Goal: Task Accomplishment & Management: Manage account settings

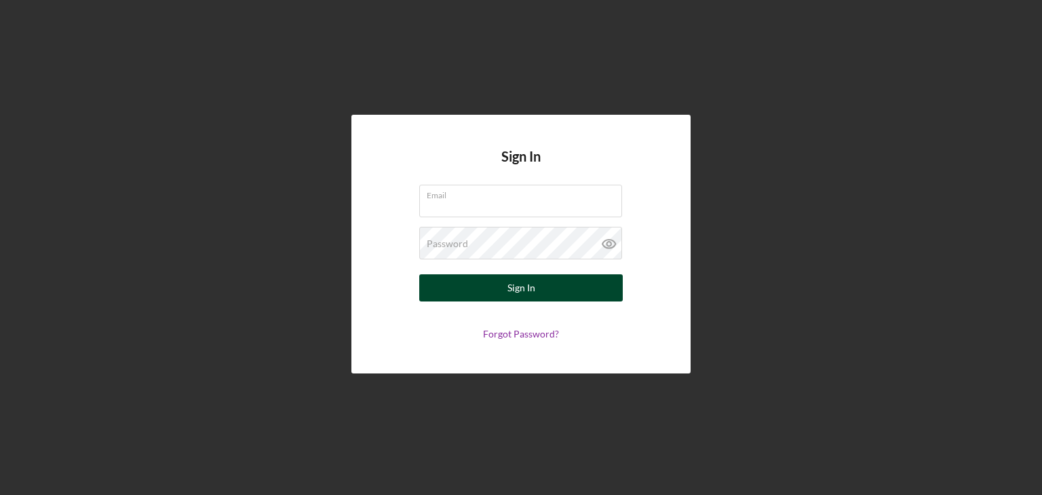
type input "[EMAIL_ADDRESS][DOMAIN_NAME]"
click at [441, 281] on button "Sign In" at bounding box center [521, 287] width 204 height 27
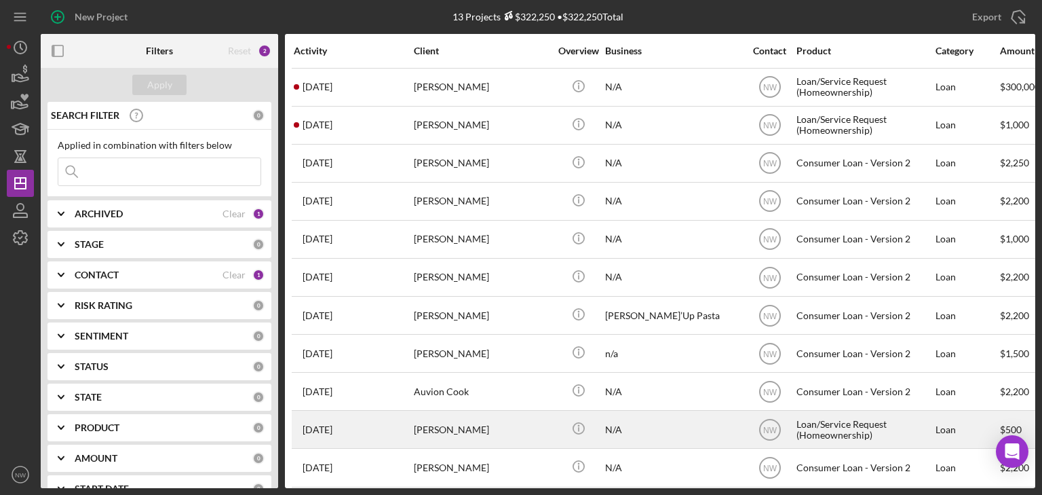
scroll to position [90, 0]
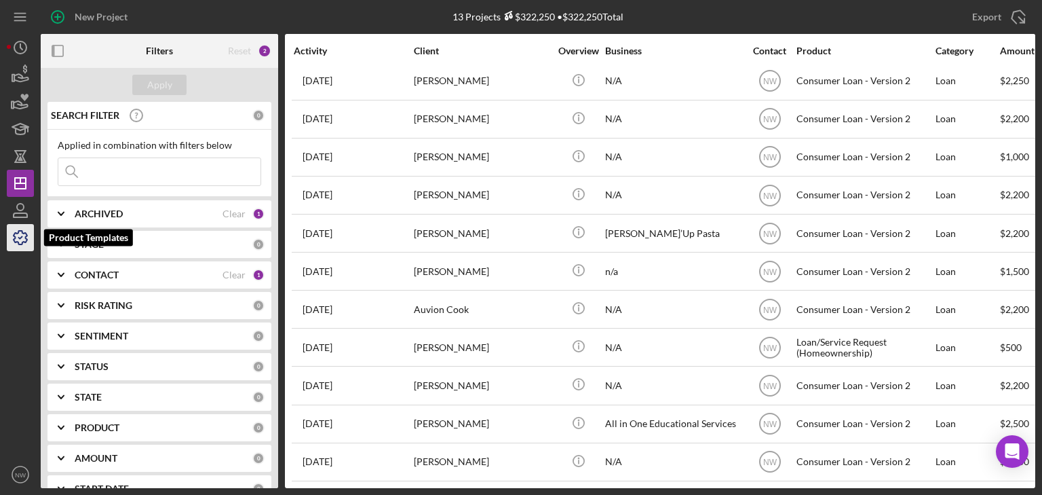
drag, startPoint x: 24, startPoint y: 231, endPoint x: 33, endPoint y: 232, distance: 8.8
click at [24, 231] on icon "button" at bounding box center [20, 238] width 34 height 34
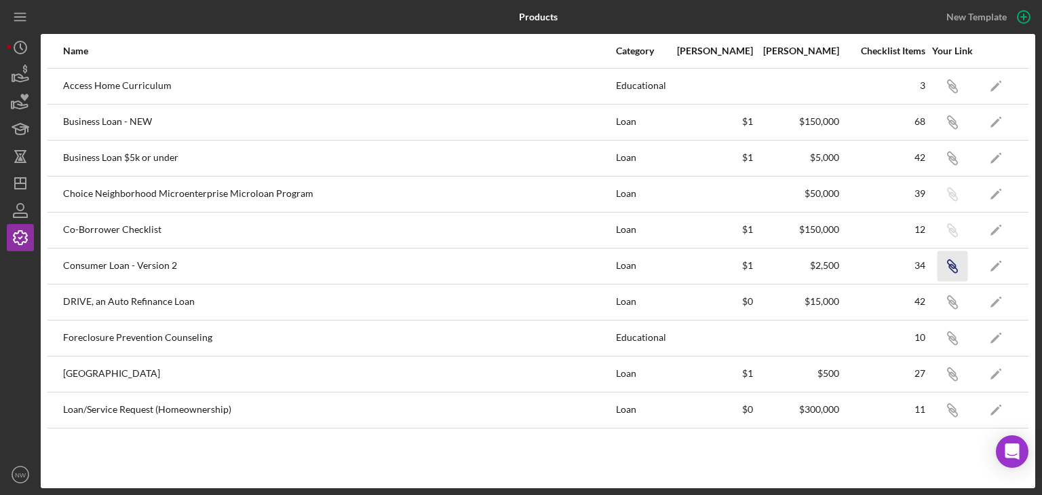
click at [949, 265] on icon "button" at bounding box center [953, 268] width 8 height 8
click at [19, 187] on icon "Icon/Dashboard" at bounding box center [20, 183] width 34 height 34
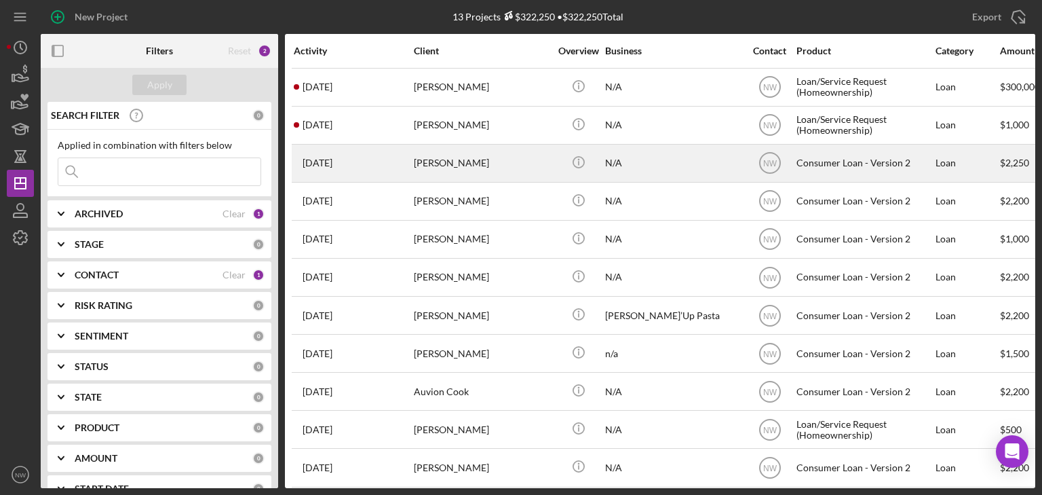
click at [428, 161] on div "[PERSON_NAME]" at bounding box center [482, 163] width 136 height 36
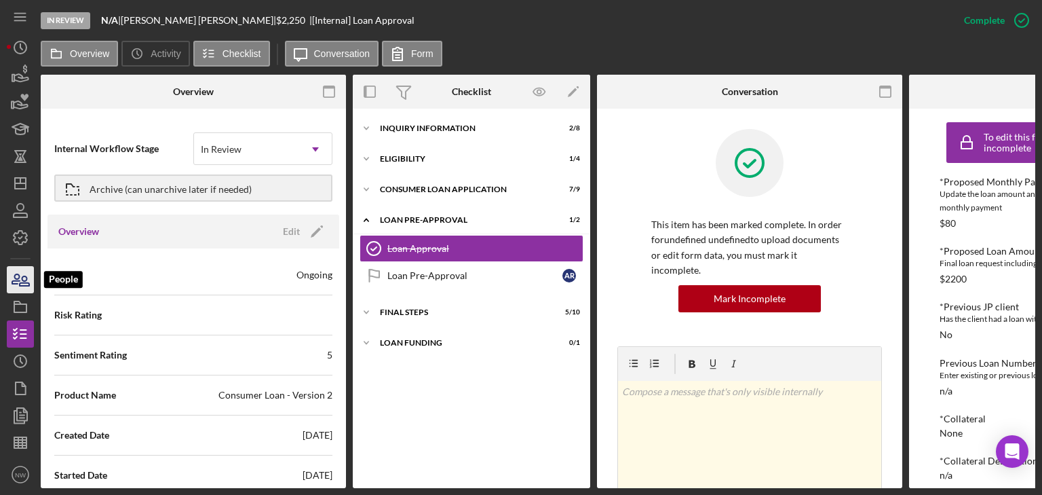
click at [21, 280] on icon "button" at bounding box center [20, 280] width 34 height 34
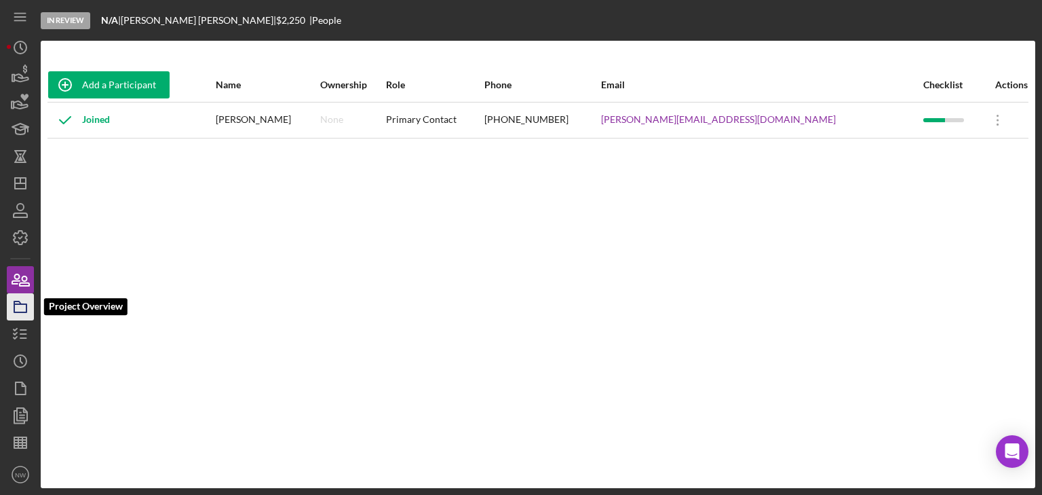
click at [26, 309] on rect "button" at bounding box center [20, 308] width 12 height 8
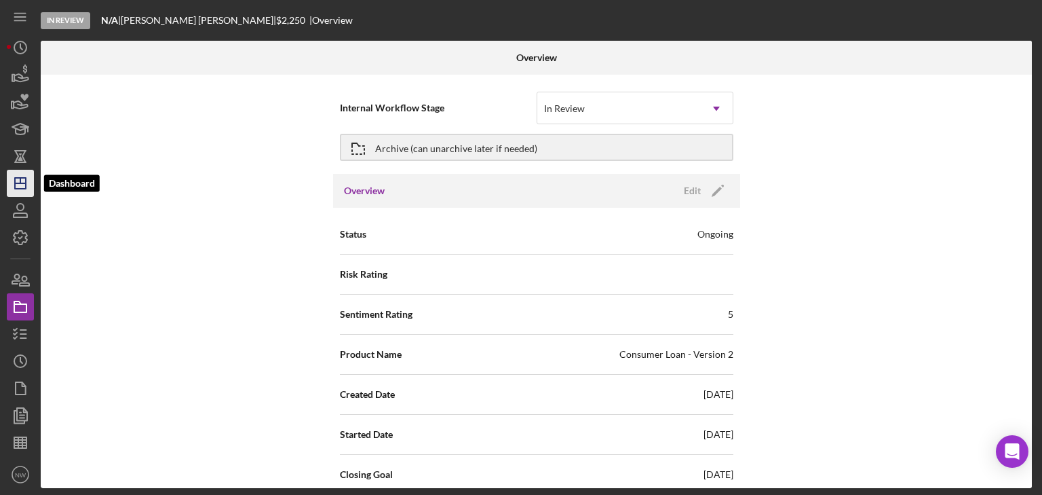
click at [22, 181] on icon "Icon/Dashboard" at bounding box center [20, 183] width 34 height 34
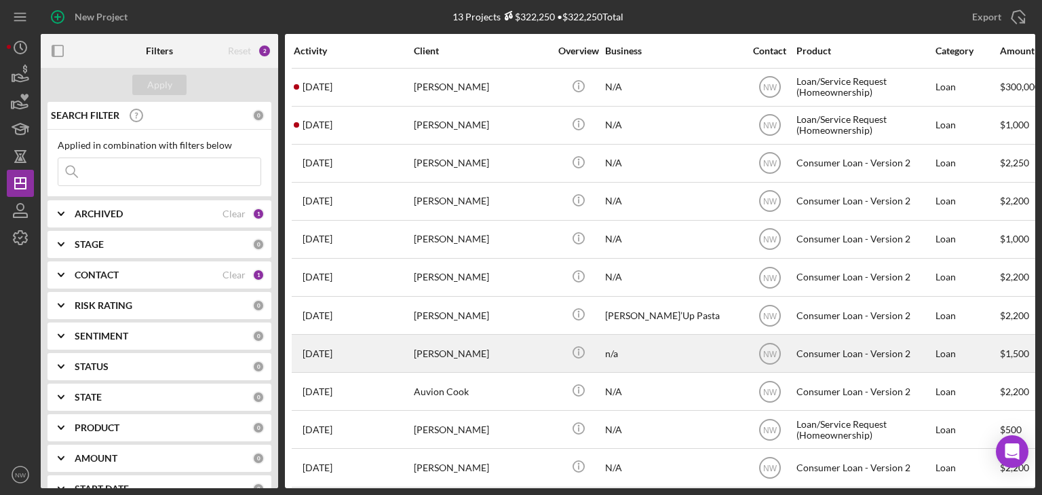
scroll to position [90, 0]
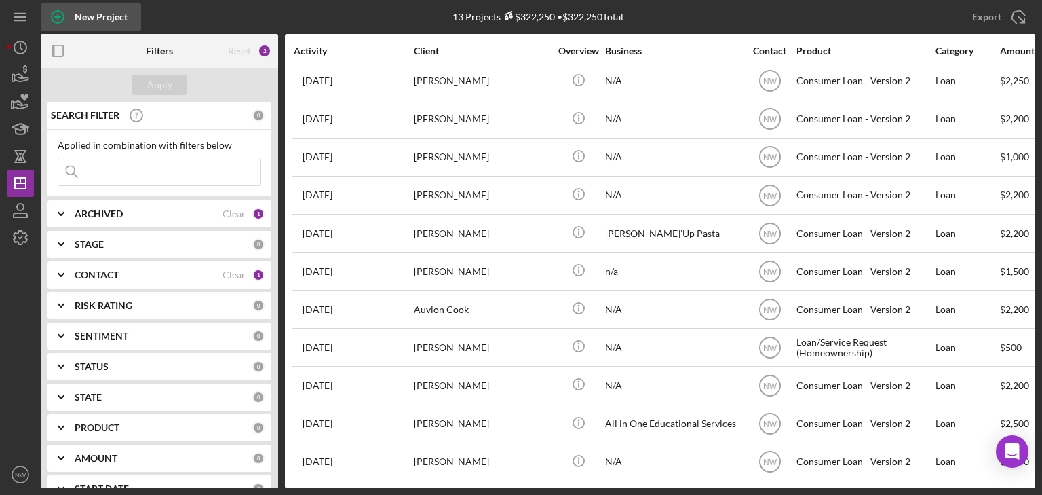
click at [95, 14] on div "New Project" at bounding box center [101, 16] width 53 height 27
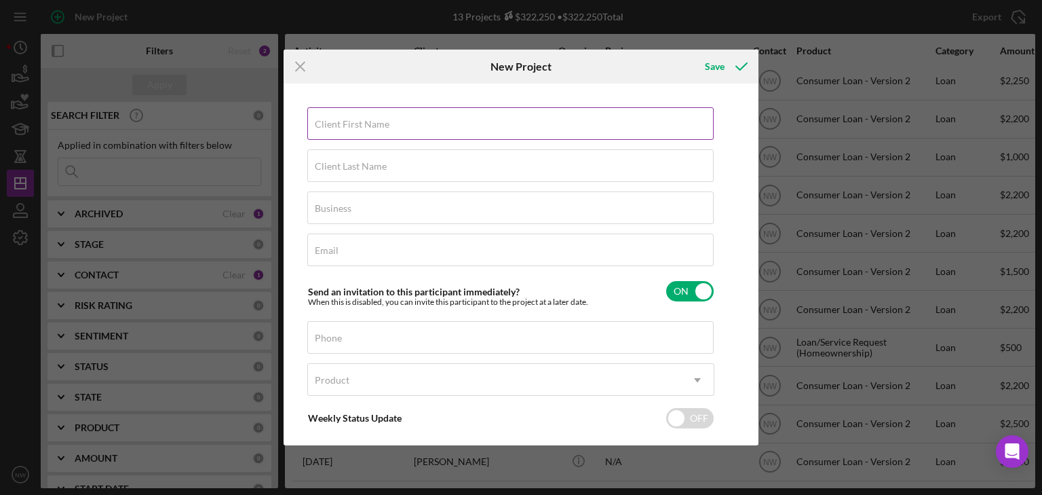
click at [423, 126] on input "Client First Name" at bounding box center [510, 123] width 406 height 33
click at [299, 71] on icon "Icon/Menu Close" at bounding box center [301, 67] width 34 height 34
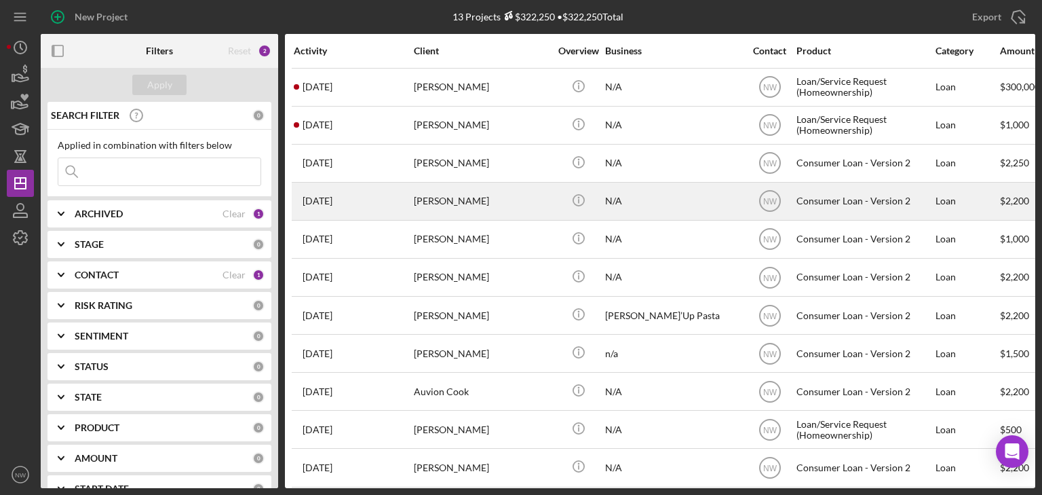
click at [478, 202] on div "[PERSON_NAME]" at bounding box center [482, 201] width 136 height 36
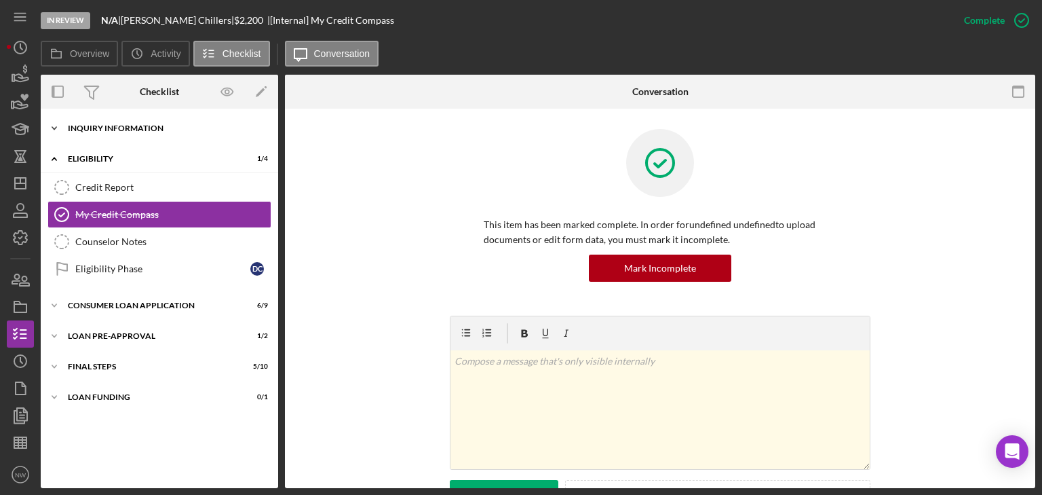
click at [52, 123] on icon "Icon/Expander" at bounding box center [54, 128] width 27 height 27
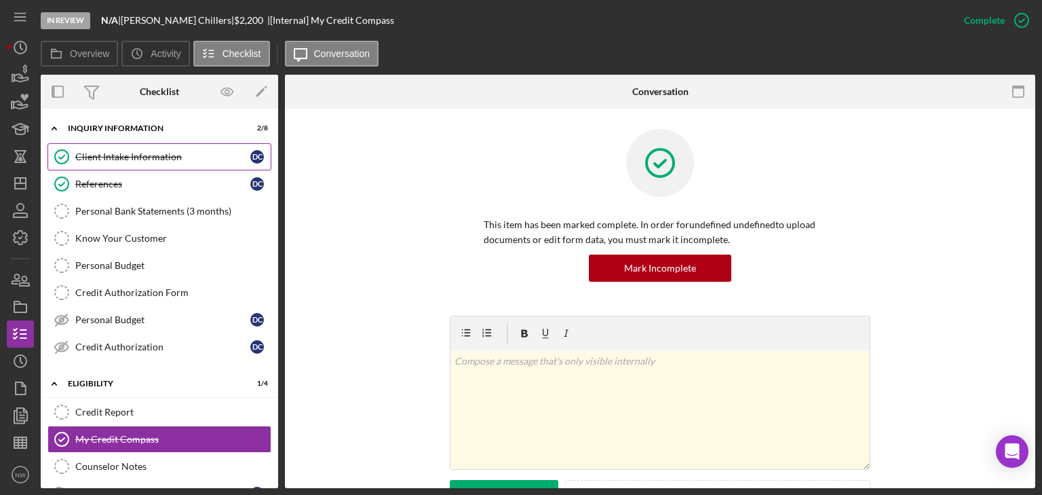
click at [102, 157] on div "Client Intake Information" at bounding box center [162, 156] width 175 height 11
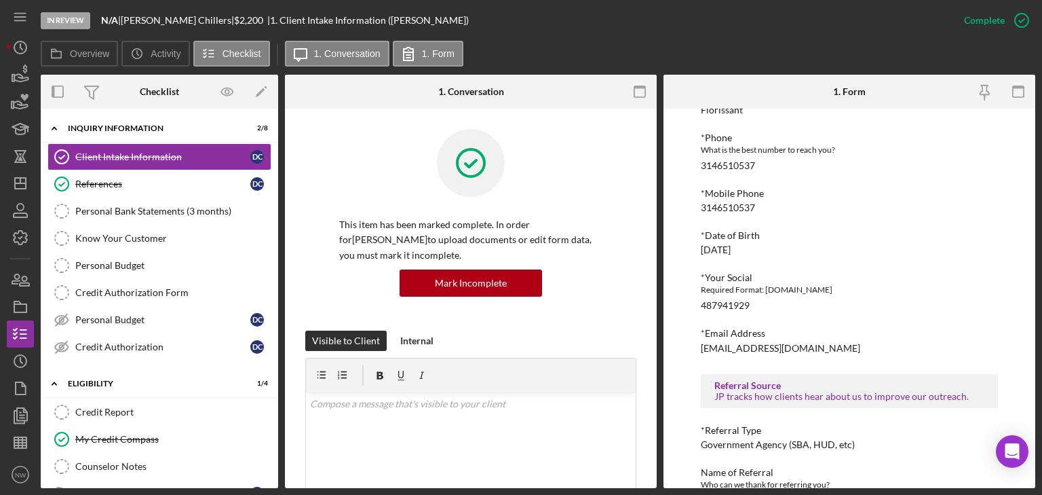
scroll to position [527, 0]
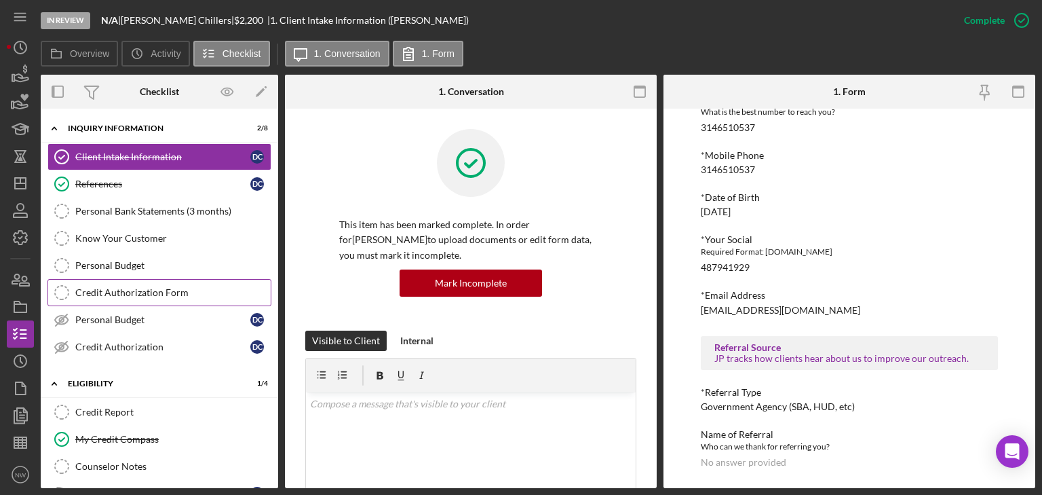
click at [102, 288] on div "Credit Authorization Form" at bounding box center [172, 292] width 195 height 11
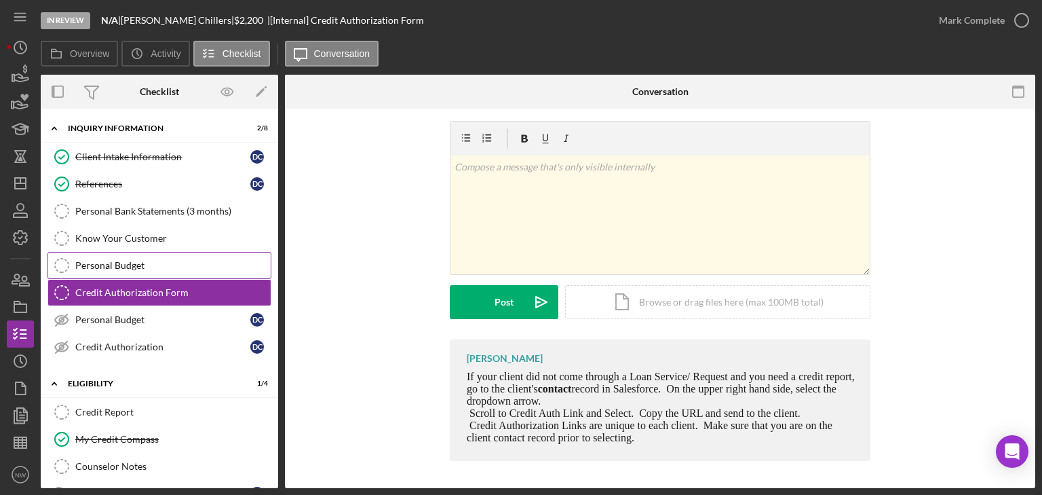
scroll to position [109, 0]
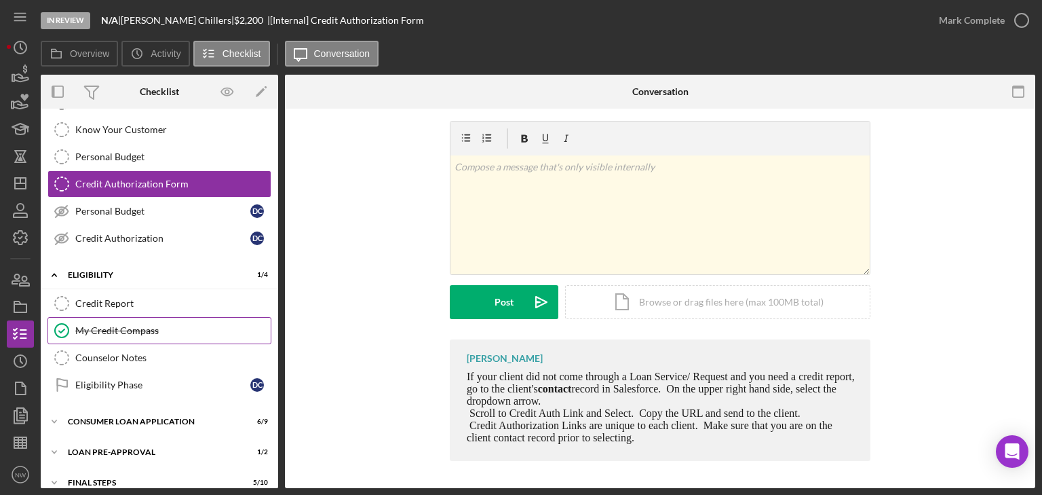
click at [88, 325] on div "My Credit Compass" at bounding box center [172, 330] width 195 height 11
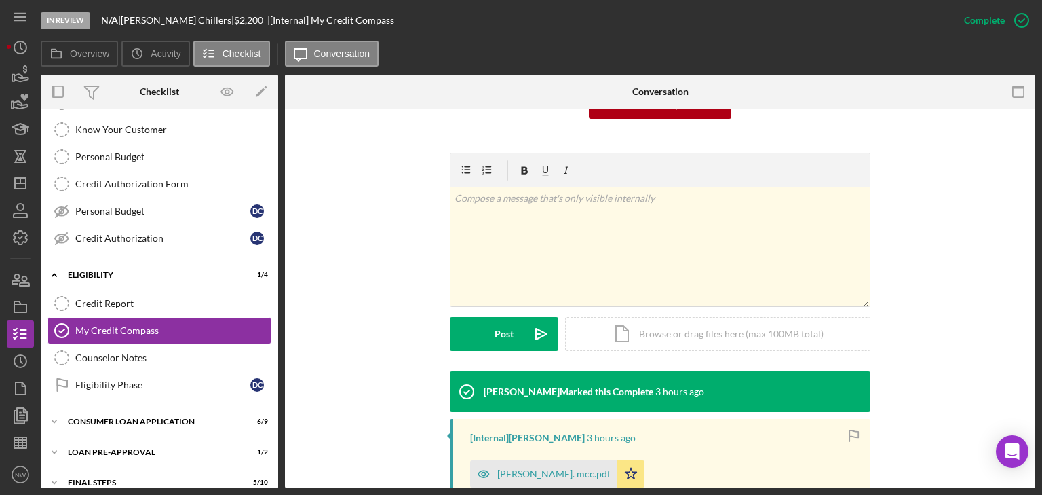
scroll to position [271, 0]
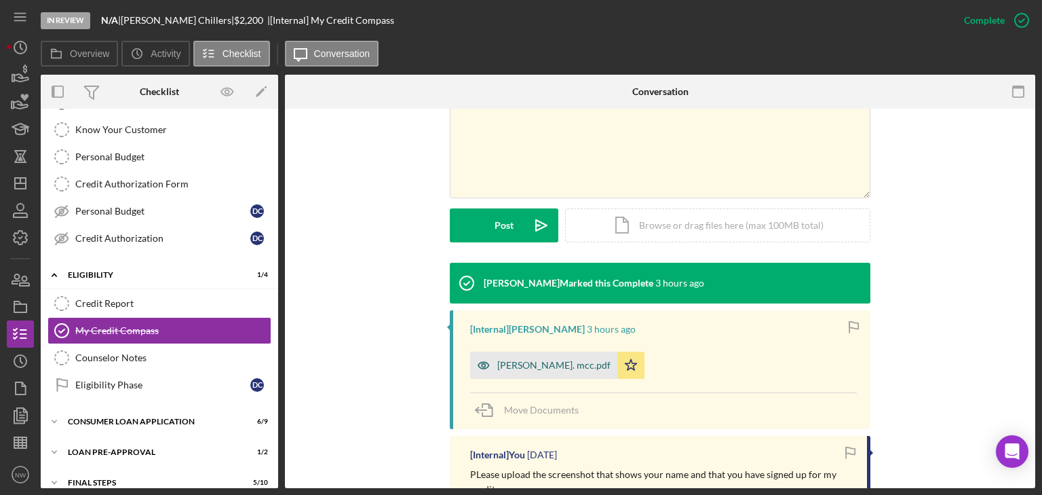
click at [518, 366] on div "[PERSON_NAME]. mcc.pdf" at bounding box center [553, 365] width 113 height 11
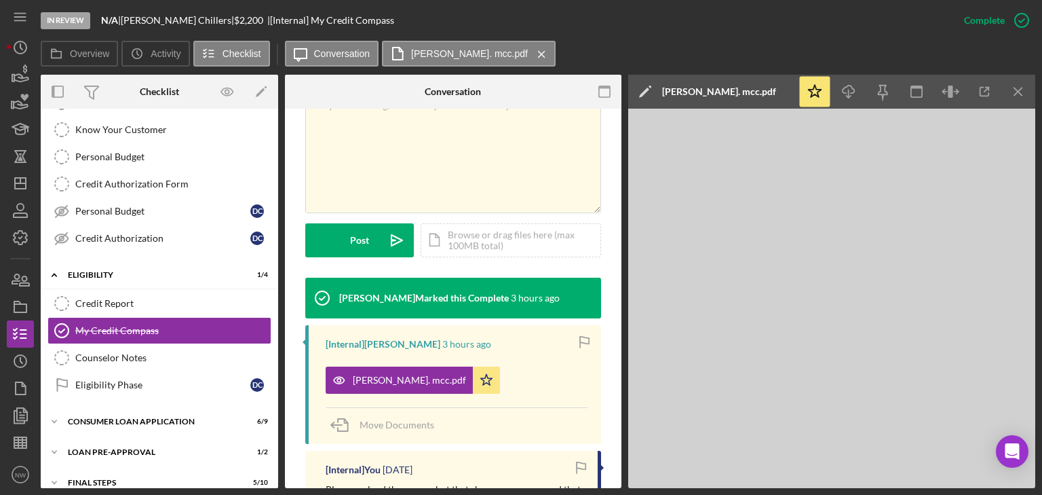
scroll to position [286, 0]
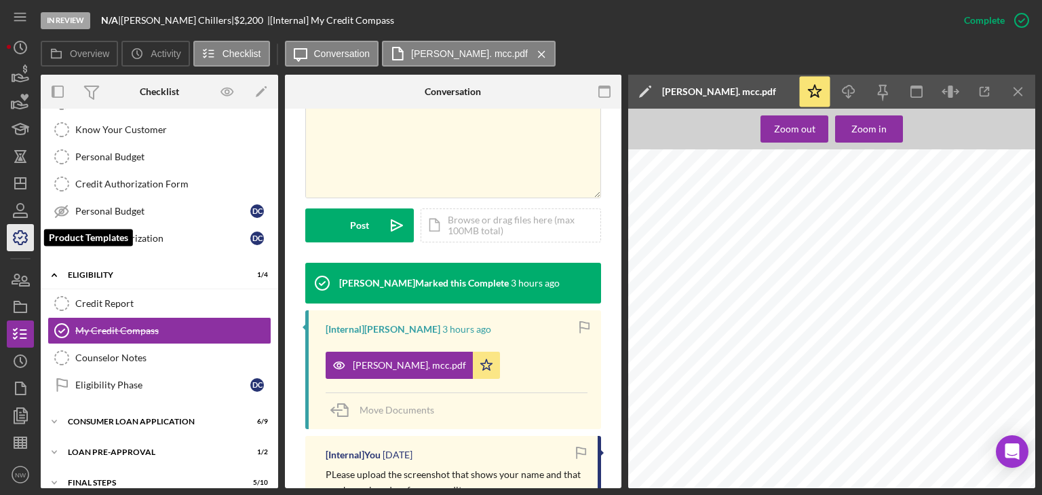
click at [18, 238] on icon "button" at bounding box center [20, 238] width 34 height 34
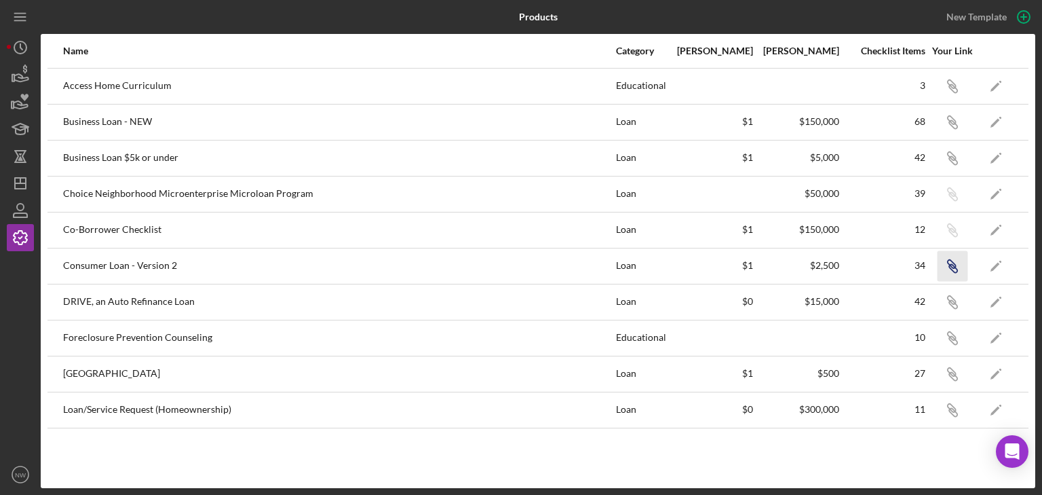
click at [956, 261] on icon "Icon/Link" at bounding box center [952, 265] width 31 height 31
click at [56, 260] on td at bounding box center [54, 266] width 15 height 36
click at [26, 184] on icon "Icon/Dashboard" at bounding box center [20, 183] width 34 height 34
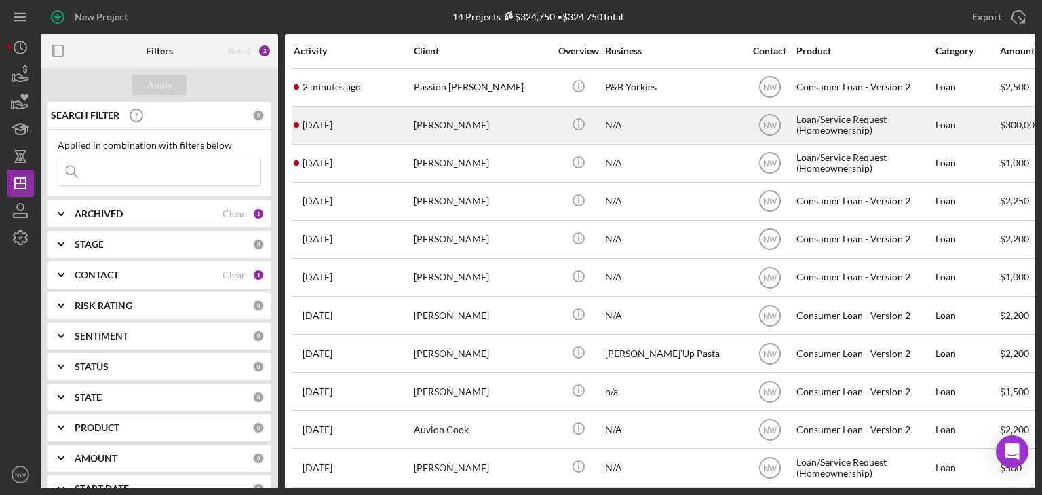
click at [437, 129] on div "[PERSON_NAME]" at bounding box center [482, 125] width 136 height 36
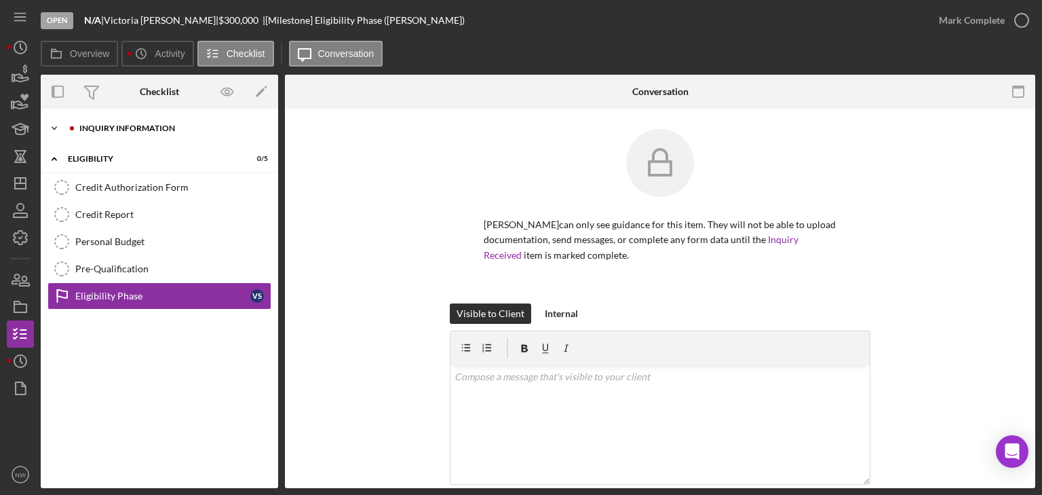
click at [57, 132] on icon "Icon/Expander" at bounding box center [54, 128] width 27 height 27
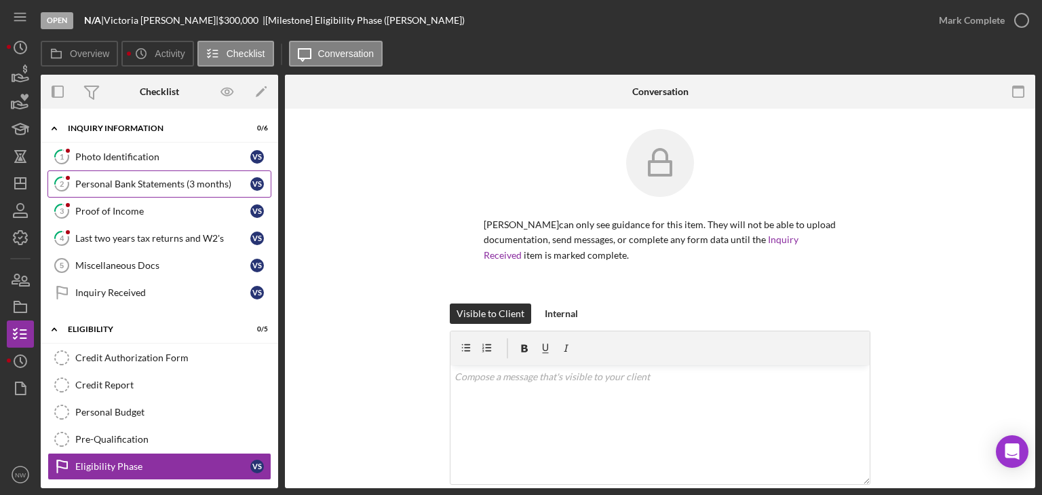
click at [100, 184] on div "Personal Bank Statements (3 months)" at bounding box center [162, 183] width 175 height 11
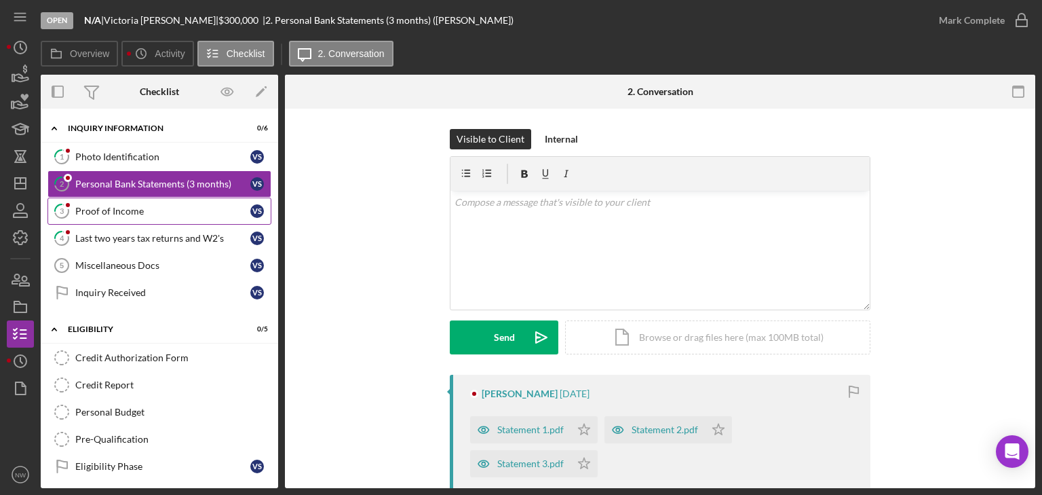
click at [103, 206] on div "Proof of Income" at bounding box center [162, 211] width 175 height 11
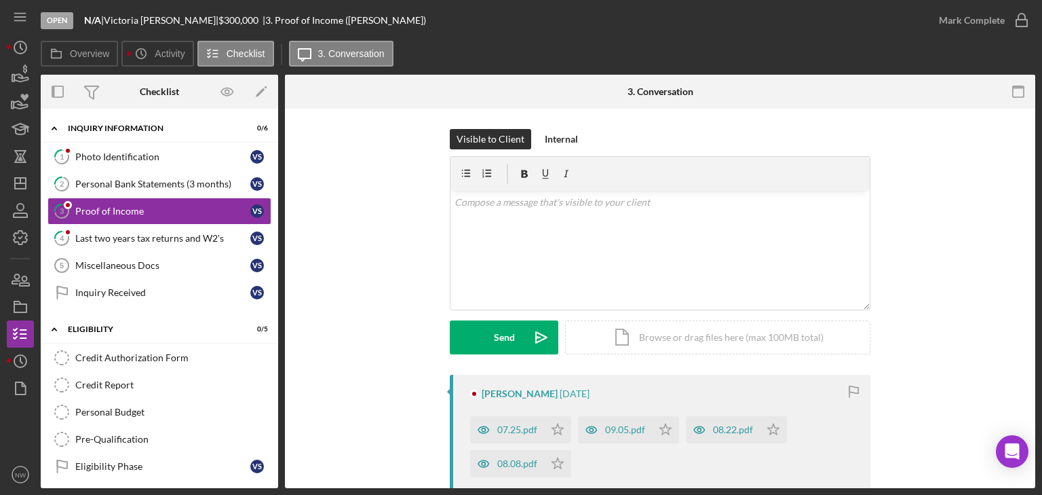
scroll to position [163, 0]
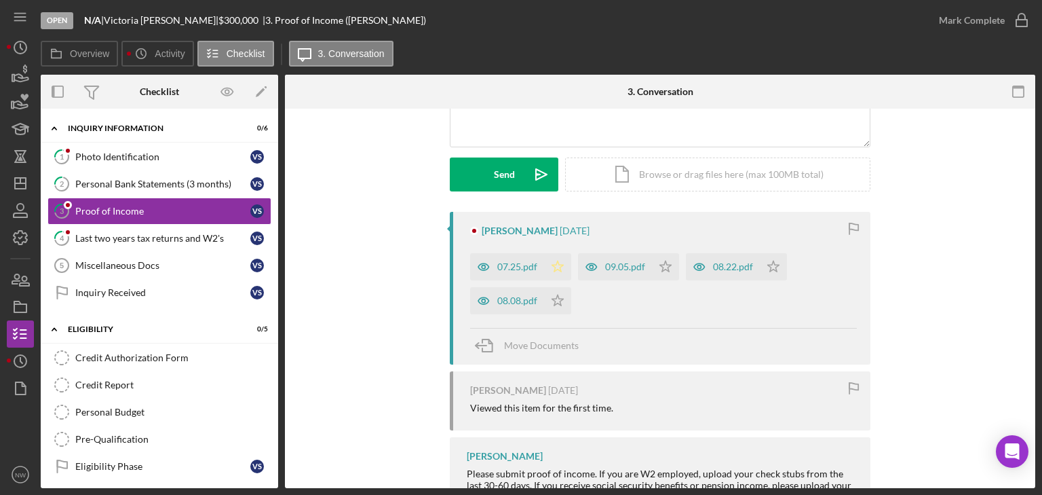
click at [554, 268] on icon "Icon/Star" at bounding box center [557, 266] width 27 height 27
click at [1014, 23] on icon "button" at bounding box center [1022, 20] width 34 height 34
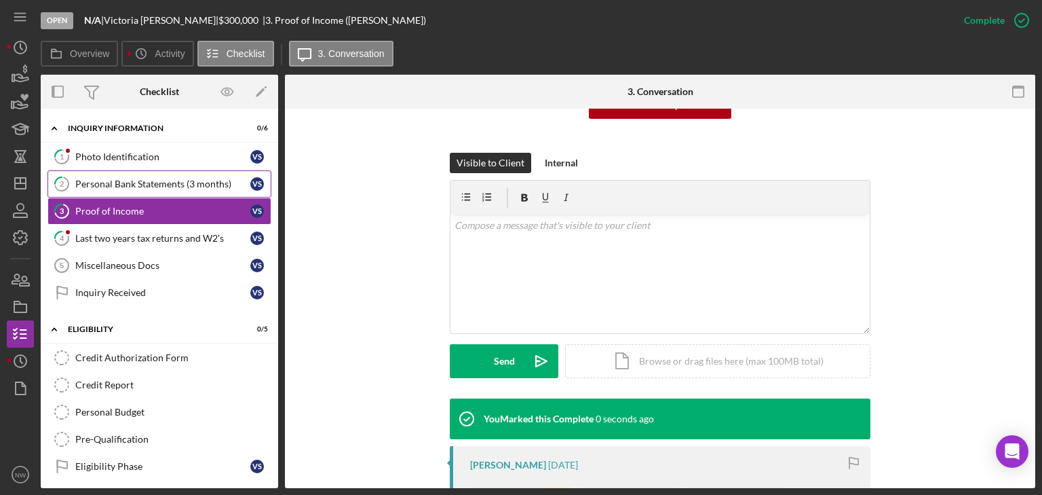
scroll to position [349, 0]
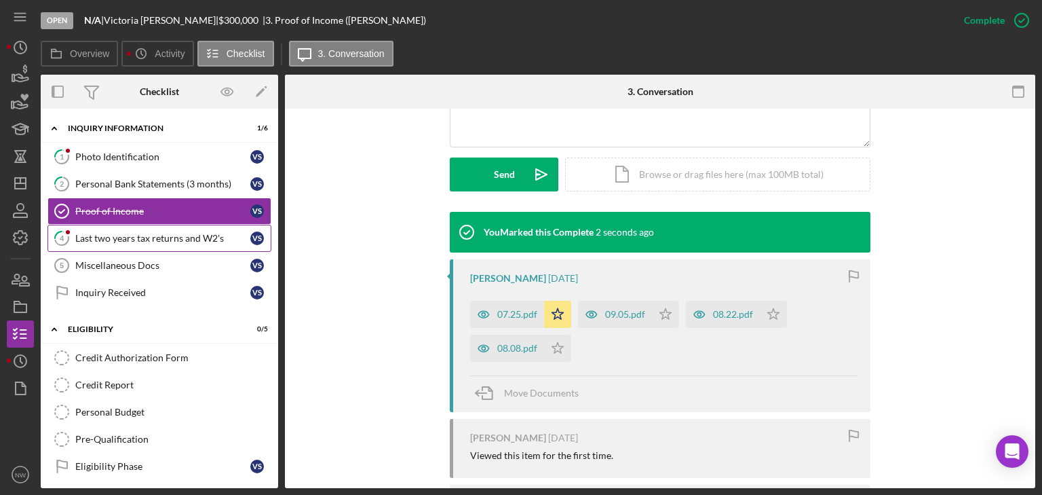
click at [100, 239] on div "Last two years tax returns and W2's" at bounding box center [162, 238] width 175 height 11
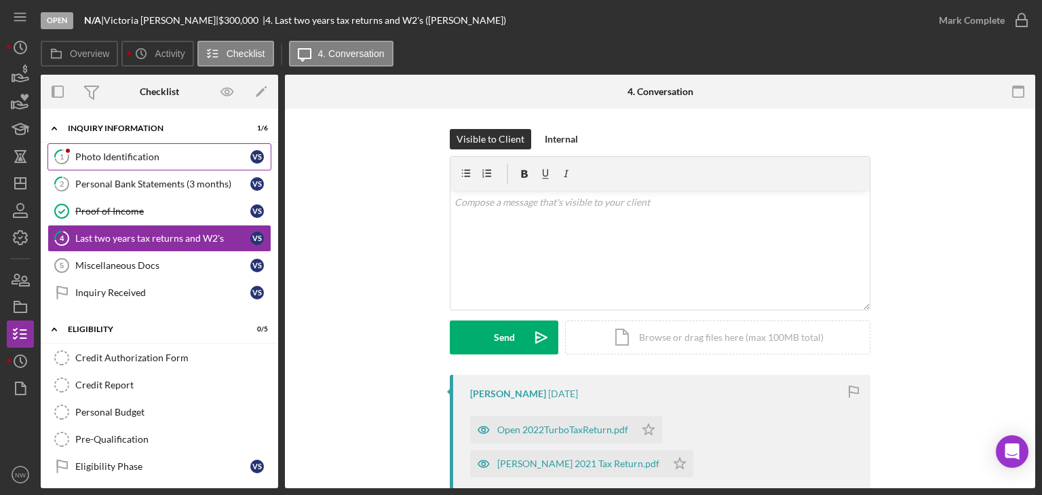
drag, startPoint x: 74, startPoint y: 153, endPoint x: 81, endPoint y: 153, distance: 7.5
click at [74, 153] on icon "1" at bounding box center [62, 157] width 34 height 34
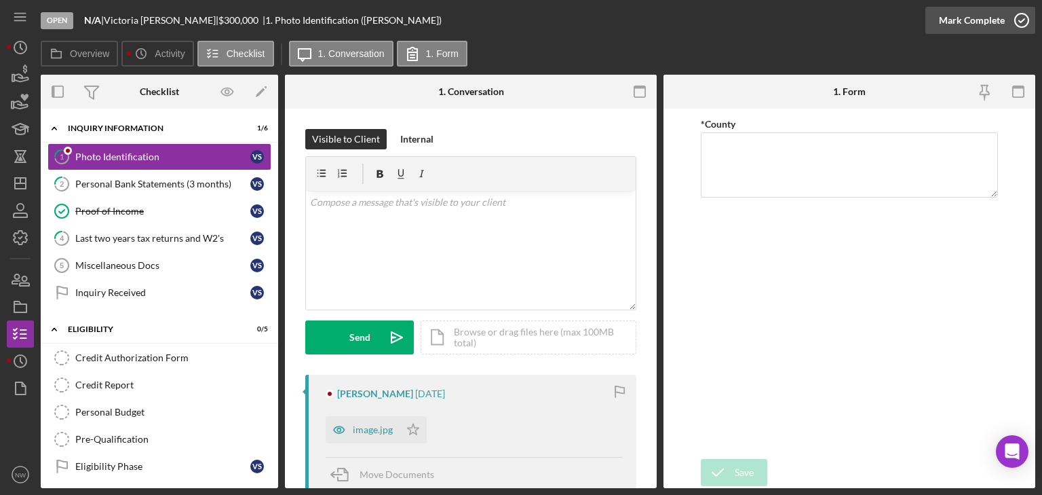
drag, startPoint x: 1020, startPoint y: 19, endPoint x: 1010, endPoint y: 18, distance: 9.5
click at [1016, 18] on icon "button" at bounding box center [1022, 20] width 34 height 34
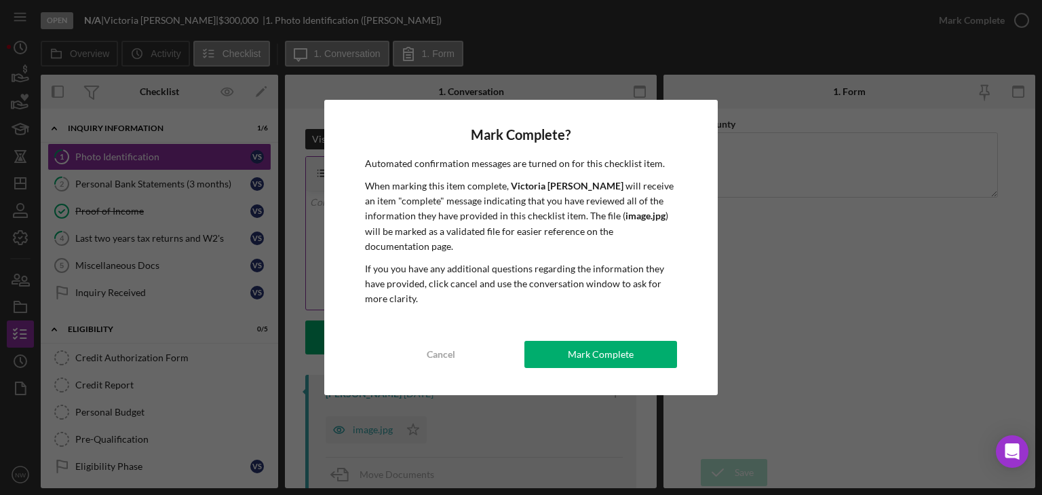
click at [599, 341] on div "Mark Complete" at bounding box center [601, 354] width 66 height 27
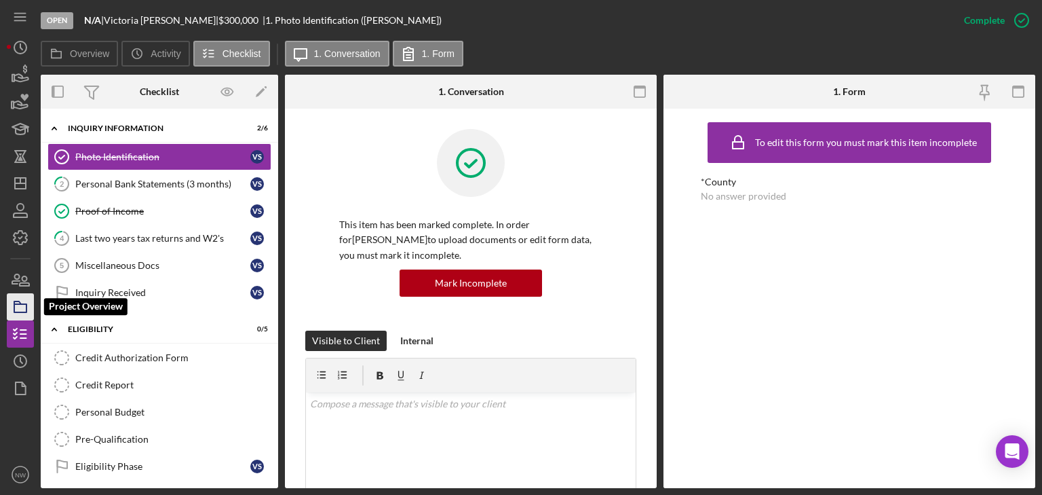
click at [24, 300] on icon "button" at bounding box center [20, 307] width 34 height 34
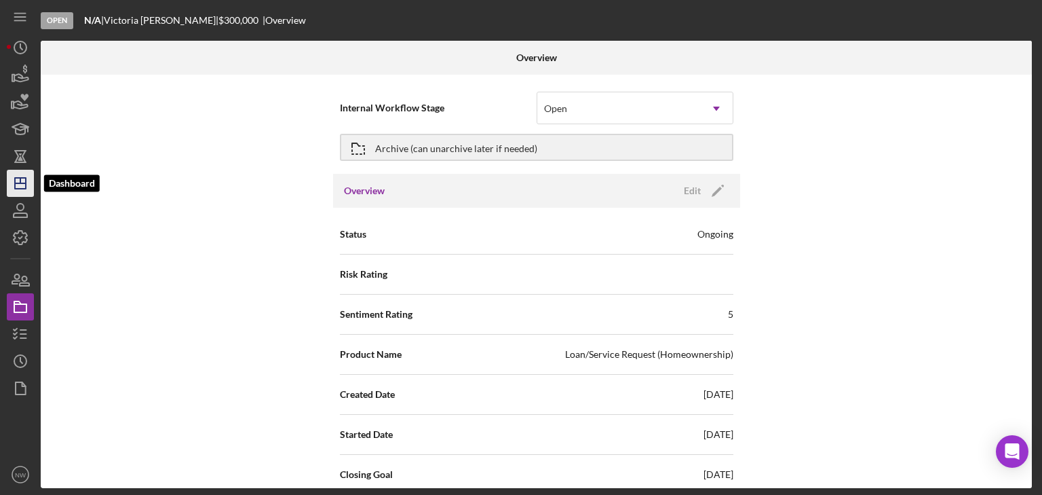
click at [22, 189] on polygon "button" at bounding box center [20, 183] width 11 height 11
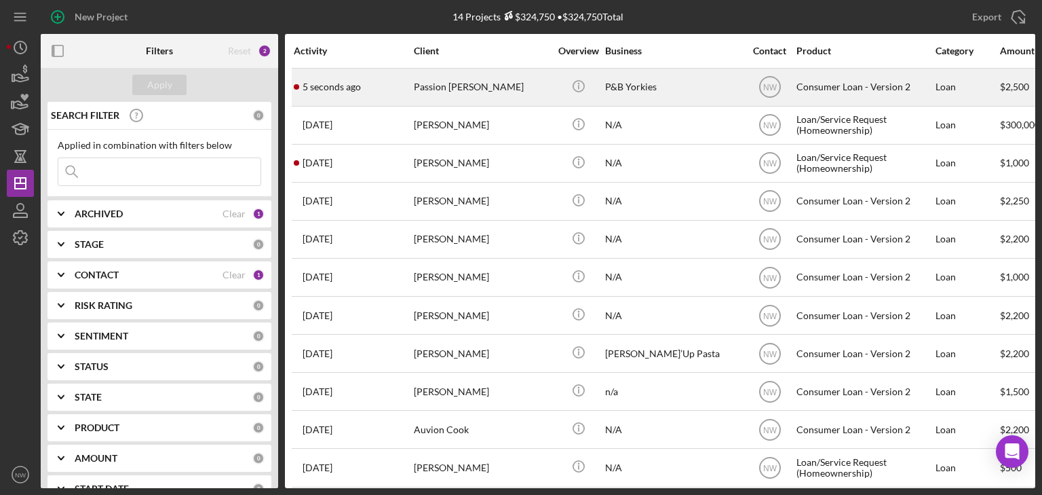
click at [461, 83] on div "Passion [PERSON_NAME]" at bounding box center [482, 87] width 136 height 36
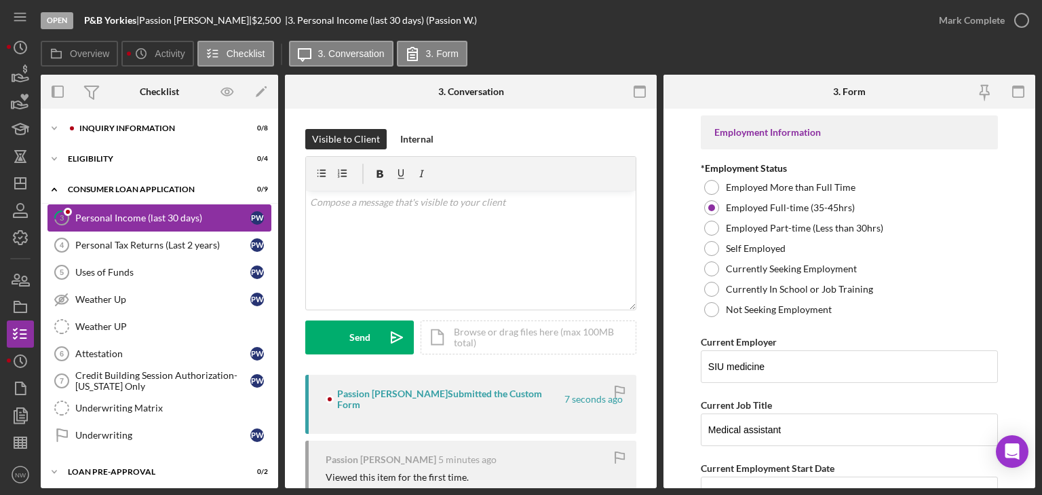
drag, startPoint x: 107, startPoint y: 218, endPoint x: 163, endPoint y: 217, distance: 56.3
click at [130, 217] on div "Personal Income (last 30 days)" at bounding box center [162, 217] width 175 height 11
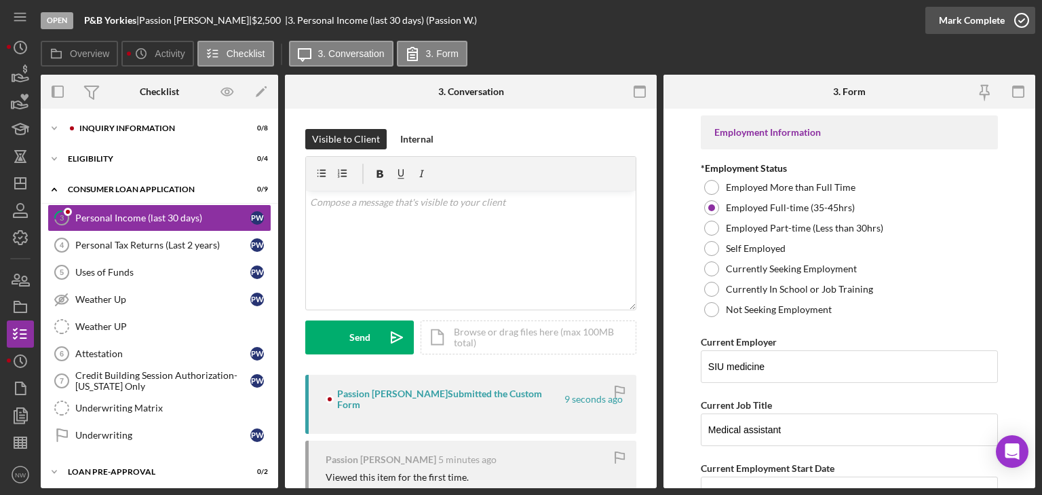
click at [1026, 20] on icon "button" at bounding box center [1022, 20] width 34 height 34
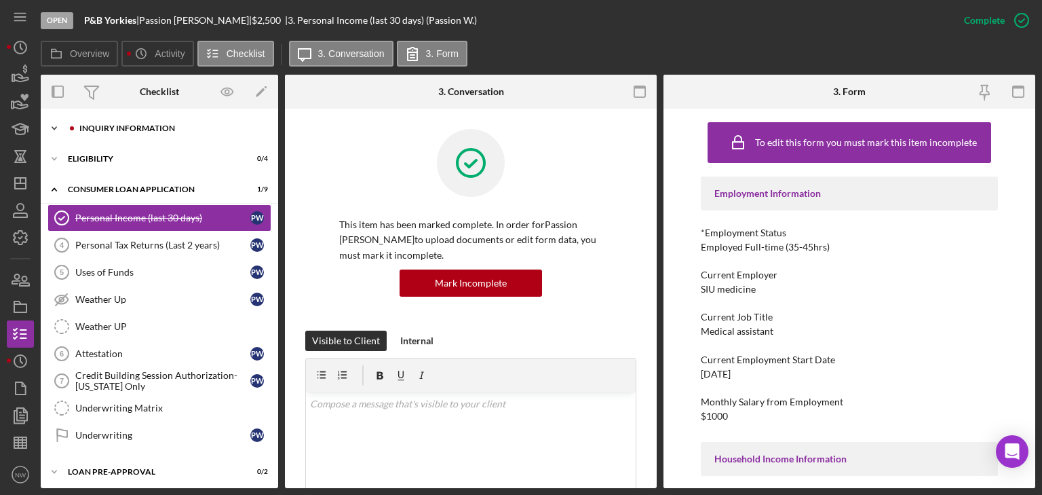
click at [57, 128] on icon "Icon/Expander" at bounding box center [54, 128] width 27 height 27
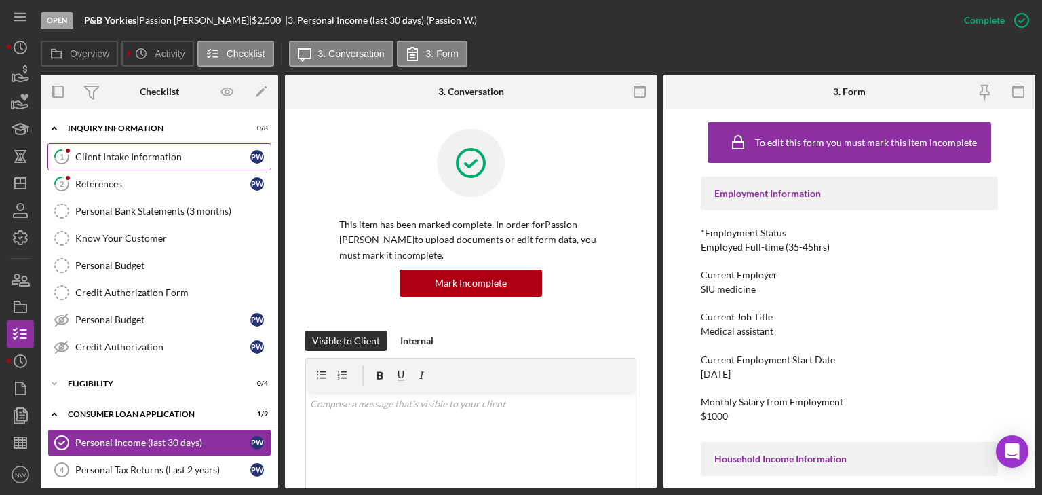
click at [110, 155] on div "Client Intake Information" at bounding box center [162, 156] width 175 height 11
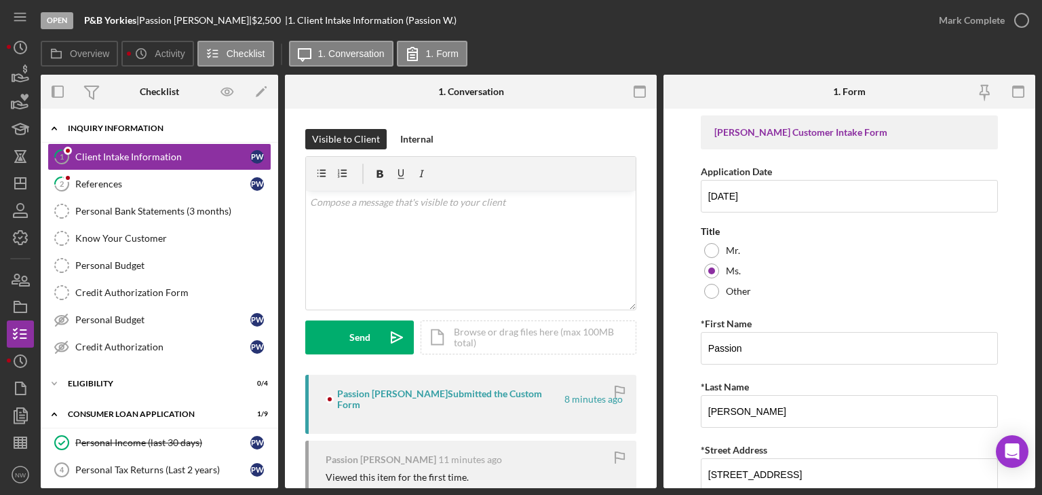
drag, startPoint x: 1016, startPoint y: 12, endPoint x: 183, endPoint y: 119, distance: 839.4
click at [0, 0] on icon "button" at bounding box center [0, 0] width 0 height 0
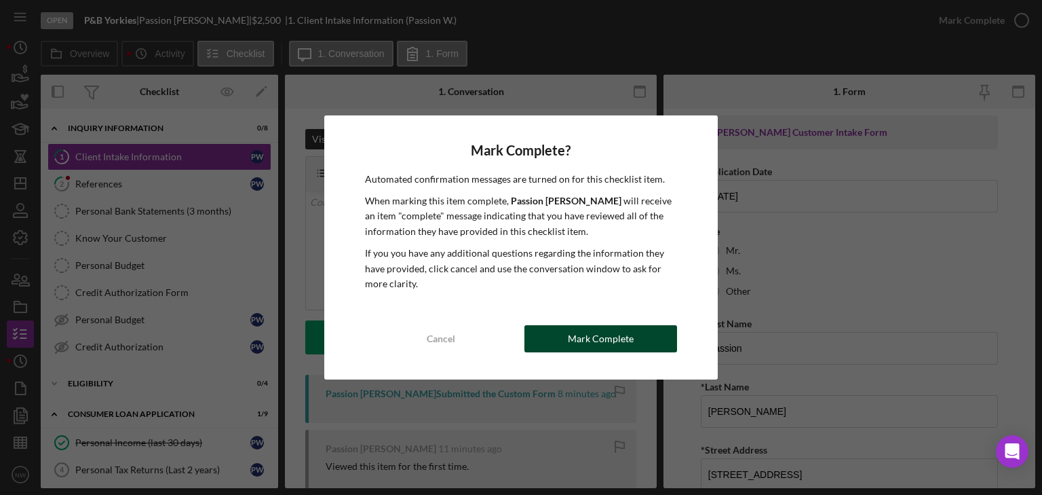
click at [556, 337] on button "Mark Complete" at bounding box center [600, 338] width 153 height 27
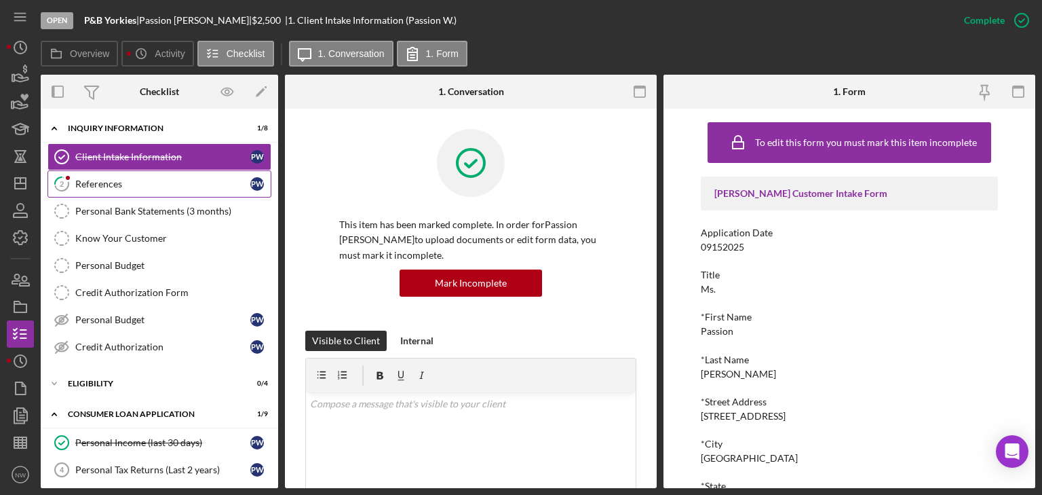
click at [121, 183] on div "References" at bounding box center [162, 183] width 175 height 11
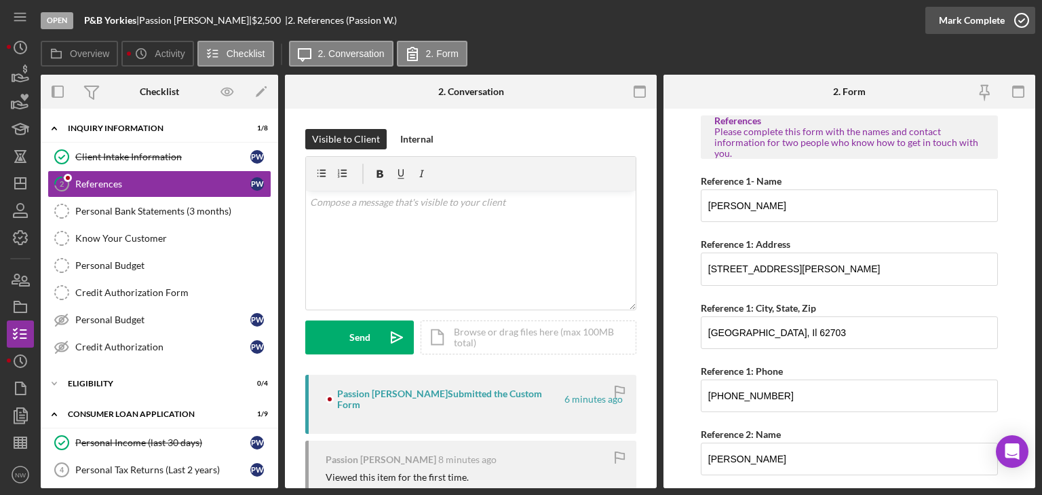
click at [1020, 22] on icon "button" at bounding box center [1022, 20] width 34 height 34
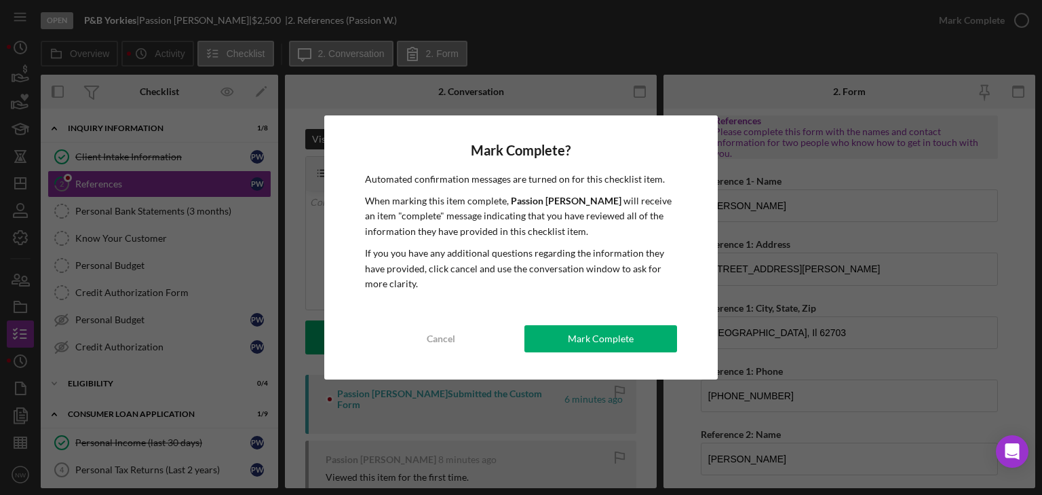
drag, startPoint x: 589, startPoint y: 339, endPoint x: 268, endPoint y: 280, distance: 326.2
click at [586, 338] on div "Mark Complete" at bounding box center [601, 338] width 66 height 27
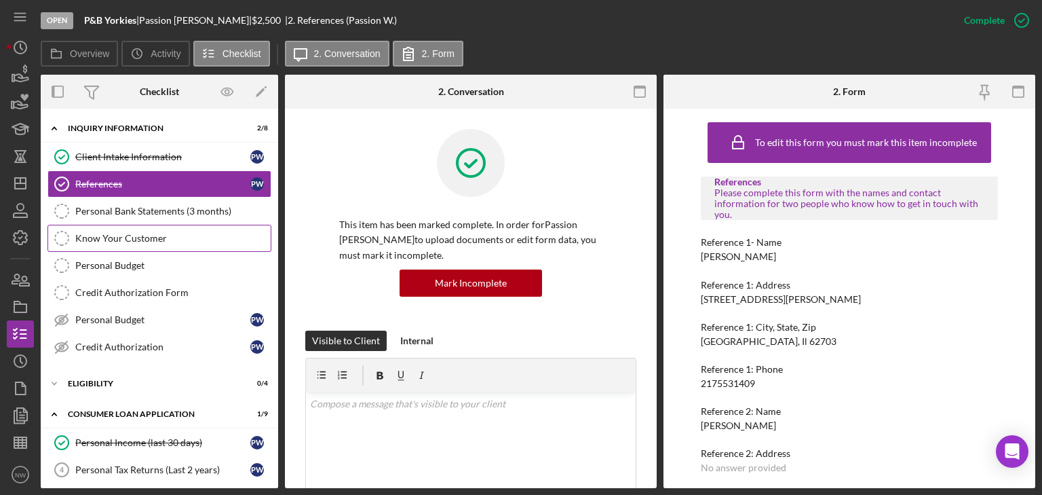
scroll to position [163, 0]
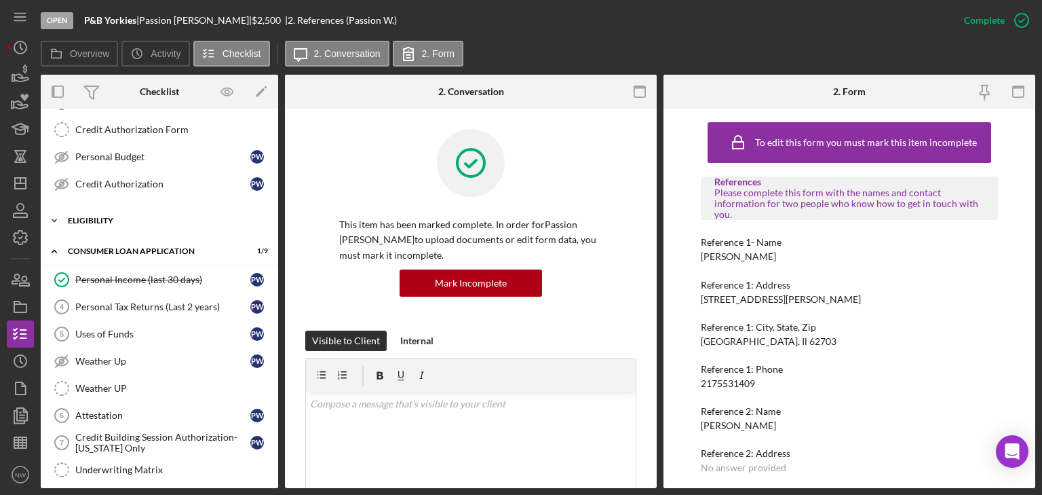
click at [55, 216] on icon "Icon/Expander" at bounding box center [54, 220] width 27 height 27
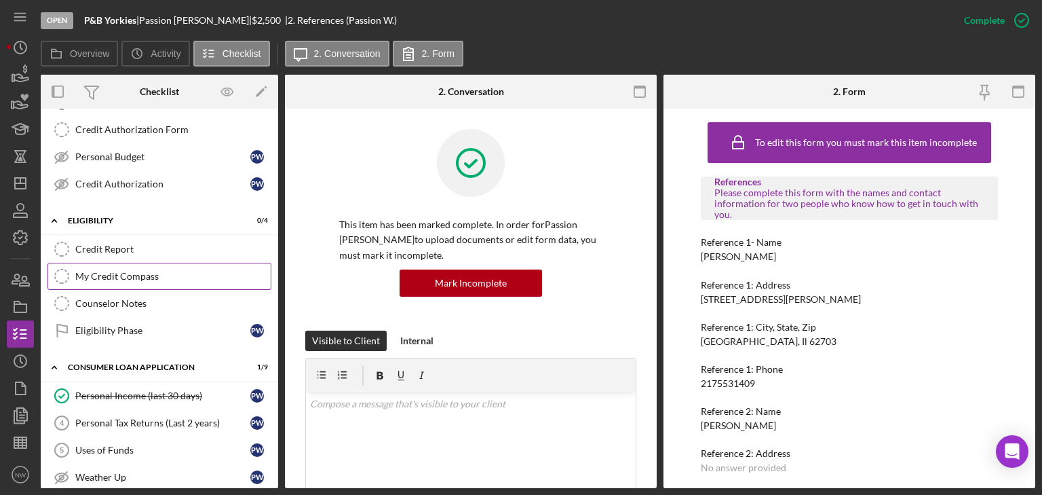
scroll to position [271, 0]
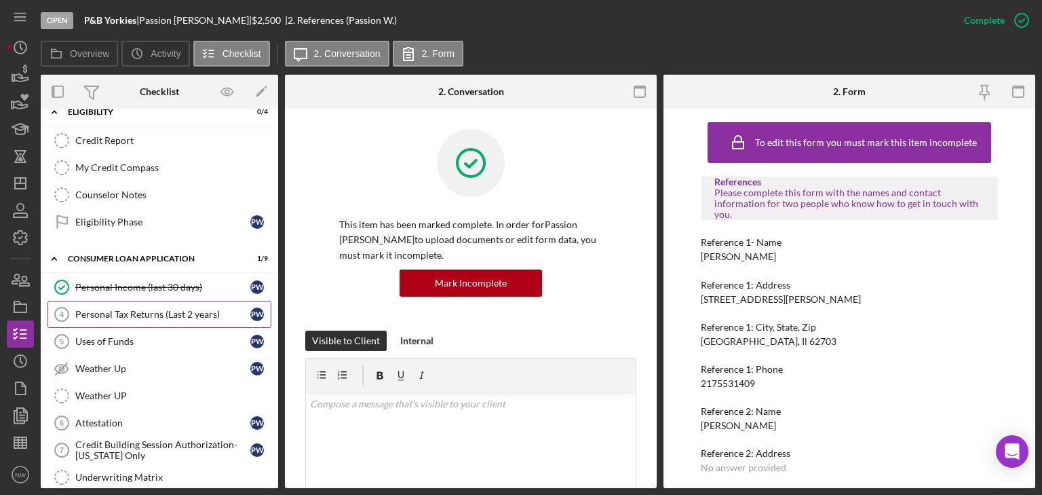
click at [80, 313] on div "Personal Tax Returns (Last 2 years)" at bounding box center [162, 314] width 175 height 11
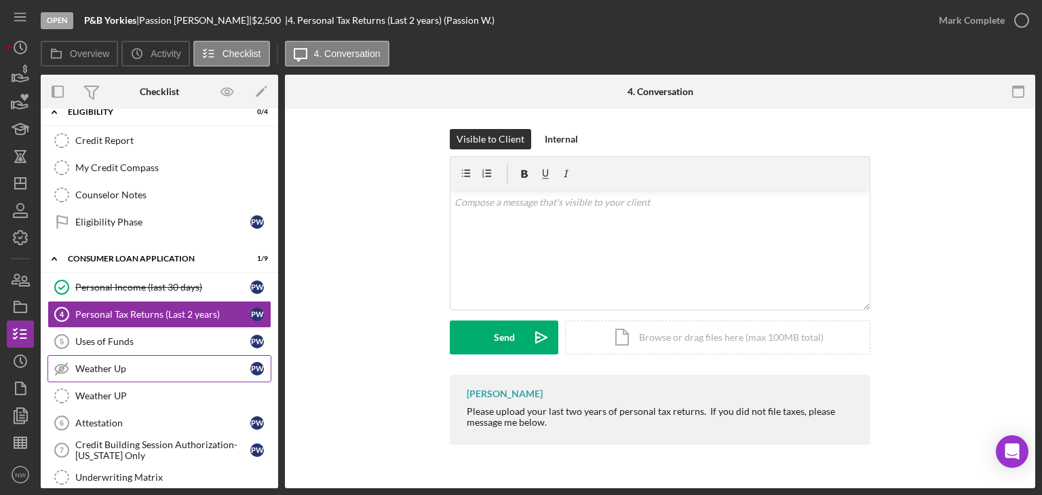
scroll to position [400, 0]
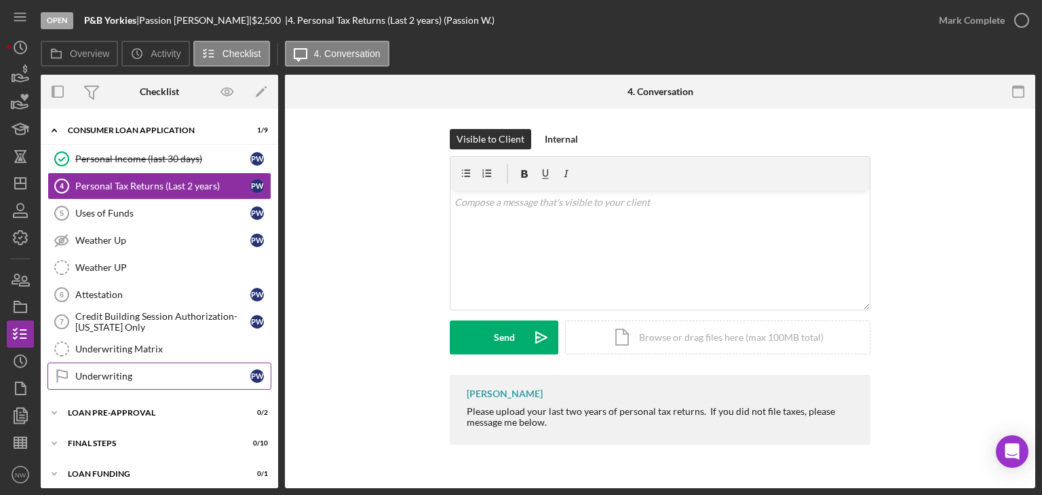
click at [79, 370] on div "Underwriting" at bounding box center [162, 375] width 175 height 11
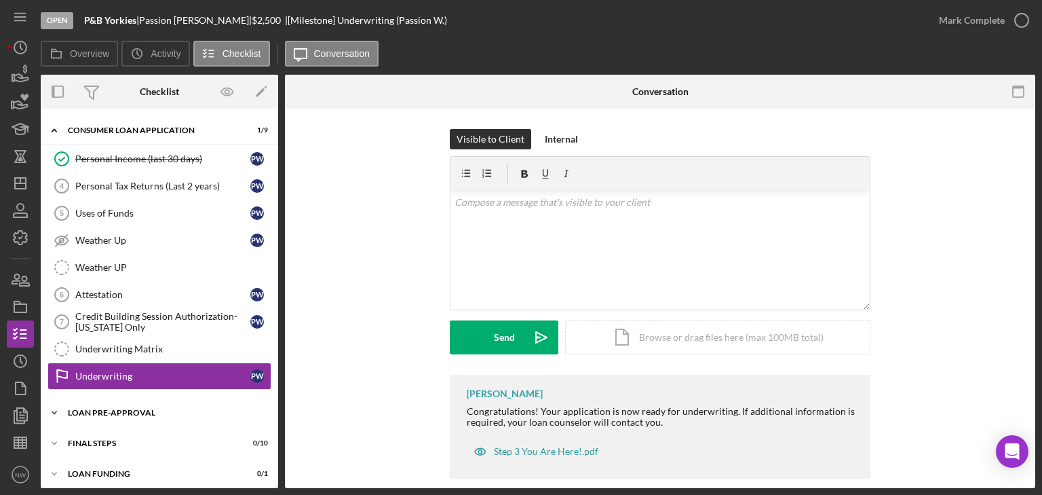
drag, startPoint x: 57, startPoint y: 402, endPoint x: 64, endPoint y: 402, distance: 6.8
click at [57, 402] on icon "Icon/Expander" at bounding box center [54, 412] width 27 height 27
click at [18, 50] on icon "Icon/History" at bounding box center [20, 48] width 34 height 34
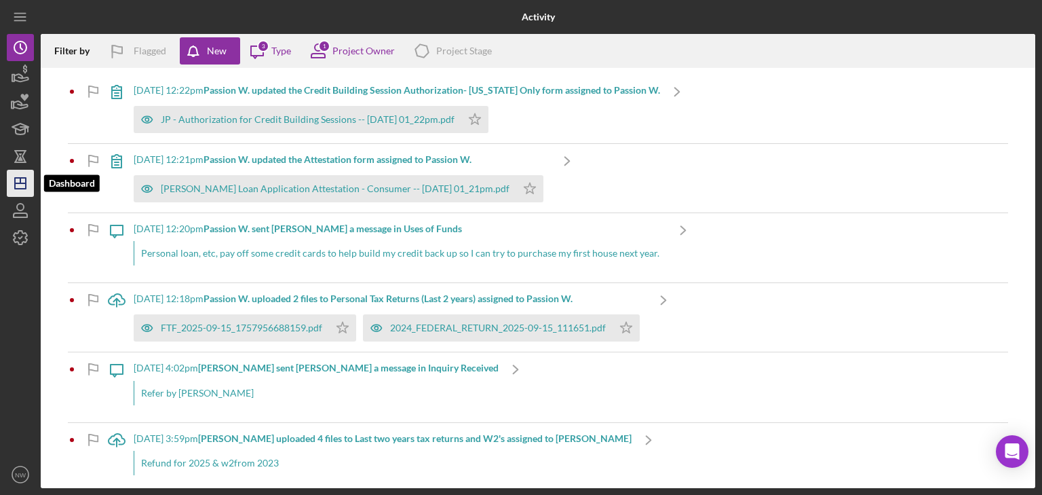
click at [18, 178] on polygon "button" at bounding box center [20, 183] width 11 height 11
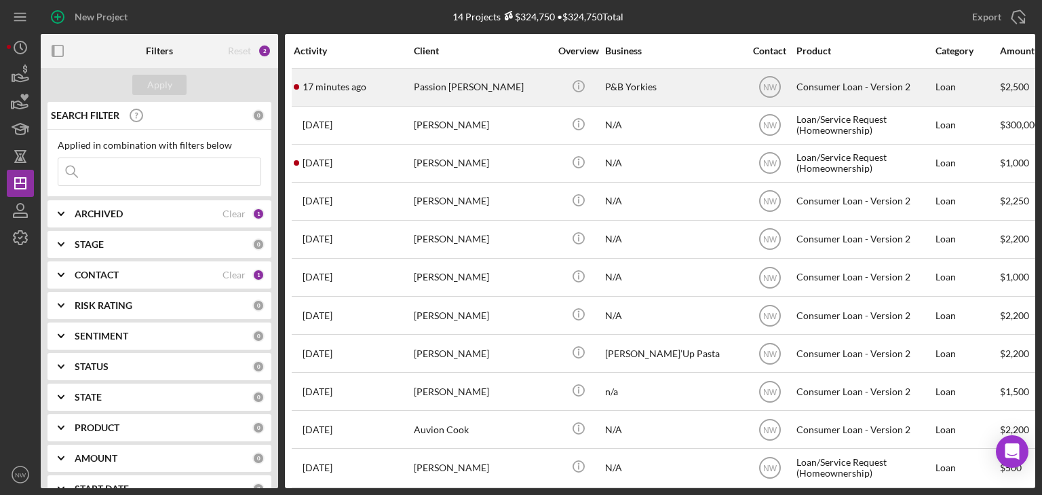
click at [419, 92] on div "Passion [PERSON_NAME]" at bounding box center [482, 87] width 136 height 36
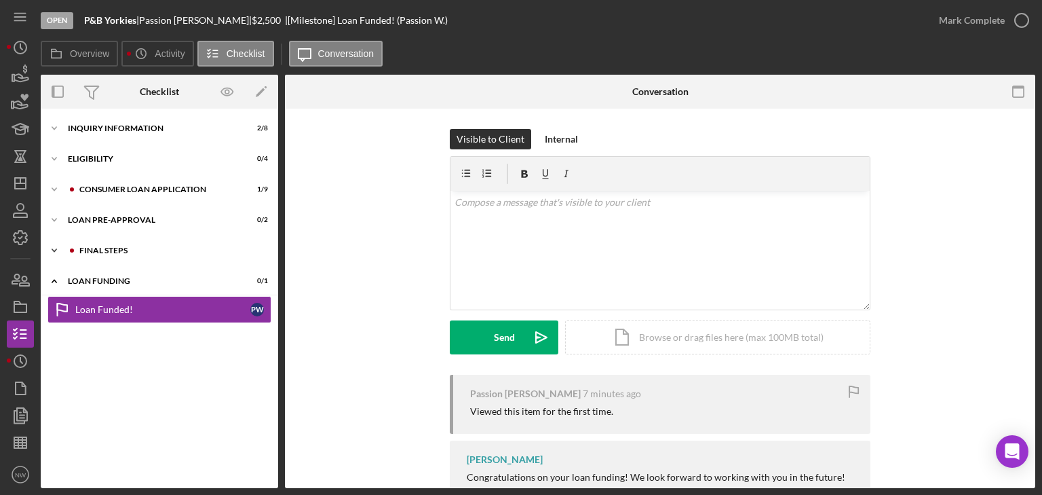
click at [57, 250] on icon "Icon/Expander" at bounding box center [54, 250] width 27 height 27
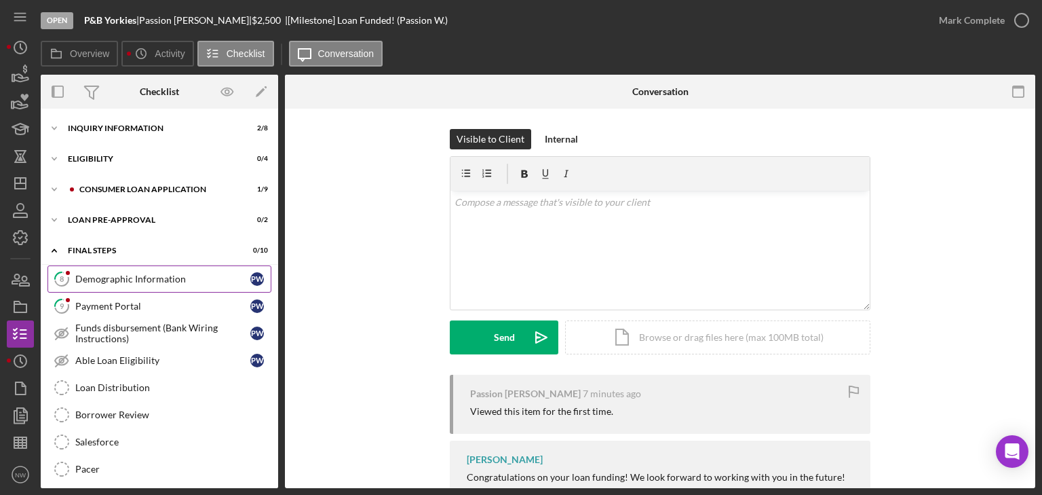
drag, startPoint x: 98, startPoint y: 278, endPoint x: 134, endPoint y: 269, distance: 37.7
click at [99, 277] on div "Demographic Information" at bounding box center [162, 278] width 175 height 11
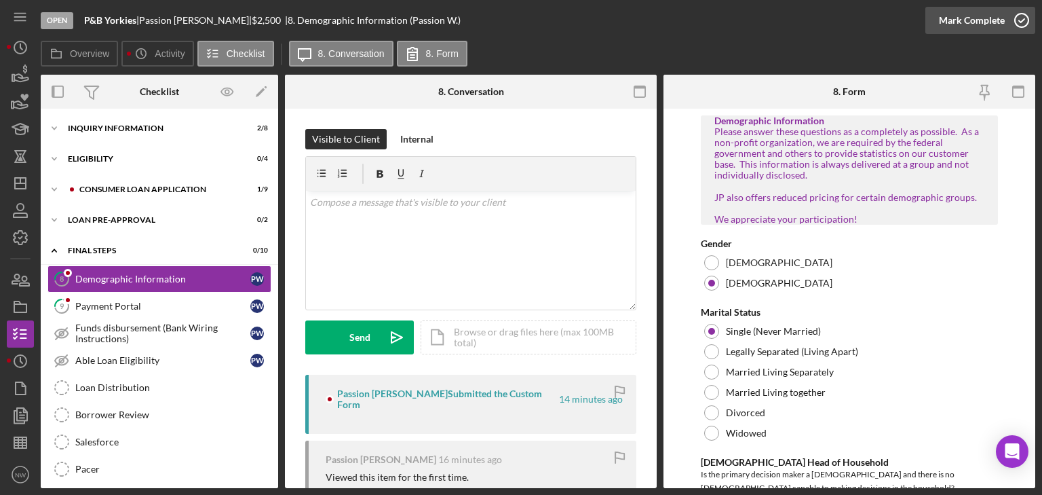
drag, startPoint x: 1023, startPoint y: 22, endPoint x: 622, endPoint y: 185, distance: 433.1
click at [0, 0] on icon "button" at bounding box center [0, 0] width 0 height 0
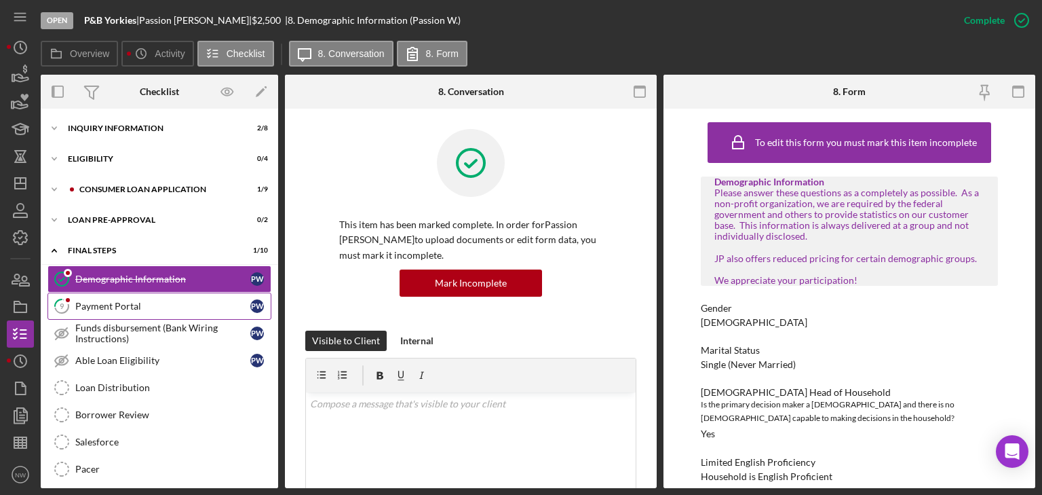
click at [126, 307] on div "Payment Portal" at bounding box center [162, 306] width 175 height 11
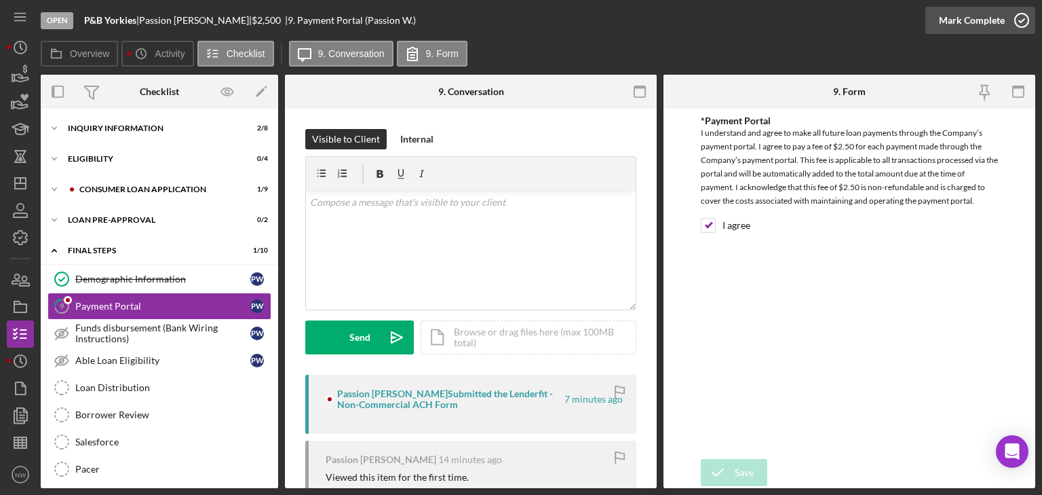
click at [1022, 19] on icon "button" at bounding box center [1022, 20] width 34 height 34
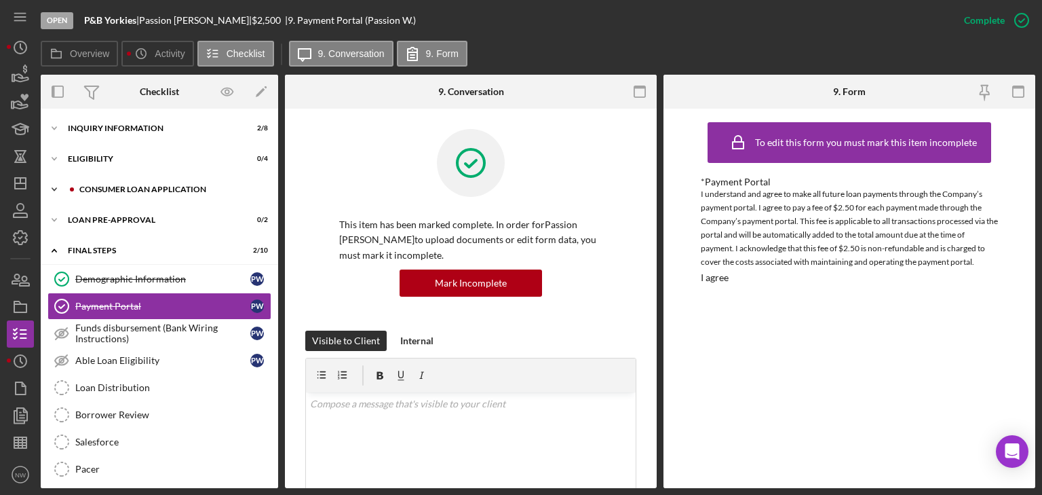
click at [56, 191] on icon "Icon/Expander" at bounding box center [54, 189] width 27 height 27
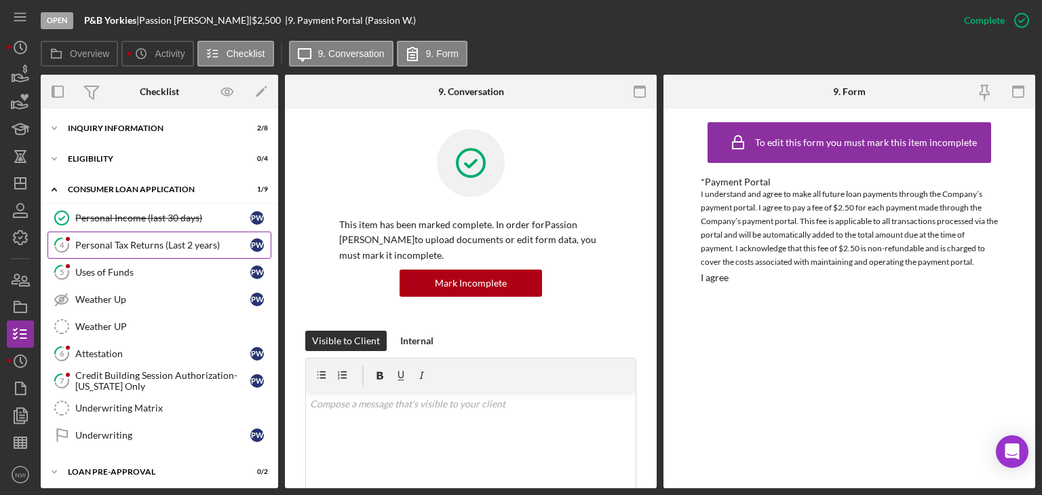
drag, startPoint x: 92, startPoint y: 244, endPoint x: 708, endPoint y: 155, distance: 621.8
click at [93, 244] on div "Personal Tax Returns (Last 2 years)" at bounding box center [162, 245] width 175 height 11
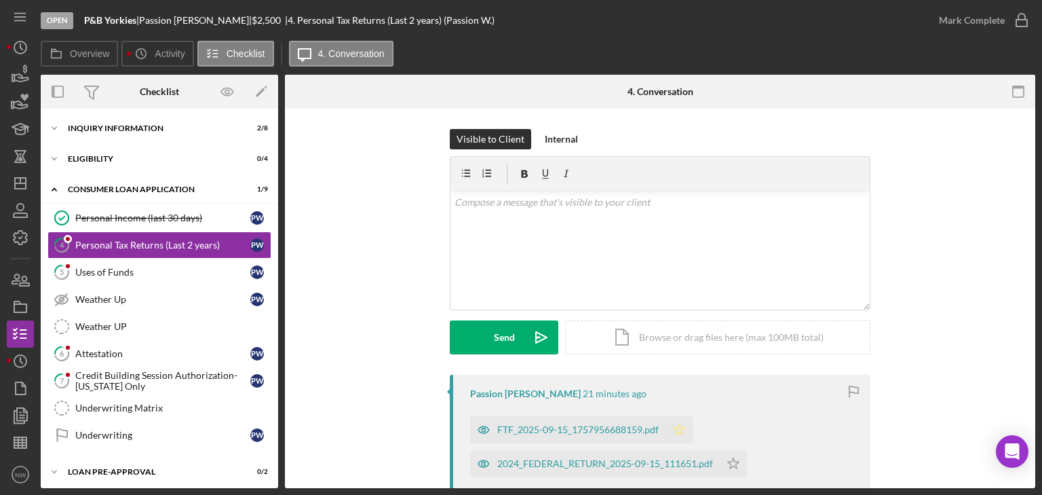
drag, startPoint x: 676, startPoint y: 426, endPoint x: 972, endPoint y: 139, distance: 411.7
click at [676, 423] on icon "Icon/Star" at bounding box center [679, 429] width 27 height 27
click at [1019, 18] on icon "button" at bounding box center [1022, 20] width 34 height 34
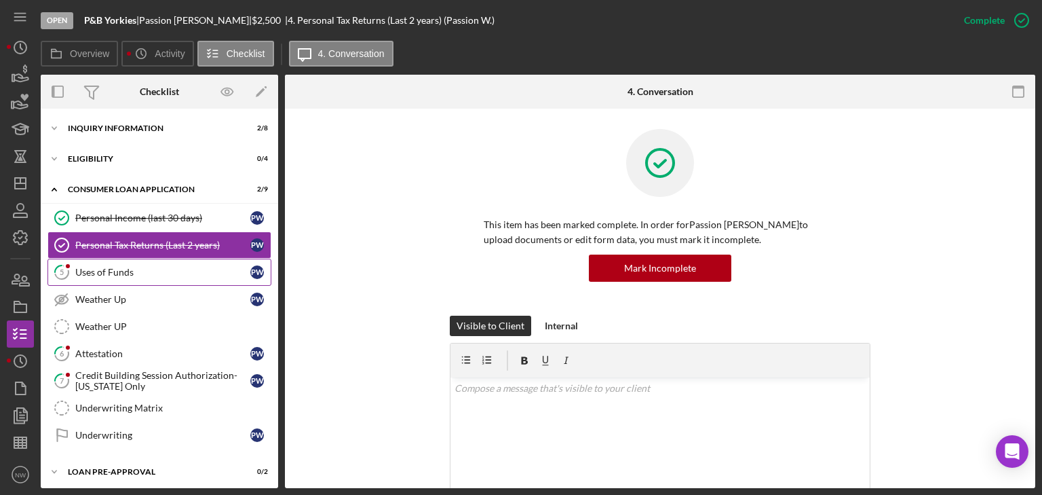
click at [139, 273] on div "Uses of Funds" at bounding box center [162, 272] width 175 height 11
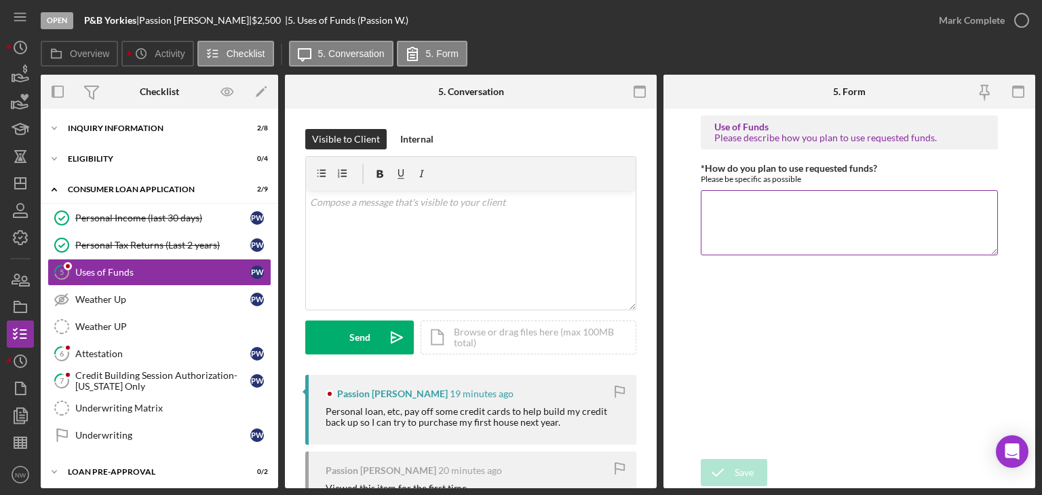
click at [793, 213] on textarea "*How do you plan to use requested funds?" at bounding box center [849, 222] width 297 height 65
type textarea "p"
type textarea "build credit get additional line"
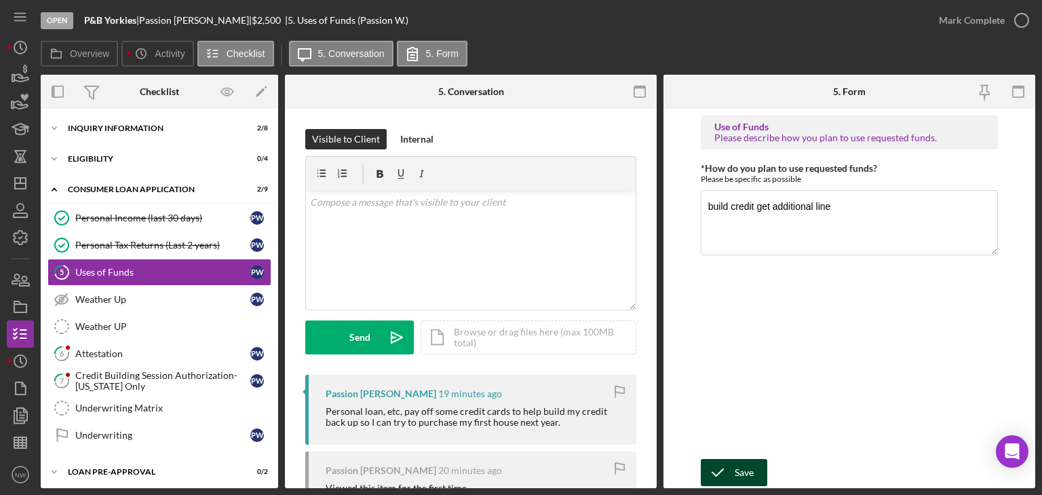
click at [752, 466] on div "Save" at bounding box center [744, 472] width 19 height 27
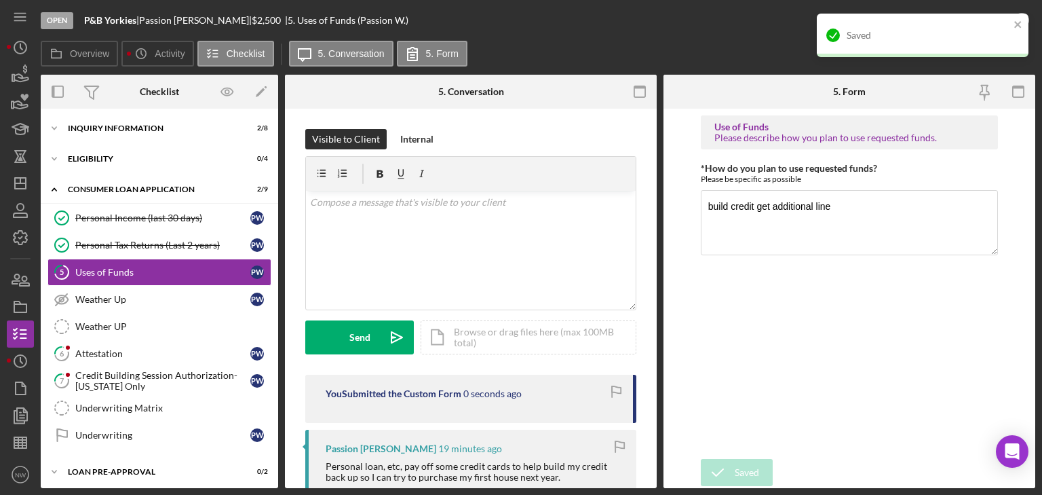
click at [1021, 16] on div "Saved" at bounding box center [923, 35] width 212 height 43
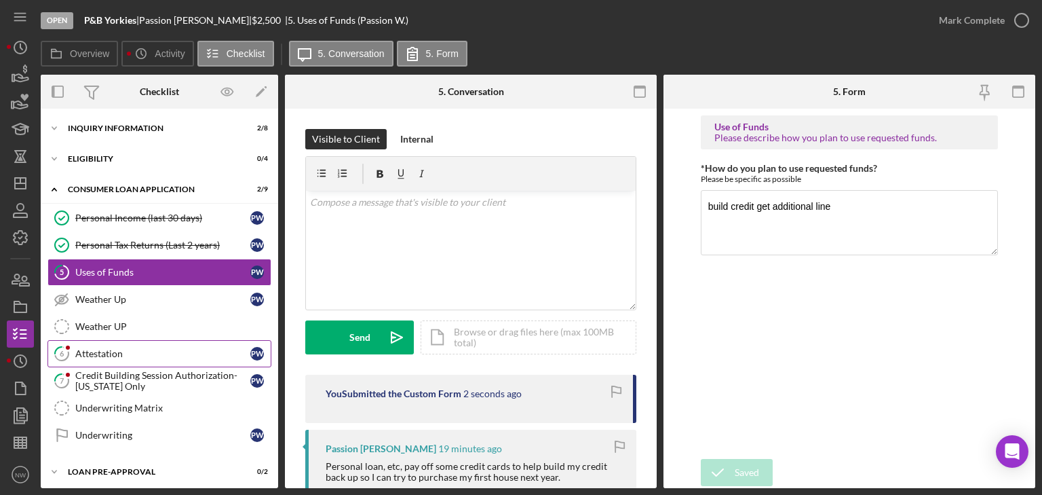
drag, startPoint x: 73, startPoint y: 355, endPoint x: 182, endPoint y: 346, distance: 109.6
click at [73, 355] on icon "6" at bounding box center [62, 354] width 34 height 34
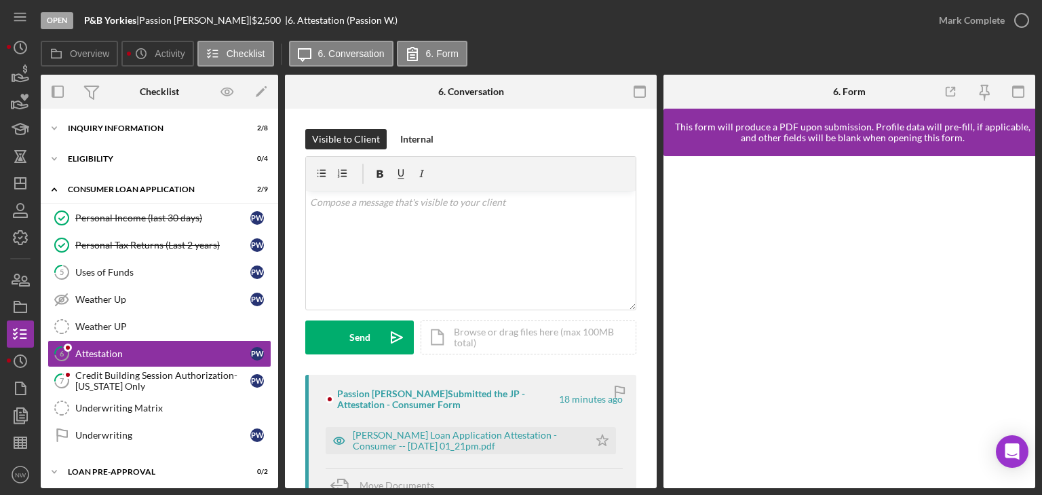
drag, startPoint x: 595, startPoint y: 438, endPoint x: 727, endPoint y: 368, distance: 150.0
click at [600, 437] on polygon "button" at bounding box center [603, 439] width 12 height 11
click at [1017, 19] on icon "button" at bounding box center [1022, 20] width 34 height 34
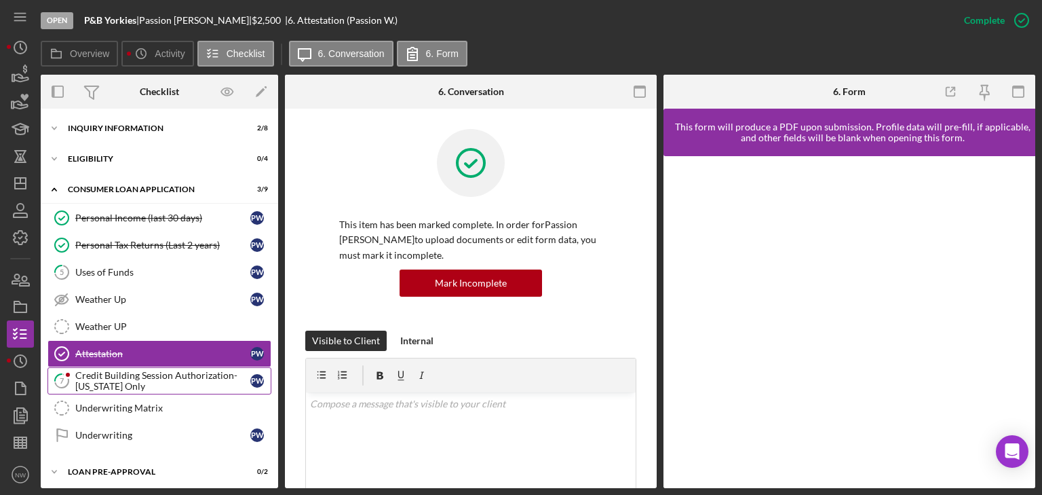
click at [94, 370] on div "Credit Building Session Authorization- [US_STATE] Only" at bounding box center [162, 381] width 175 height 22
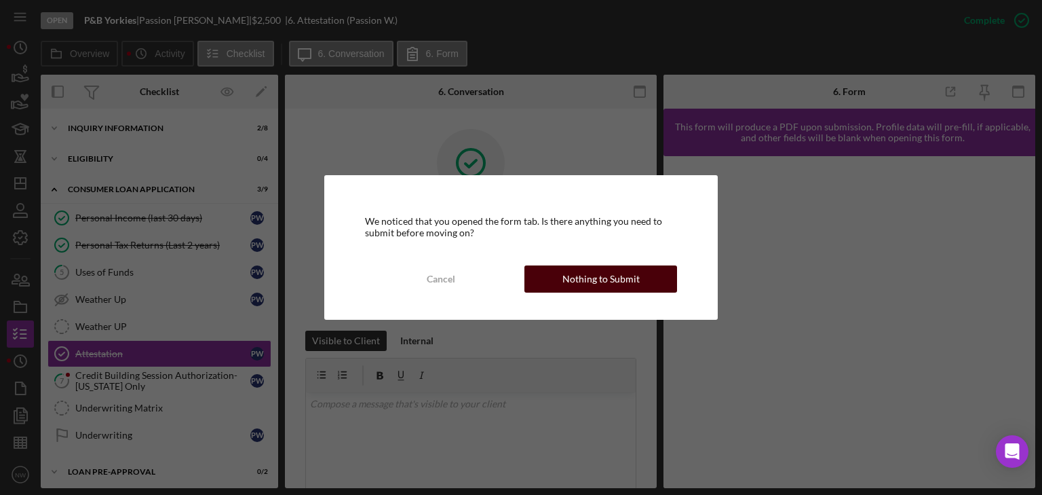
click at [579, 276] on div "Nothing to Submit" at bounding box center [600, 278] width 77 height 27
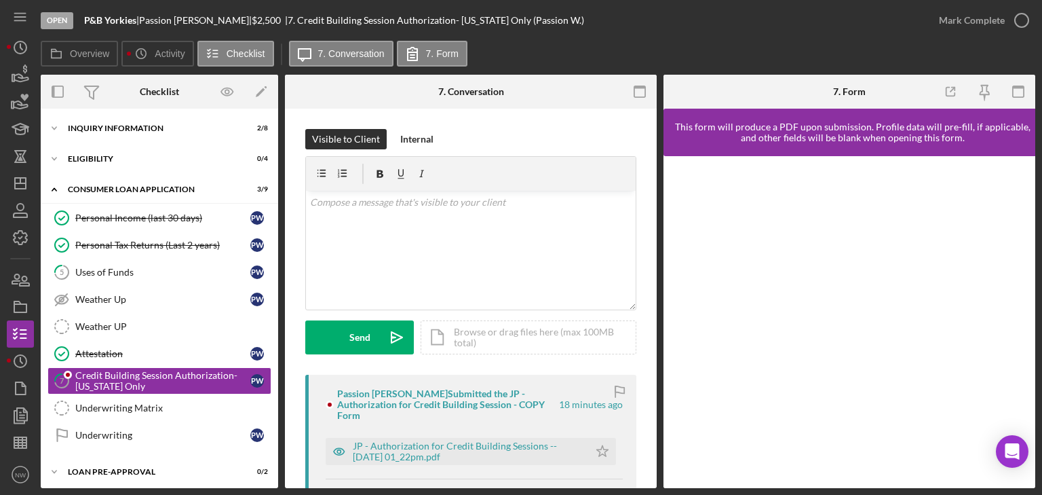
drag, startPoint x: 596, startPoint y: 434, endPoint x: 605, endPoint y: 424, distance: 13.5
click at [600, 438] on icon "Icon/Star" at bounding box center [602, 451] width 27 height 27
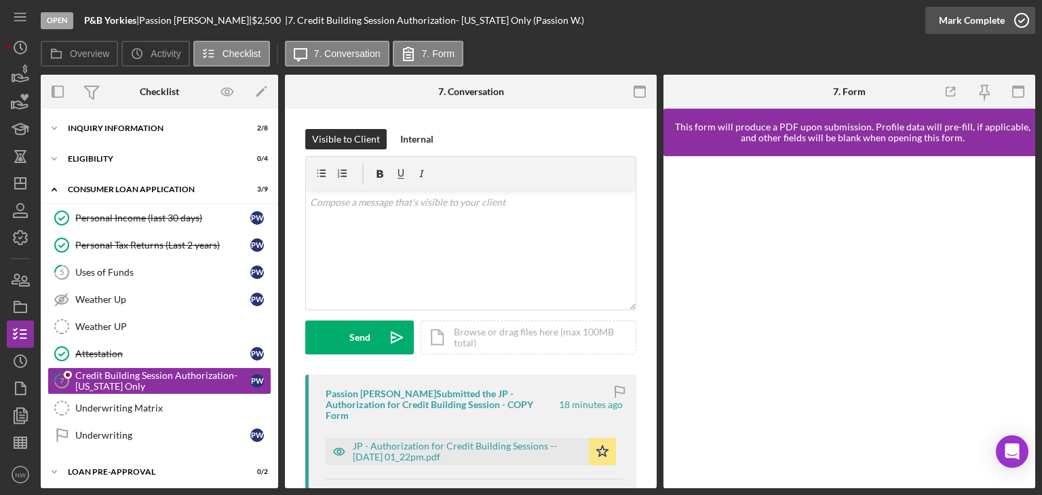
click at [1019, 18] on icon "button" at bounding box center [1022, 20] width 34 height 34
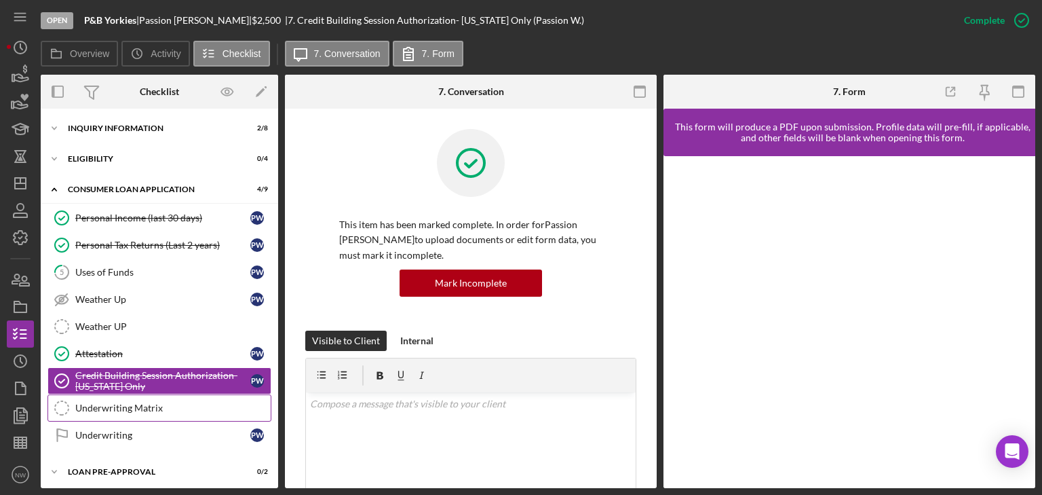
click at [109, 404] on div "Underwriting Matrix" at bounding box center [172, 407] width 195 height 11
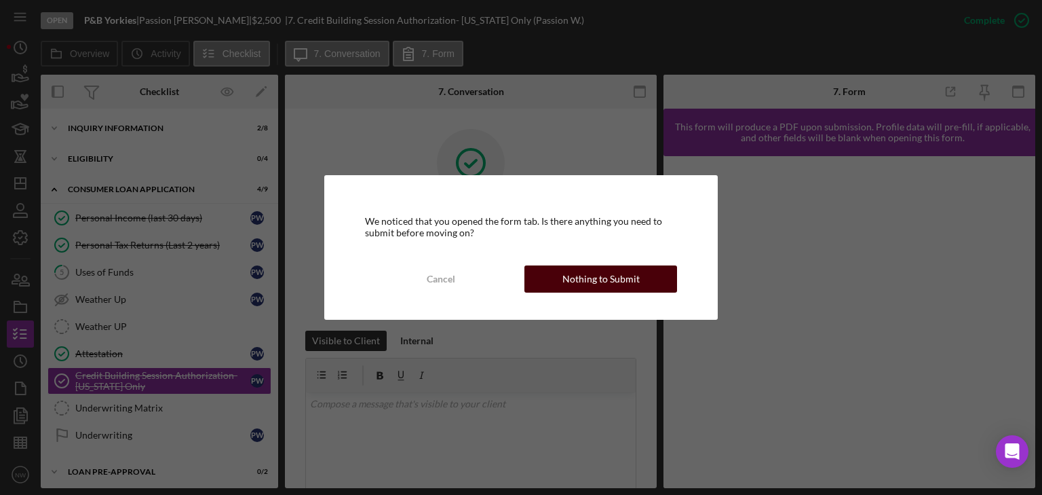
click at [586, 276] on div "Nothing to Submit" at bounding box center [600, 278] width 77 height 27
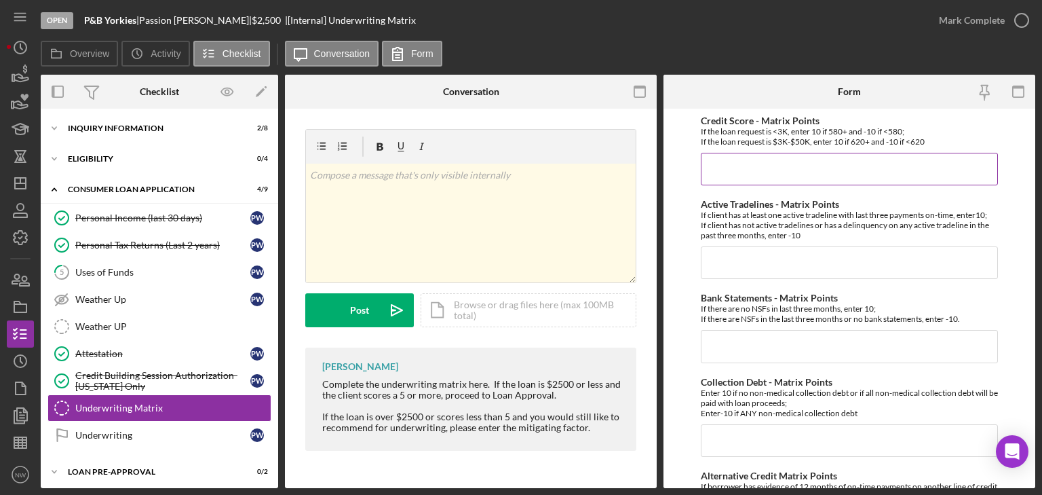
click at [755, 170] on input "Credit Score - Matrix Points" at bounding box center [849, 169] width 297 height 33
type input "-10"
type input "1"
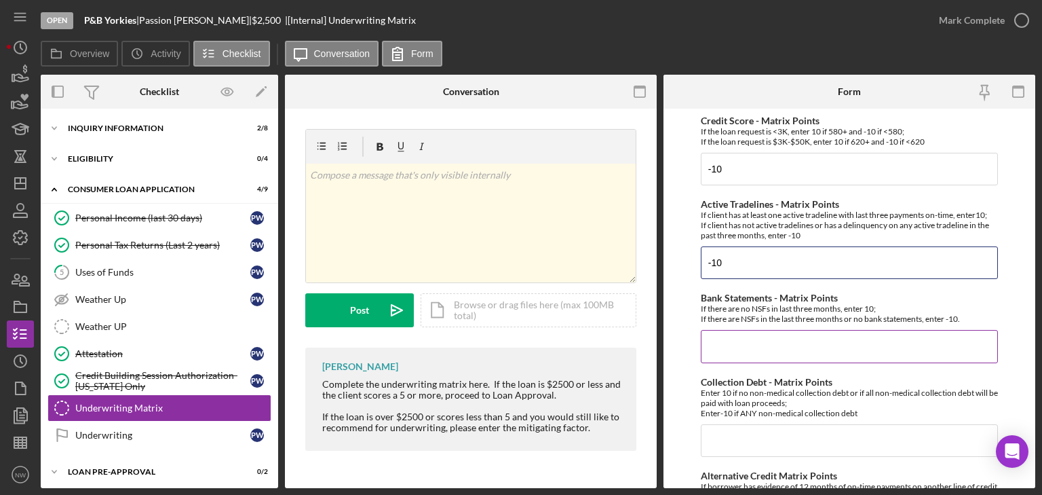
type input "-10"
drag, startPoint x: 788, startPoint y: 360, endPoint x: 776, endPoint y: 360, distance: 12.2
click at [777, 360] on input "Bank Statements - Matrix Points" at bounding box center [849, 346] width 297 height 33
type input "10"
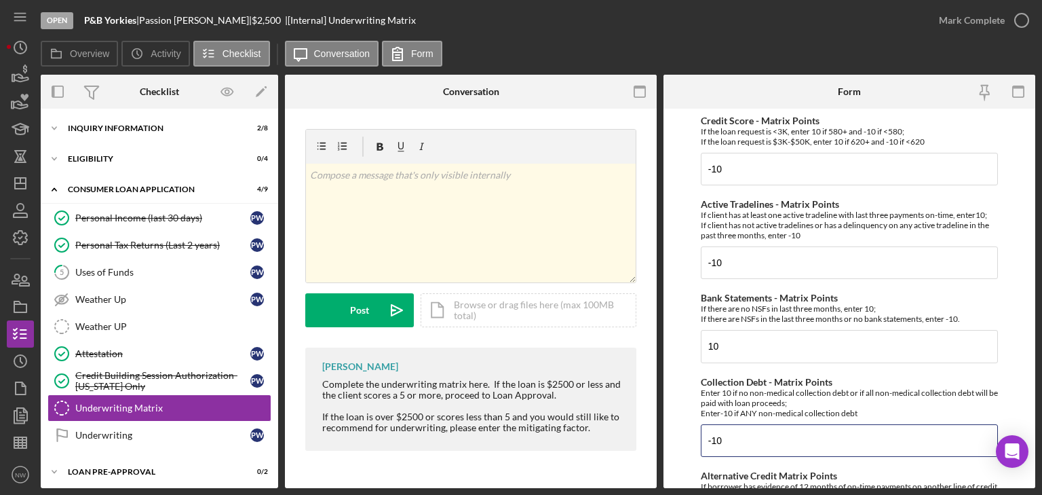
scroll to position [217, 0]
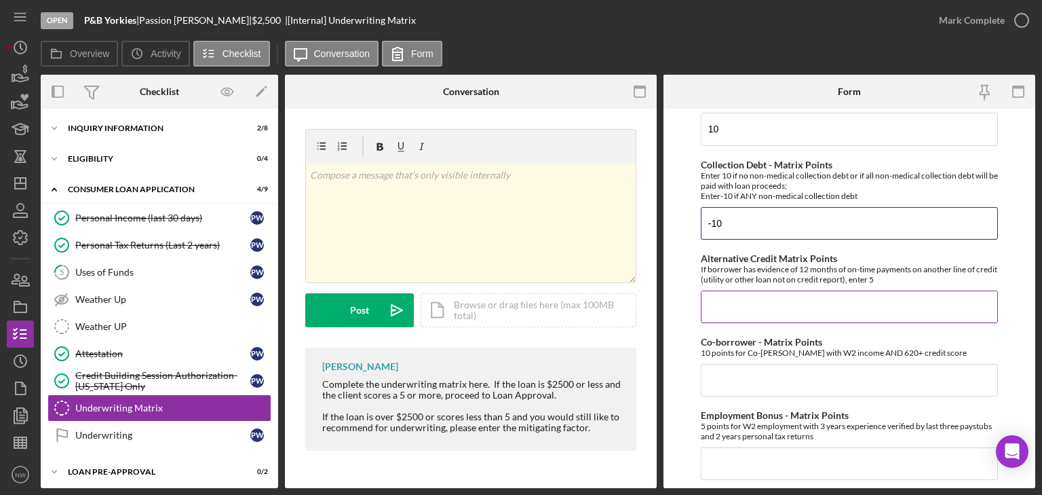
type input "-10"
click at [725, 309] on input "Alternative Credit Matrix Points" at bounding box center [849, 306] width 297 height 33
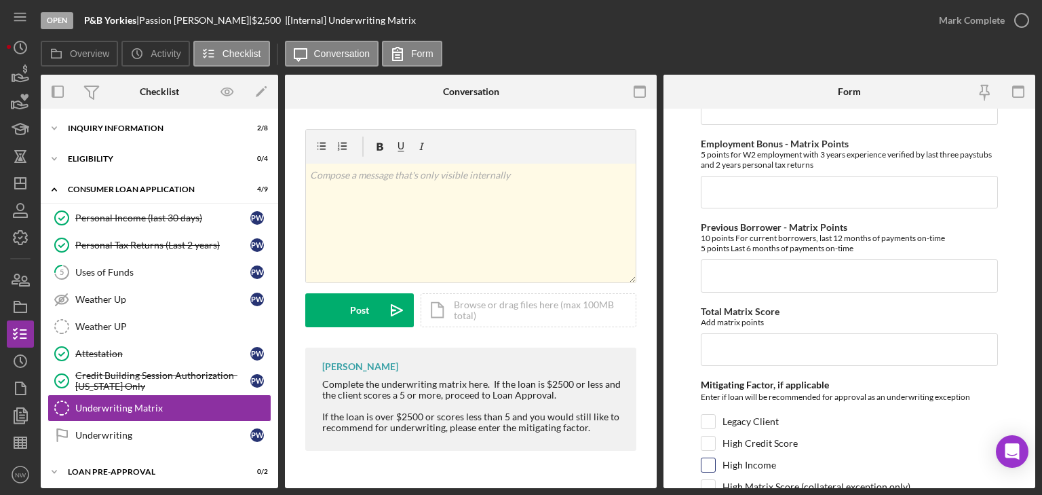
scroll to position [633, 0]
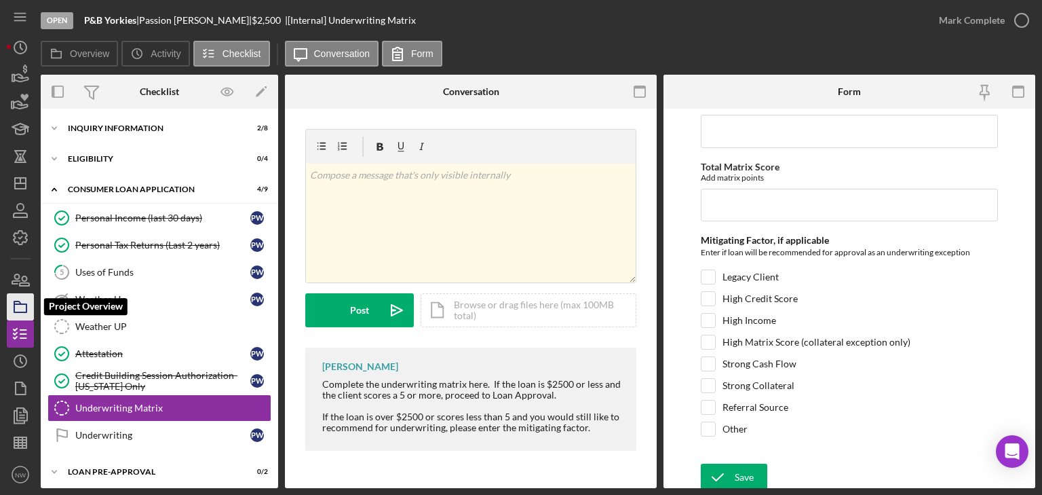
click at [18, 305] on icon "button" at bounding box center [20, 307] width 34 height 34
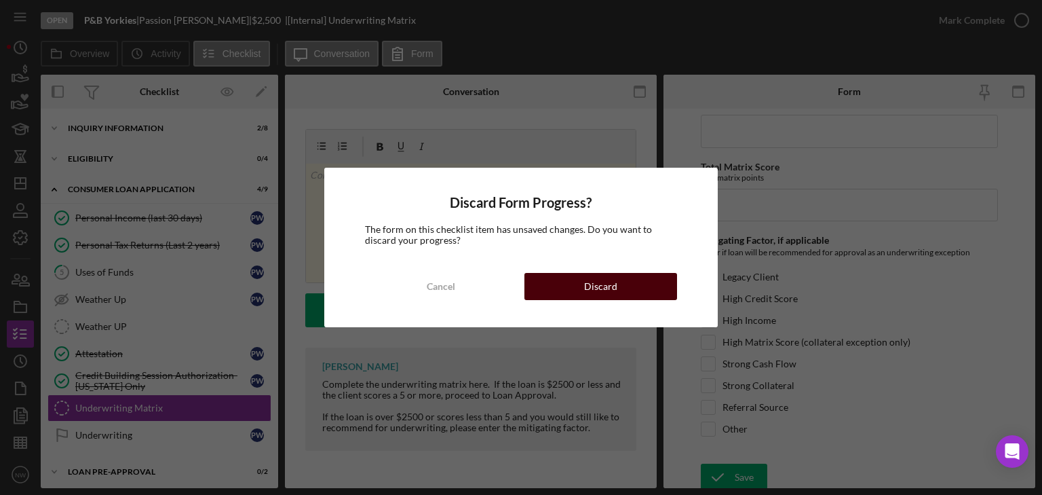
click at [573, 278] on button "Discard" at bounding box center [600, 286] width 153 height 27
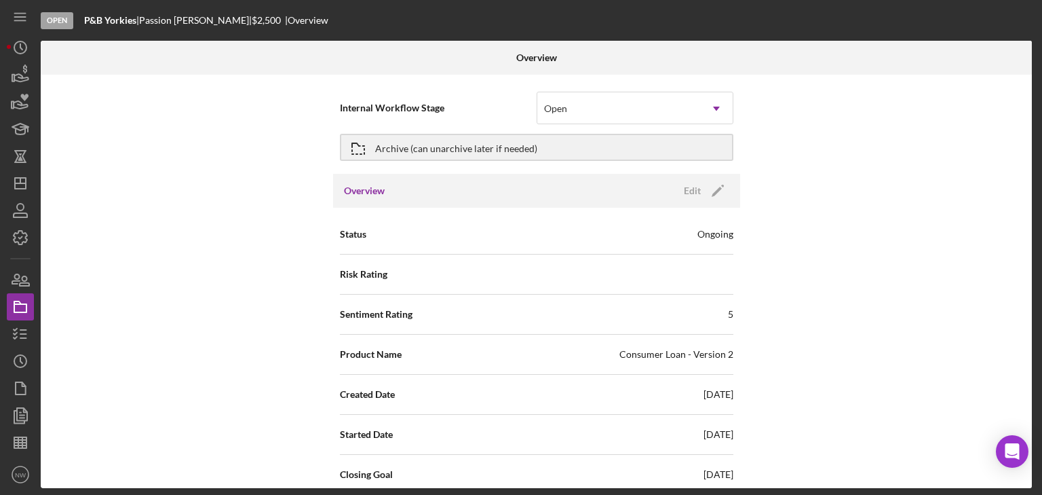
scroll to position [163, 0]
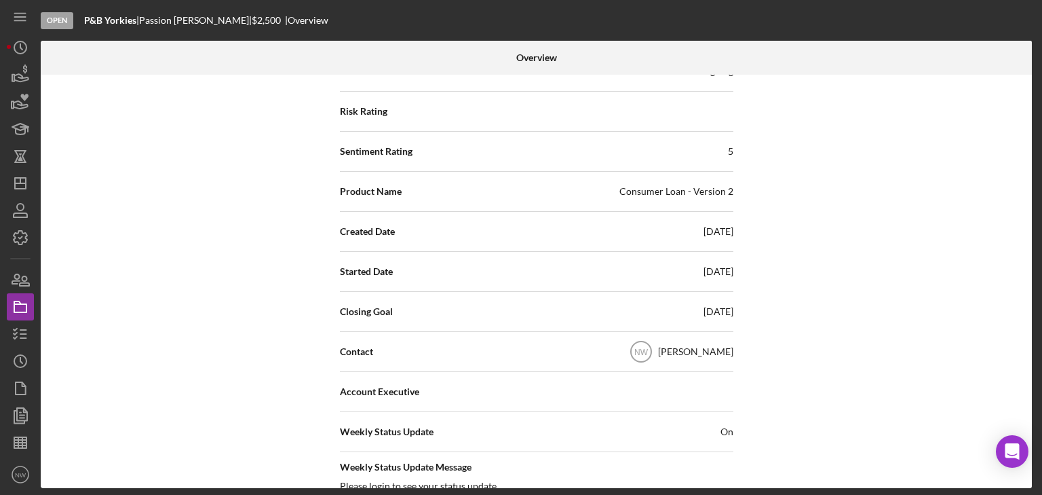
click at [682, 349] on div "[PERSON_NAME]" at bounding box center [695, 352] width 75 height 14
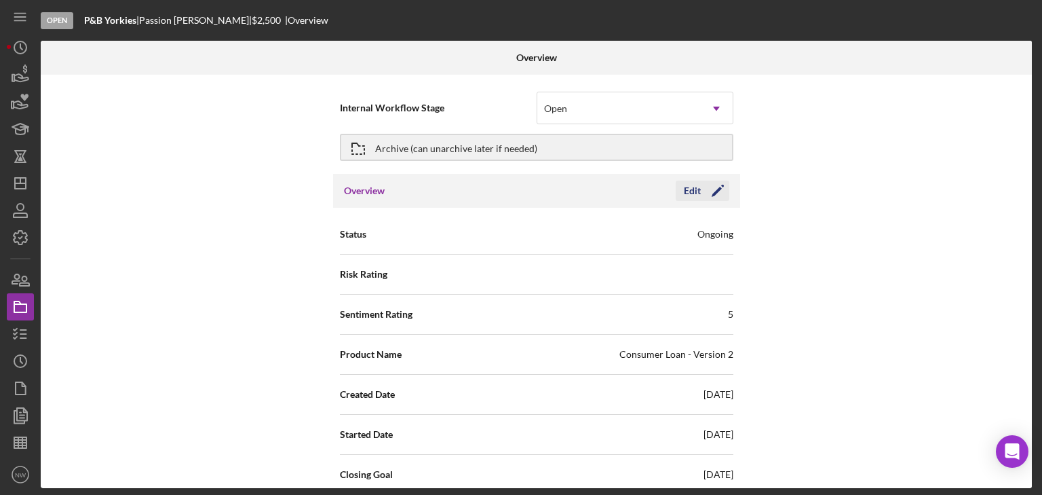
click at [723, 187] on icon "Icon/Edit" at bounding box center [718, 191] width 34 height 34
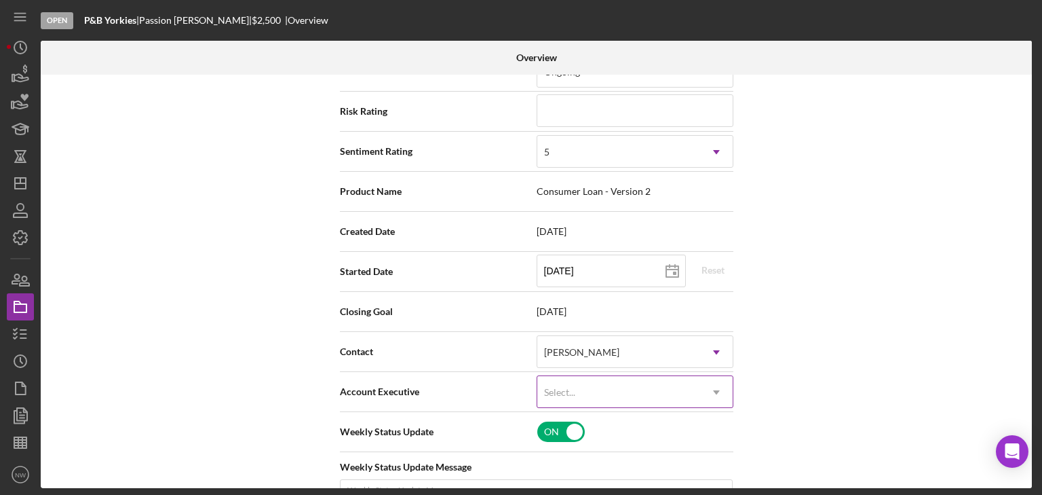
scroll to position [271, 0]
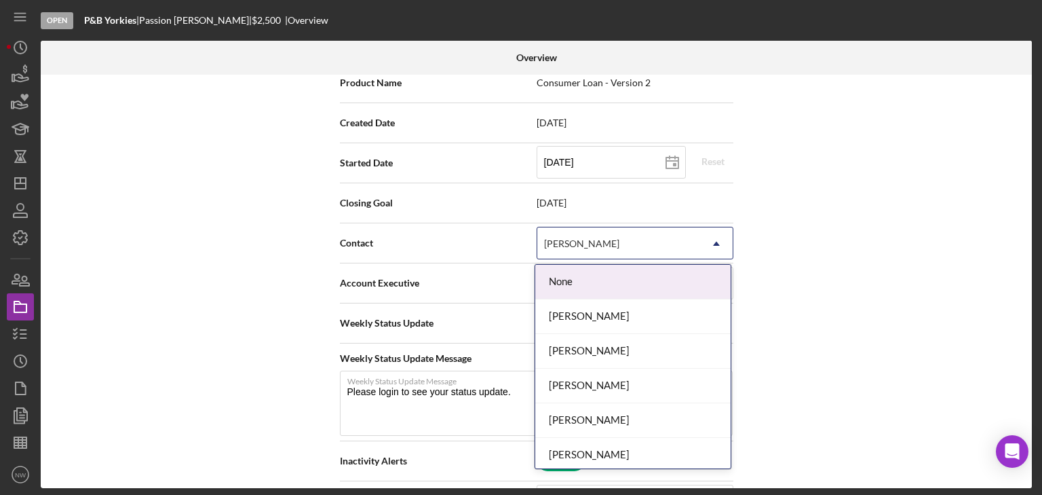
click at [584, 247] on div "[PERSON_NAME]" at bounding box center [581, 243] width 75 height 11
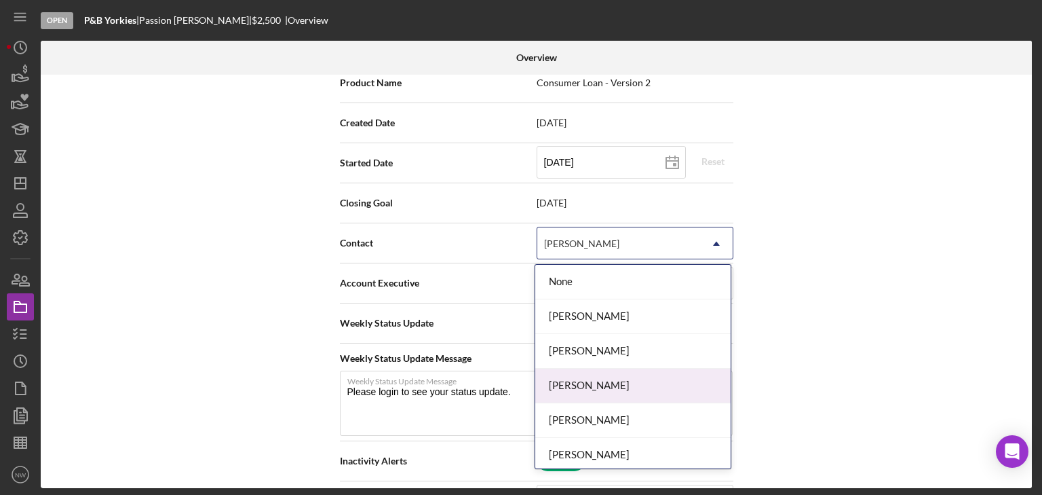
scroll to position [109, 0]
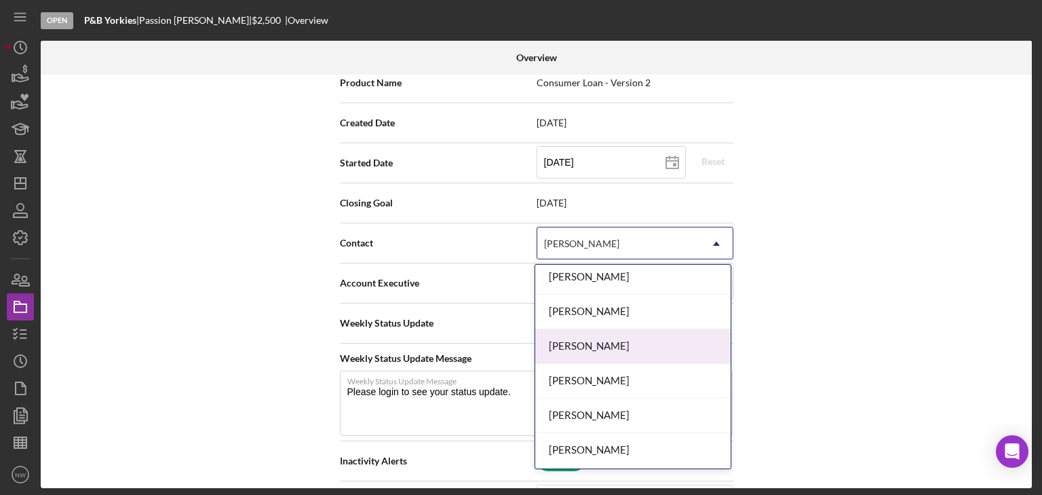
click at [570, 348] on div "[PERSON_NAME]" at bounding box center [632, 346] width 195 height 35
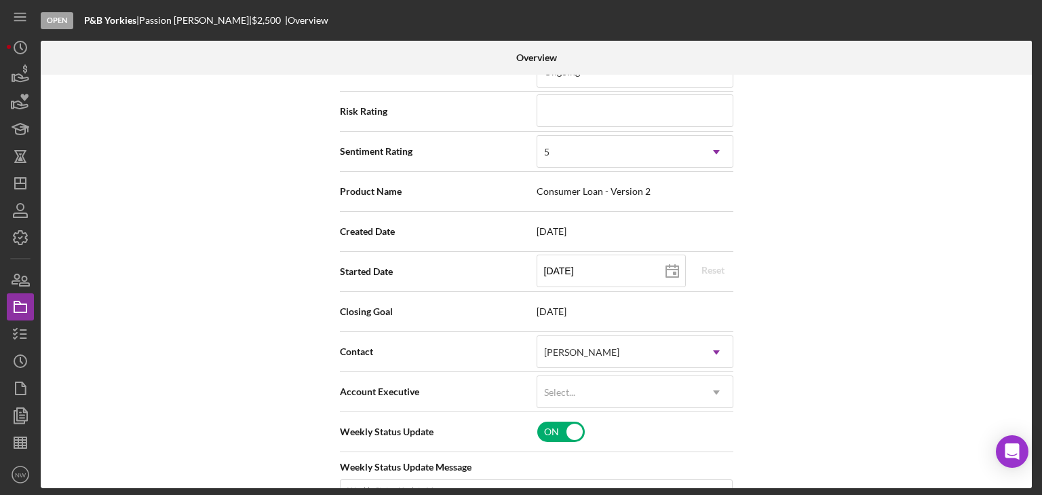
scroll to position [0, 0]
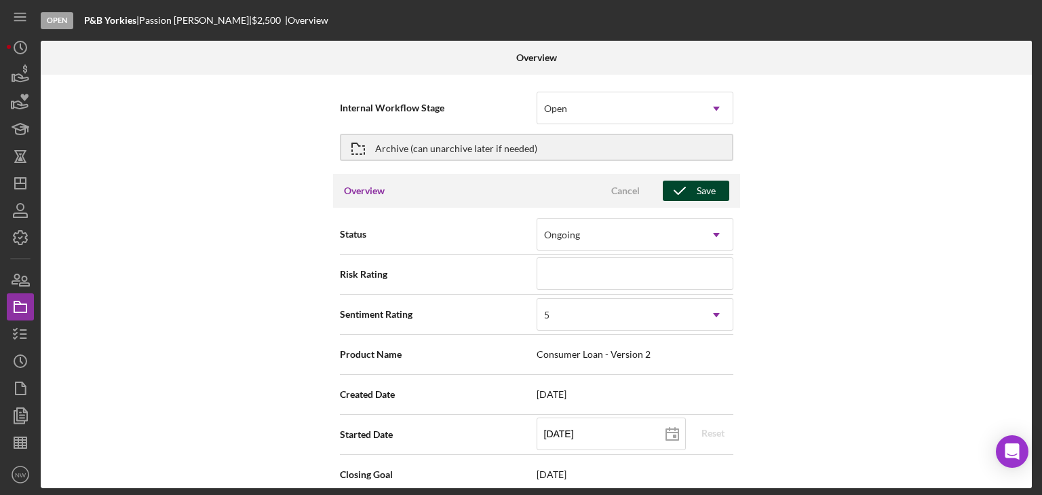
click at [704, 193] on div "Save" at bounding box center [706, 190] width 19 height 20
type textarea "Thank you for your application to [PERSON_NAME]! Please login to see what we st…"
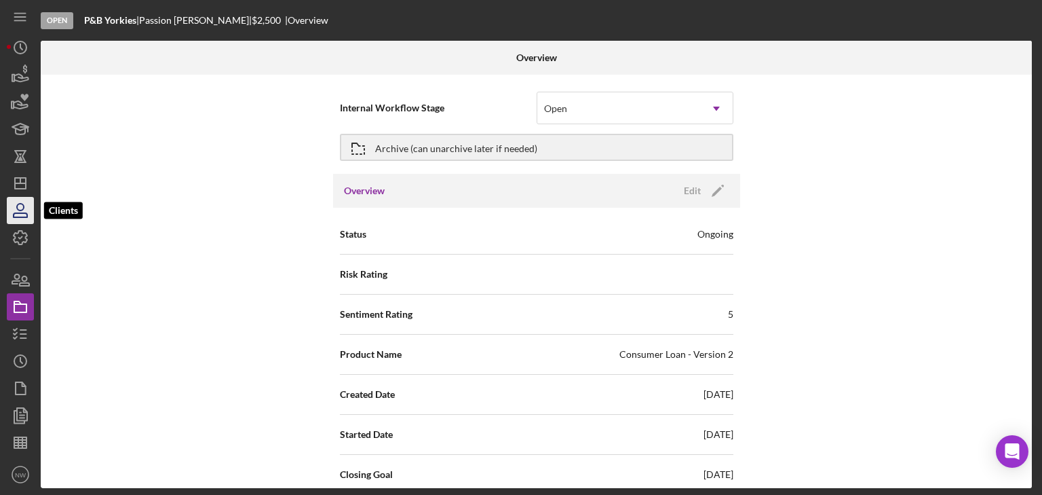
click at [18, 212] on icon "button" at bounding box center [20, 210] width 34 height 34
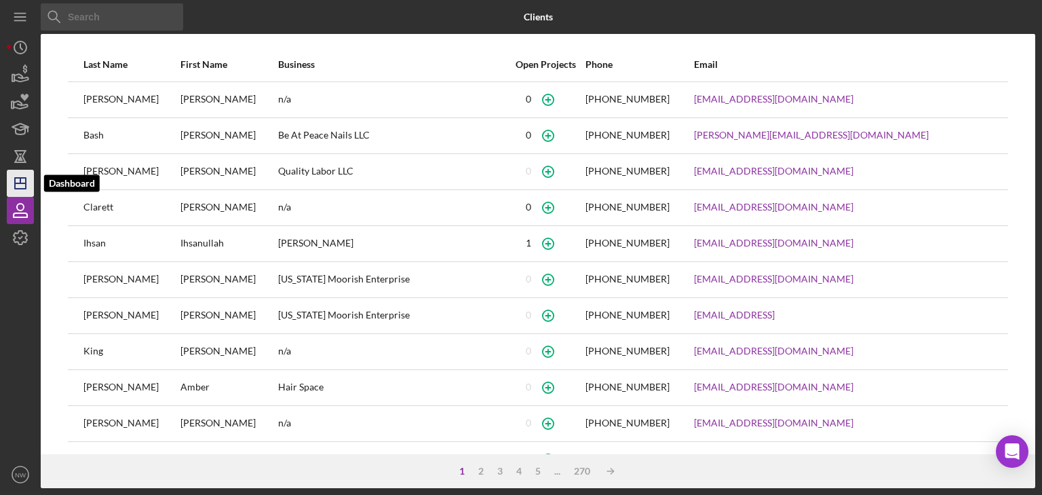
click at [20, 187] on icon "Icon/Dashboard" at bounding box center [20, 183] width 34 height 34
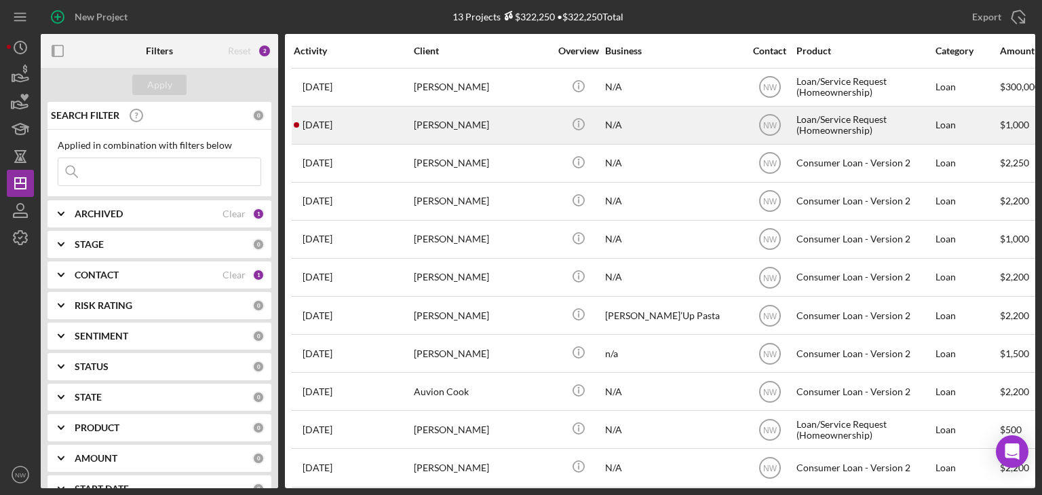
click at [440, 126] on div "[PERSON_NAME]" at bounding box center [482, 125] width 136 height 36
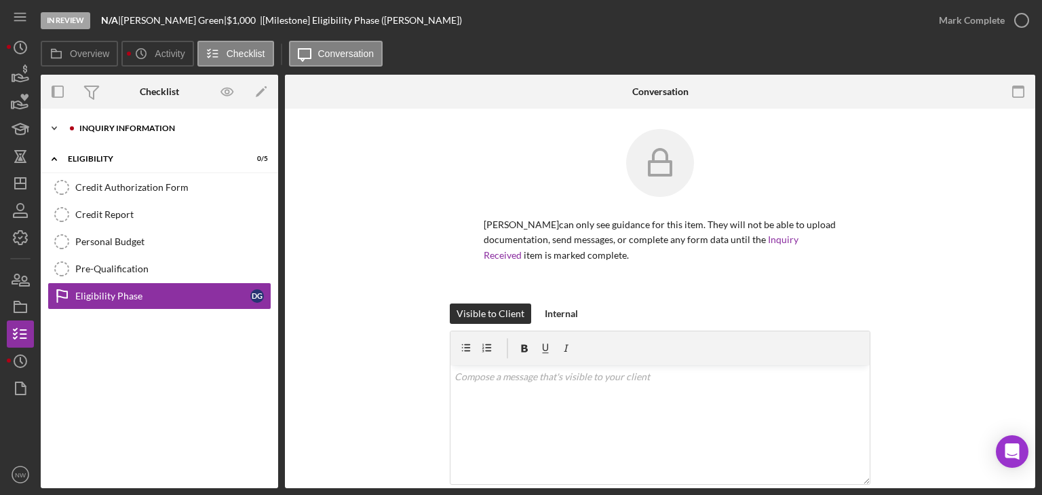
click at [61, 130] on icon "Icon/Expander" at bounding box center [54, 128] width 27 height 27
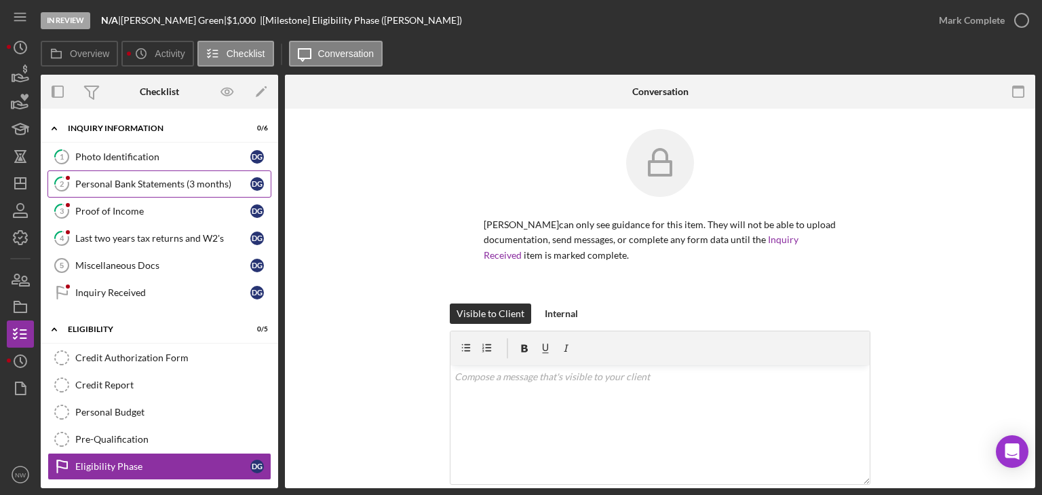
click at [100, 178] on div "Personal Bank Statements (3 months)" at bounding box center [162, 183] width 175 height 11
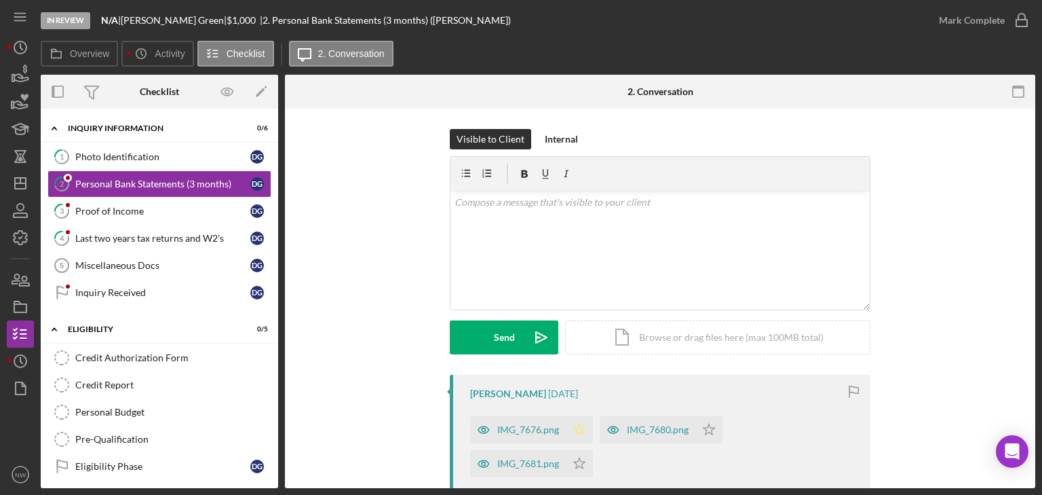
click at [576, 425] on polygon "button" at bounding box center [580, 428] width 12 height 11
drag, startPoint x: 1023, startPoint y: 16, endPoint x: 849, endPoint y: 53, distance: 177.5
click at [0, 0] on icon "button" at bounding box center [0, 0] width 0 height 0
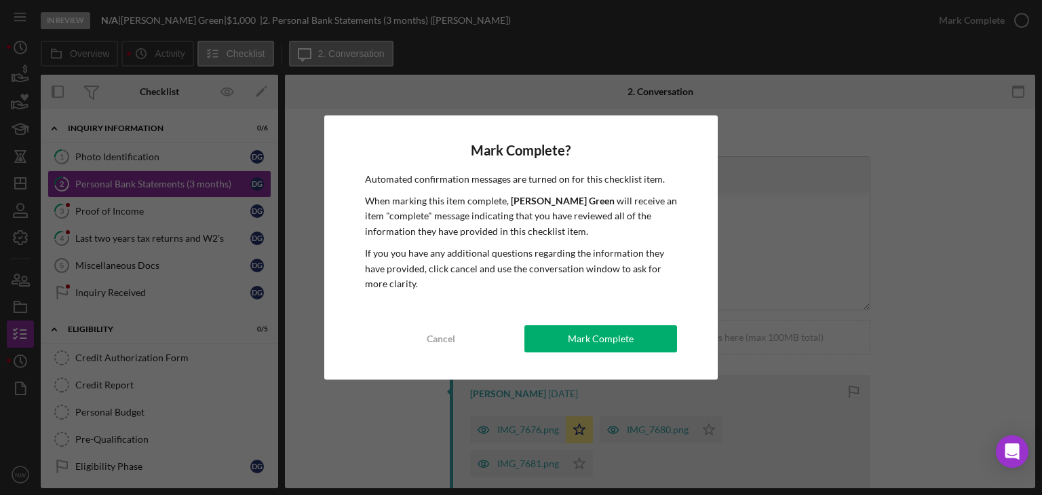
click at [133, 201] on div "Mark Complete? Automated confirmation messages are turned on for this checklist…" at bounding box center [521, 247] width 1042 height 495
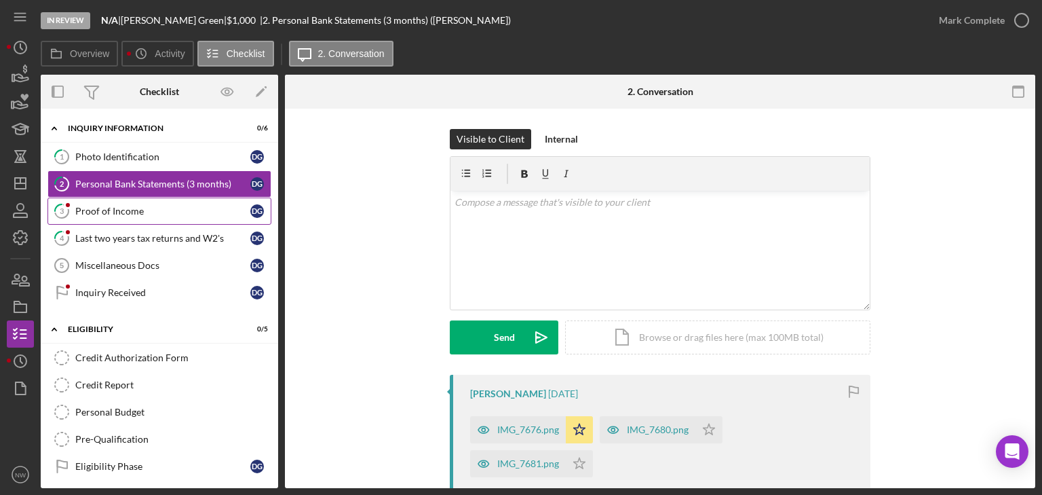
click at [144, 214] on div "Proof of Income" at bounding box center [162, 211] width 175 height 11
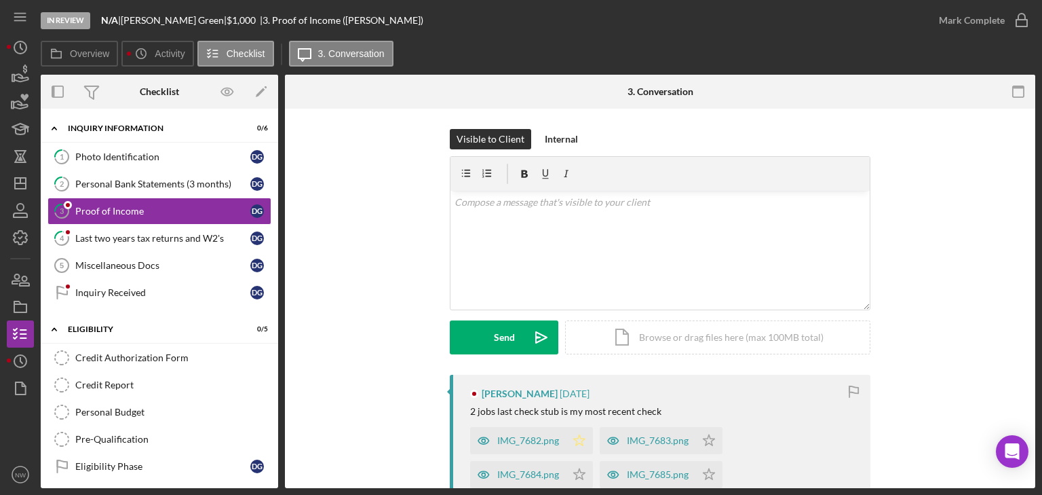
drag, startPoint x: 574, startPoint y: 436, endPoint x: 636, endPoint y: 373, distance: 88.3
click at [575, 432] on icon "Icon/Star" at bounding box center [579, 440] width 27 height 27
click at [1024, 20] on icon "button" at bounding box center [1022, 20] width 34 height 34
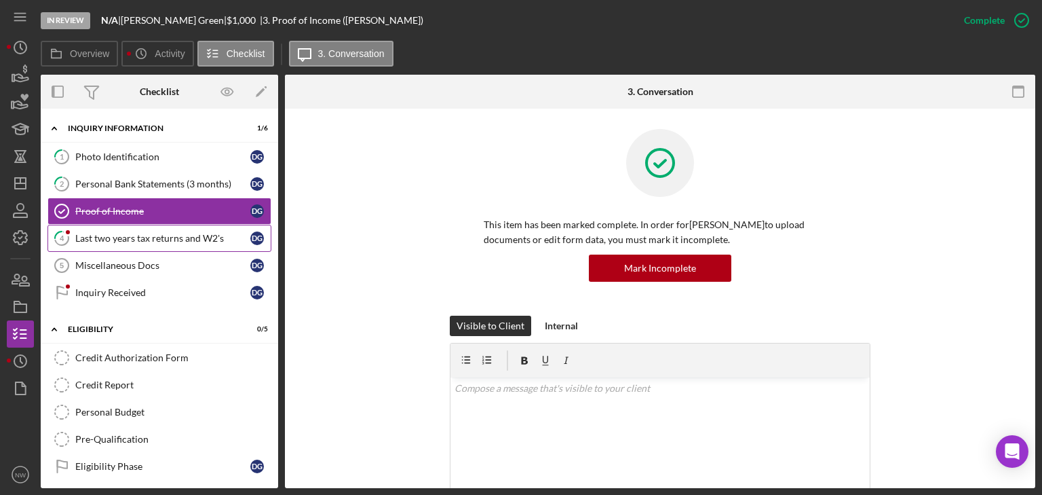
click at [109, 238] on div "Last two years tax returns and W2's" at bounding box center [162, 238] width 175 height 11
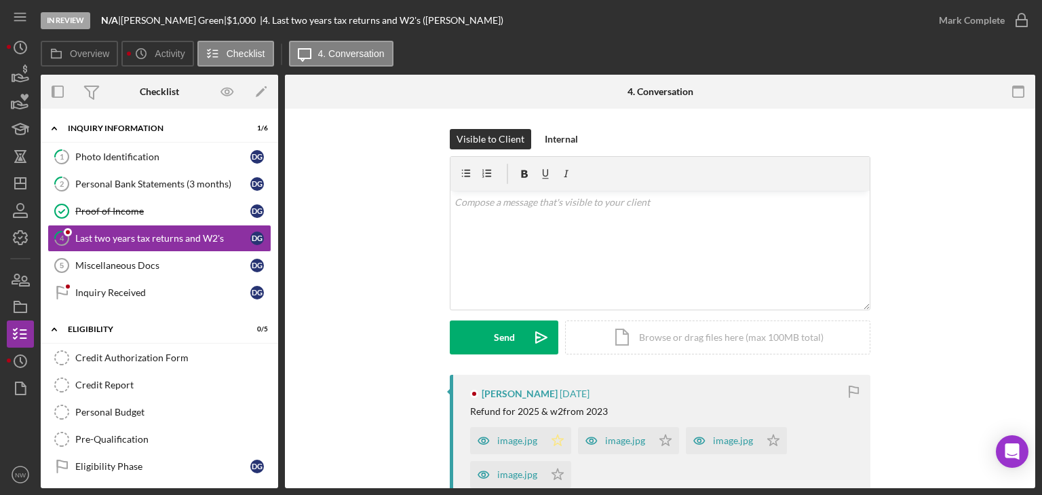
click at [556, 431] on icon "Icon/Star" at bounding box center [557, 440] width 27 height 27
click at [501, 438] on div "image.jpg" at bounding box center [517, 440] width 40 height 11
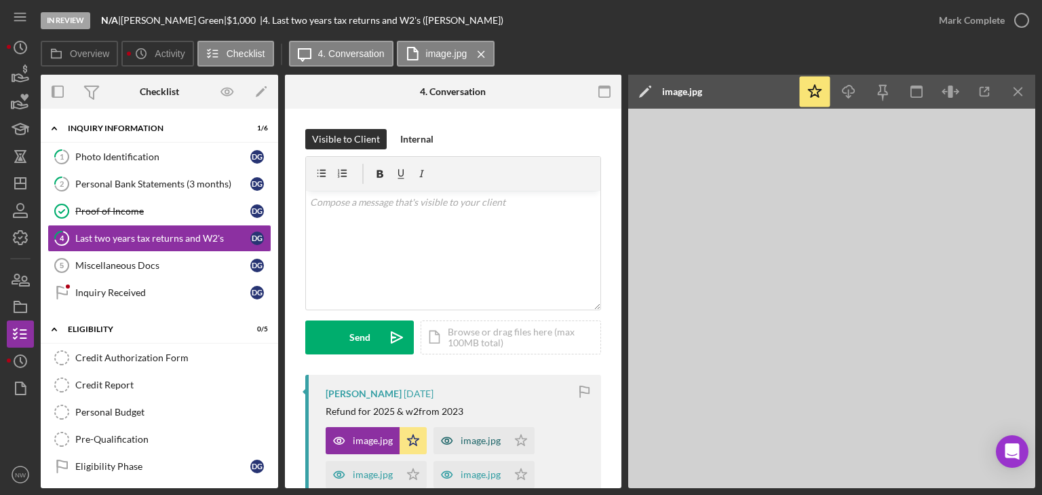
click at [501, 438] on div "image.jpg" at bounding box center [471, 440] width 74 height 27
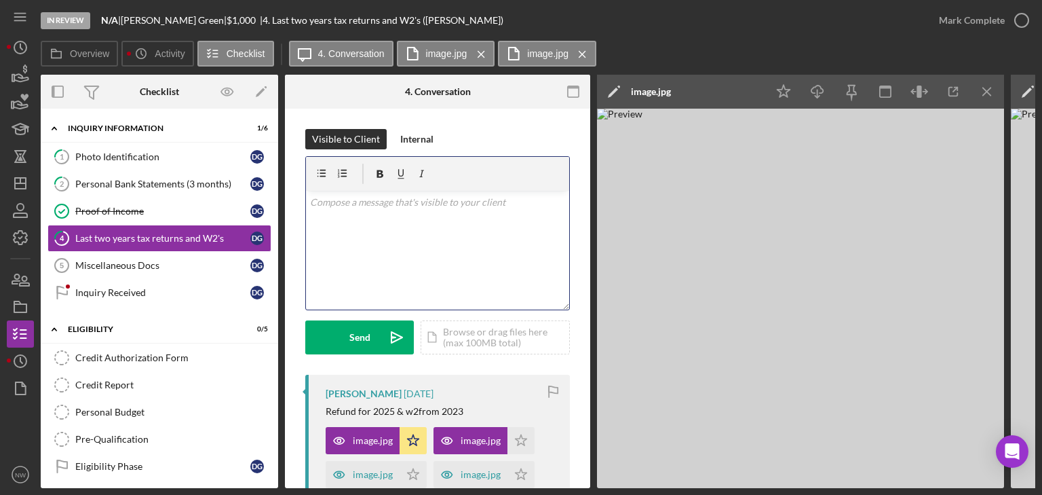
click at [417, 256] on div "v Color teal Color pink Remove color Add row above Add row below Add column bef…" at bounding box center [437, 250] width 263 height 119
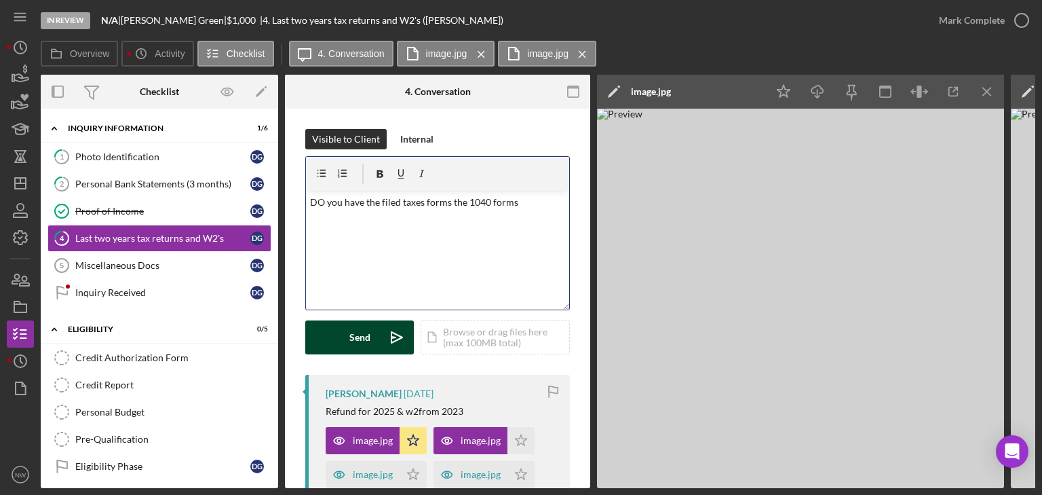
click at [377, 343] on button "Send Icon/icon-invite-send" at bounding box center [359, 337] width 109 height 34
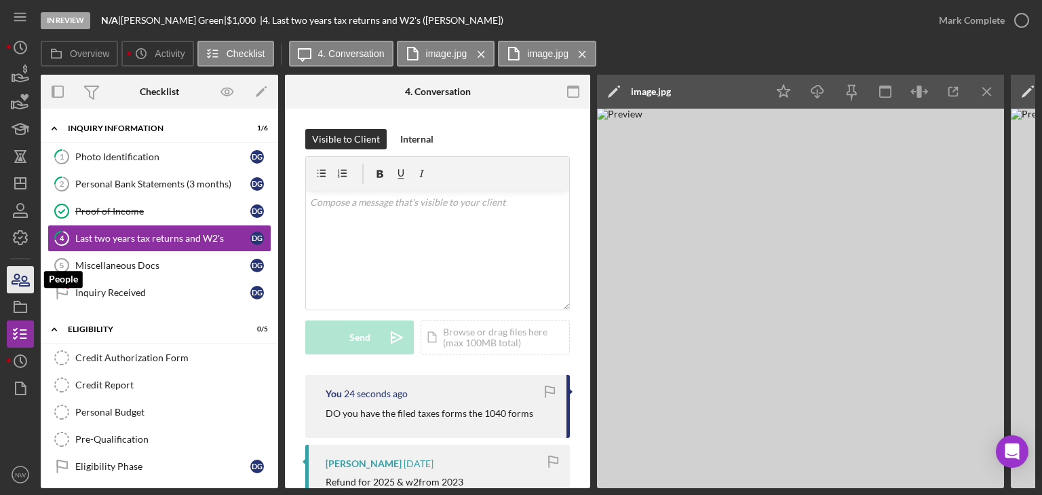
click at [15, 285] on icon "button" at bounding box center [20, 280] width 34 height 34
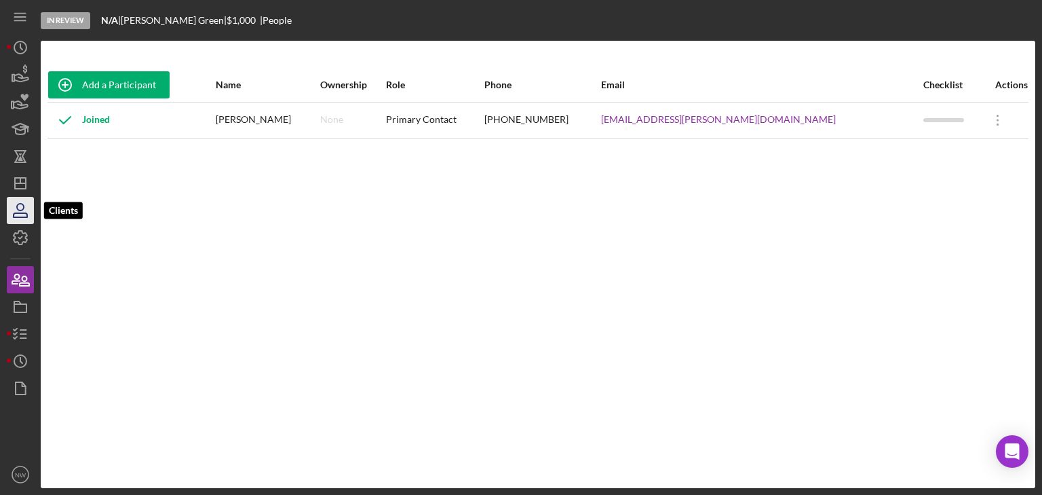
click at [18, 223] on icon "button" at bounding box center [20, 210] width 34 height 34
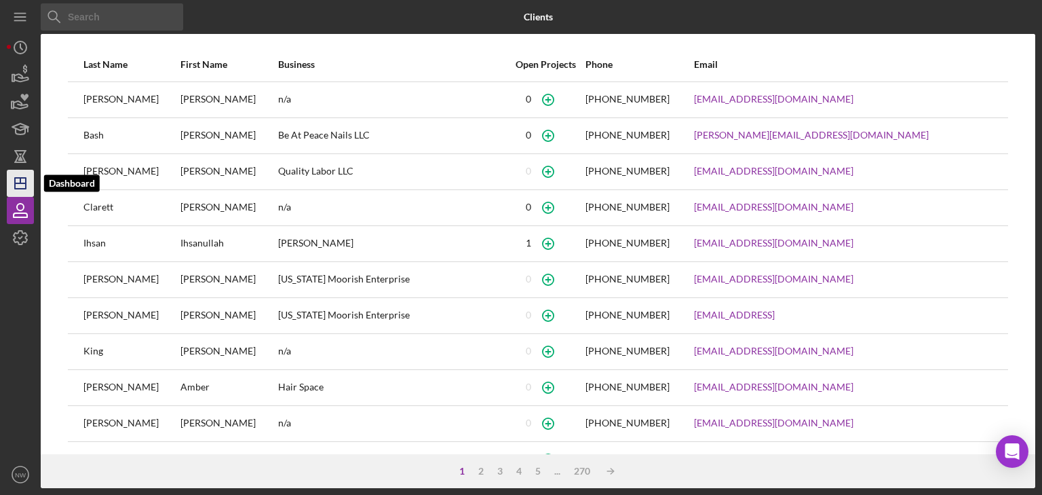
click at [22, 174] on icon "Icon/Dashboard" at bounding box center [20, 183] width 34 height 34
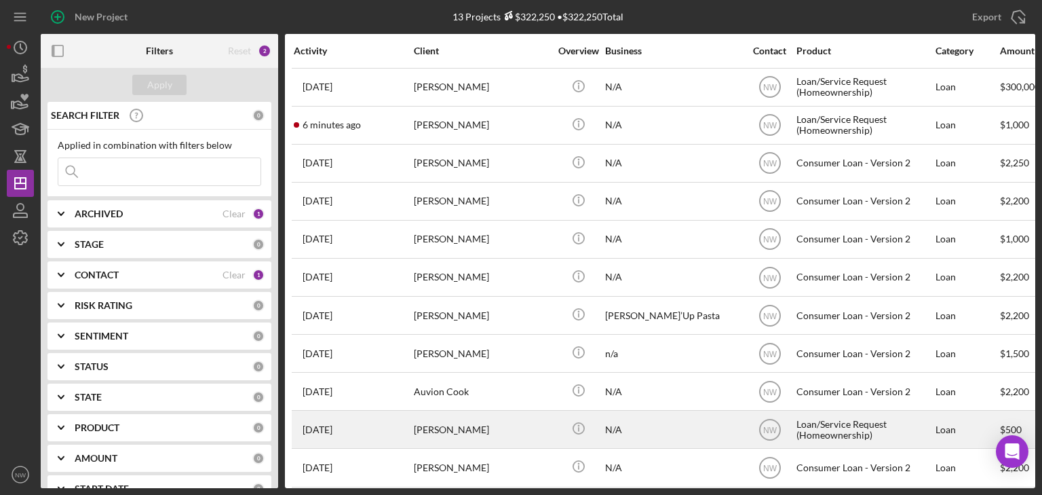
click at [830, 423] on div "Loan/Service Request (Homeownership)" at bounding box center [865, 429] width 136 height 36
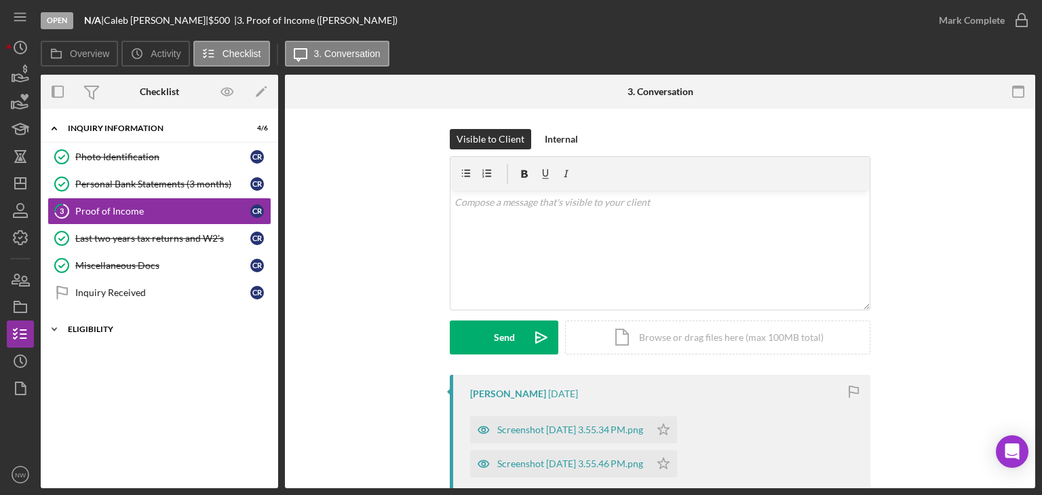
click at [54, 328] on polyline at bounding box center [54, 329] width 4 height 3
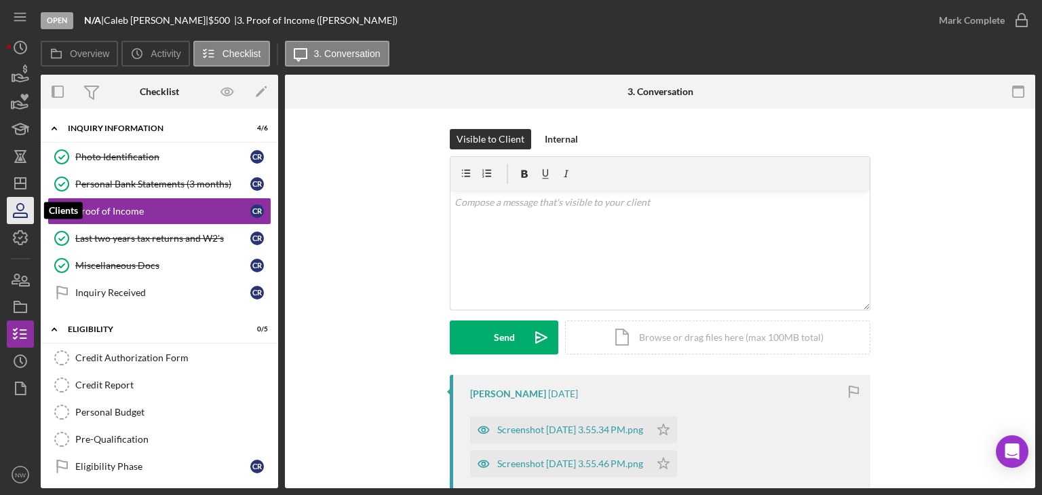
click at [22, 210] on icon "button" at bounding box center [20, 207] width 7 height 7
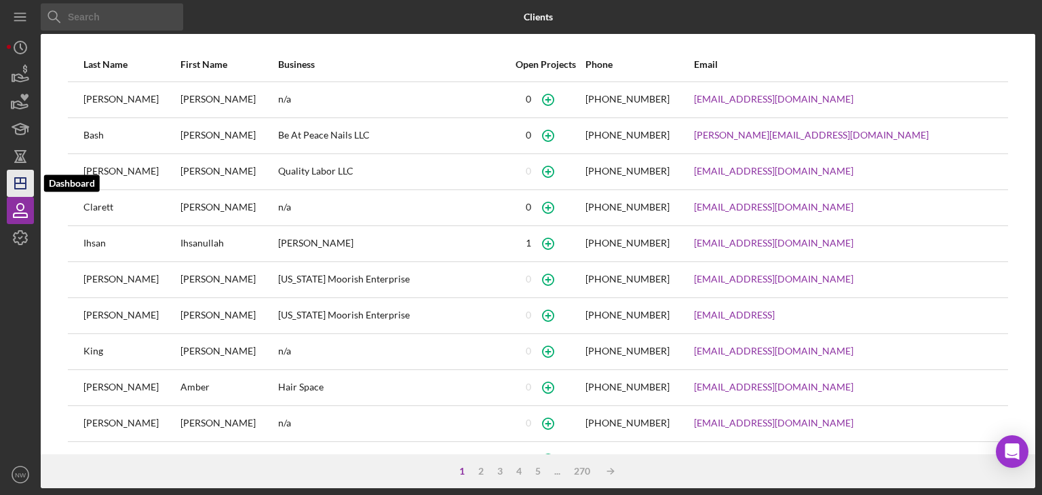
click at [20, 172] on icon "Icon/Dashboard" at bounding box center [20, 183] width 34 height 34
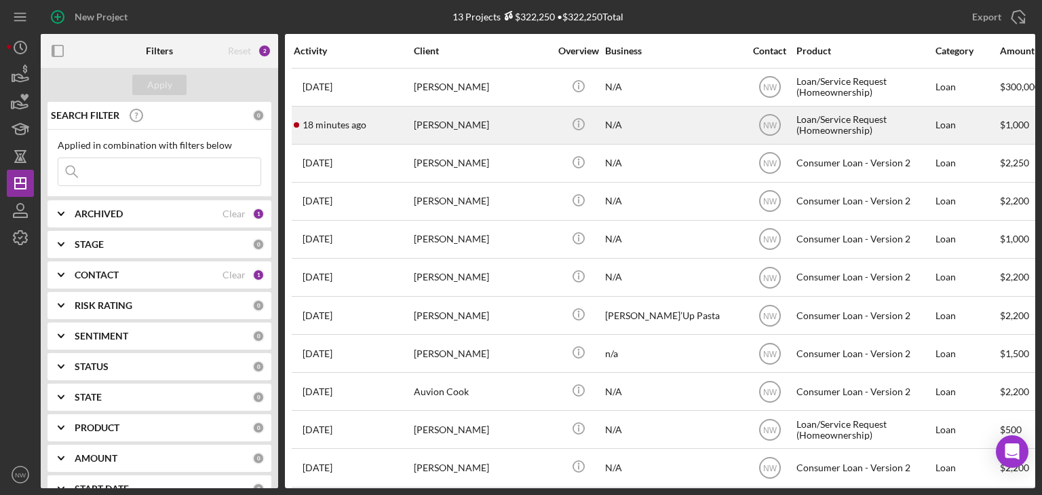
click at [425, 132] on div "[PERSON_NAME]" at bounding box center [482, 125] width 136 height 36
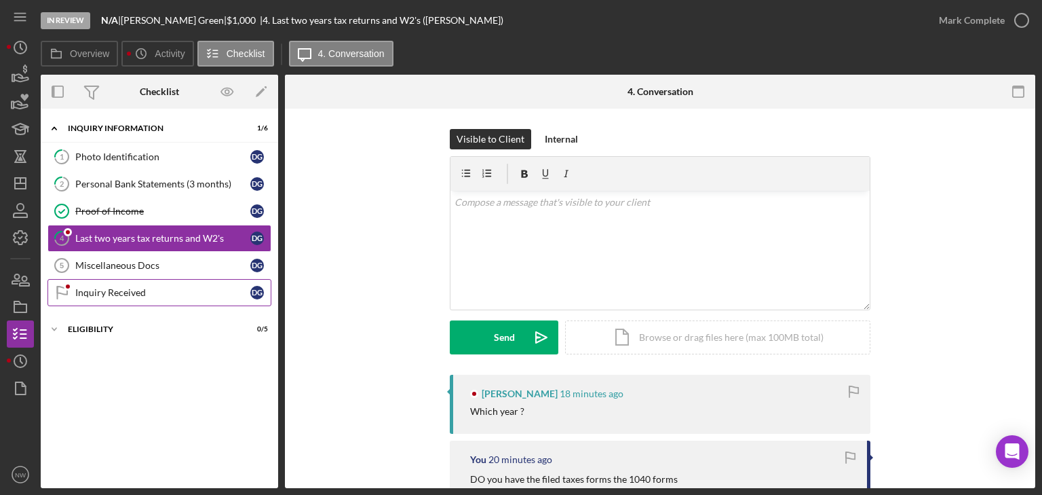
click at [69, 288] on icon "Inquiry Received" at bounding box center [62, 292] width 34 height 34
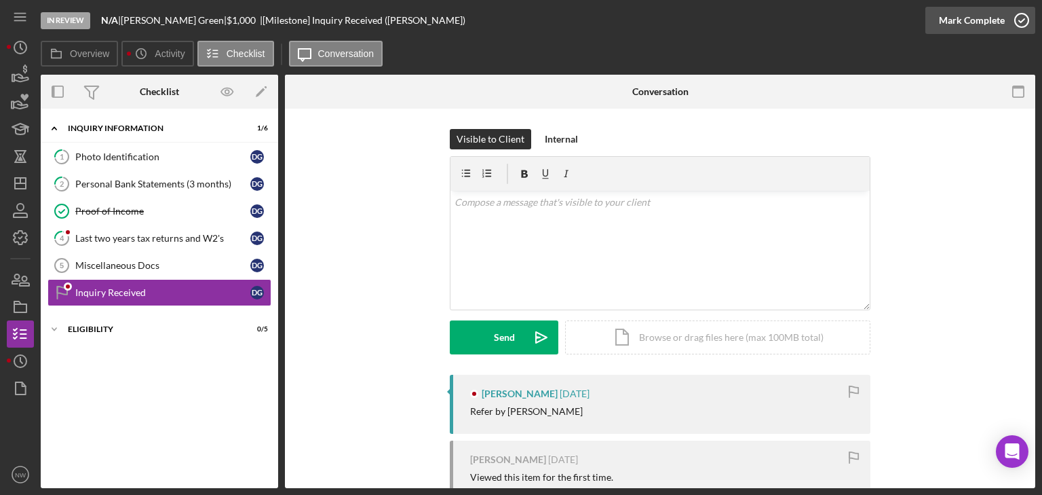
click at [1022, 20] on icon "button" at bounding box center [1022, 20] width 34 height 34
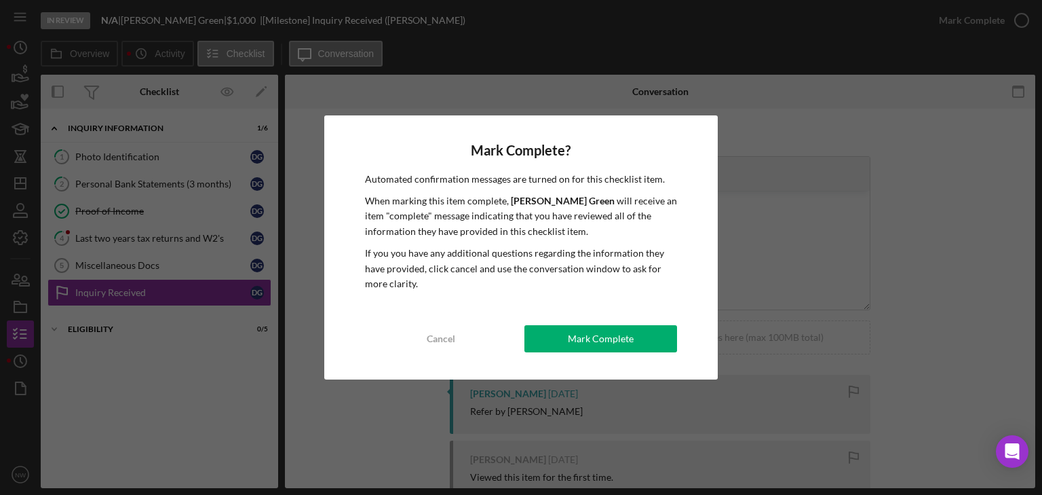
click at [130, 234] on div "Mark Complete? Automated confirmation messages are turned on for this checklist…" at bounding box center [521, 247] width 1042 height 495
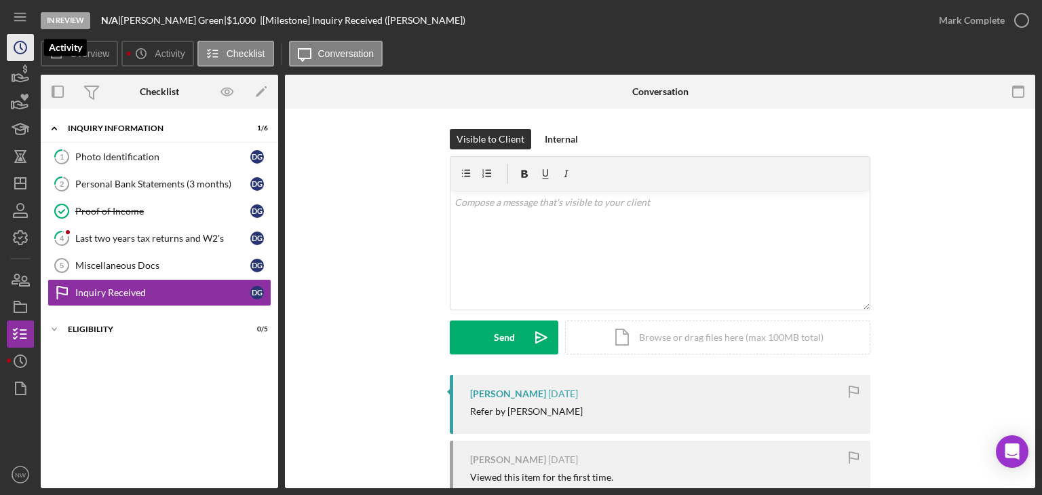
click at [25, 48] on icon "Icon/History" at bounding box center [20, 48] width 34 height 34
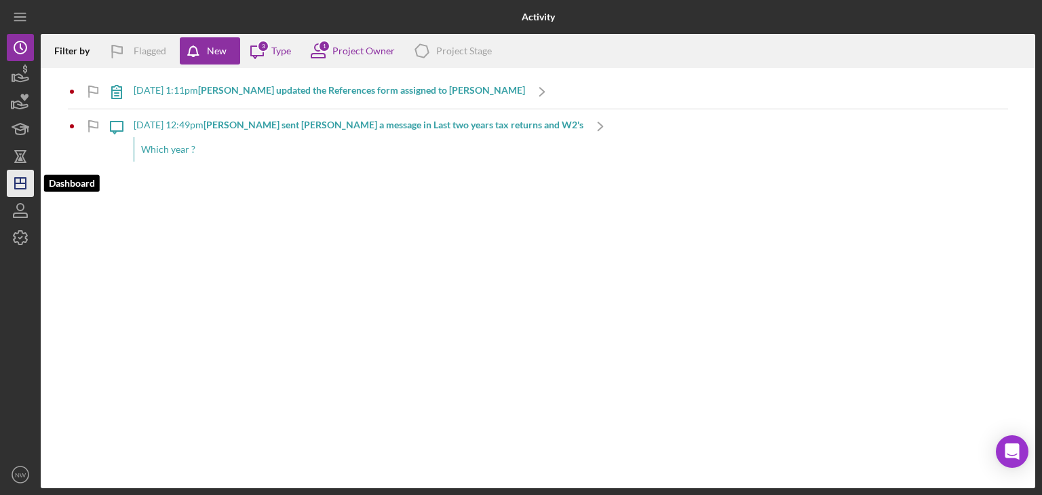
click at [16, 184] on icon "Icon/Dashboard" at bounding box center [20, 183] width 34 height 34
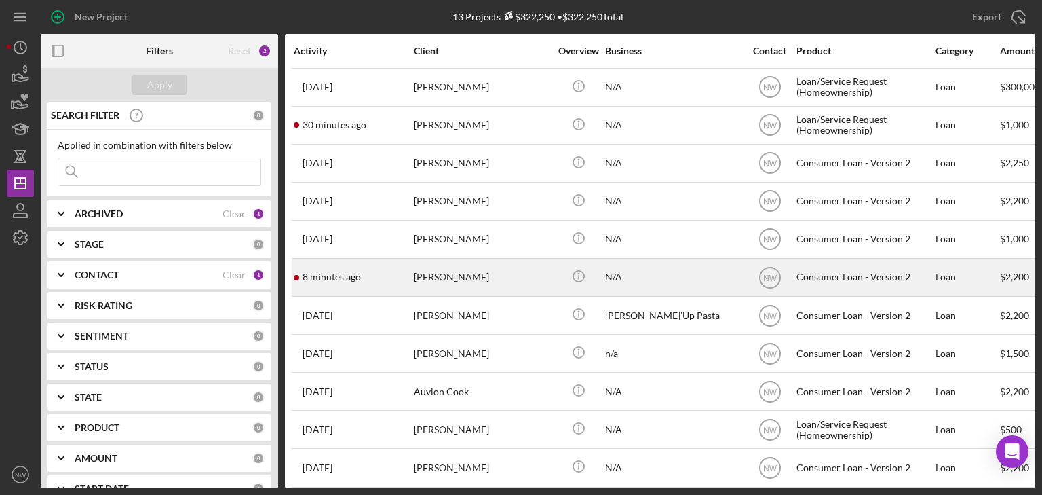
click at [426, 280] on div "[PERSON_NAME]" at bounding box center [482, 277] width 136 height 36
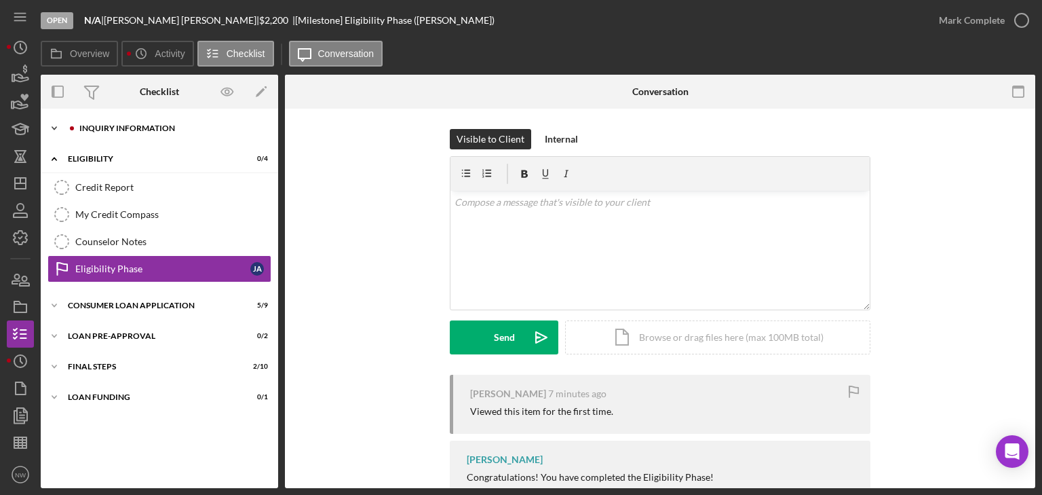
click at [54, 128] on icon "Icon/Expander" at bounding box center [54, 128] width 27 height 27
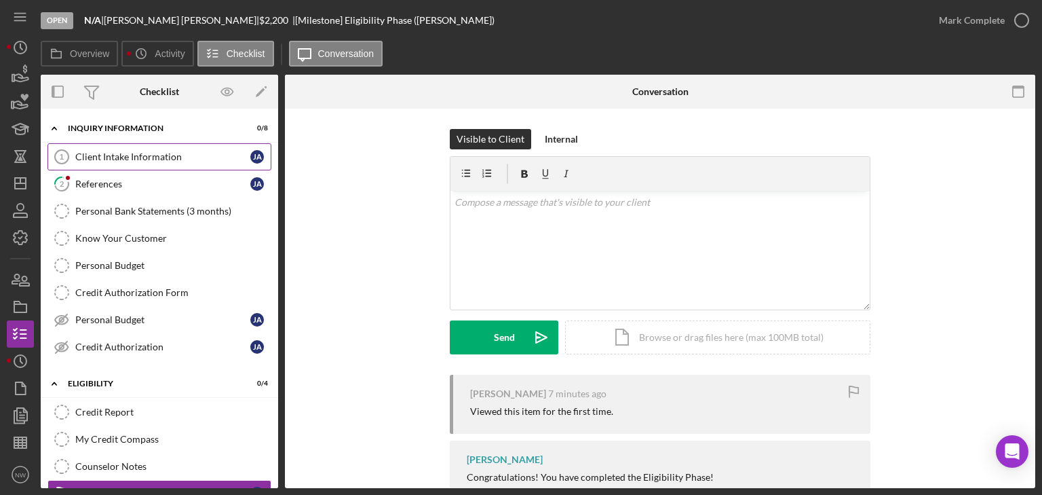
click at [128, 157] on div "Client Intake Information" at bounding box center [162, 156] width 175 height 11
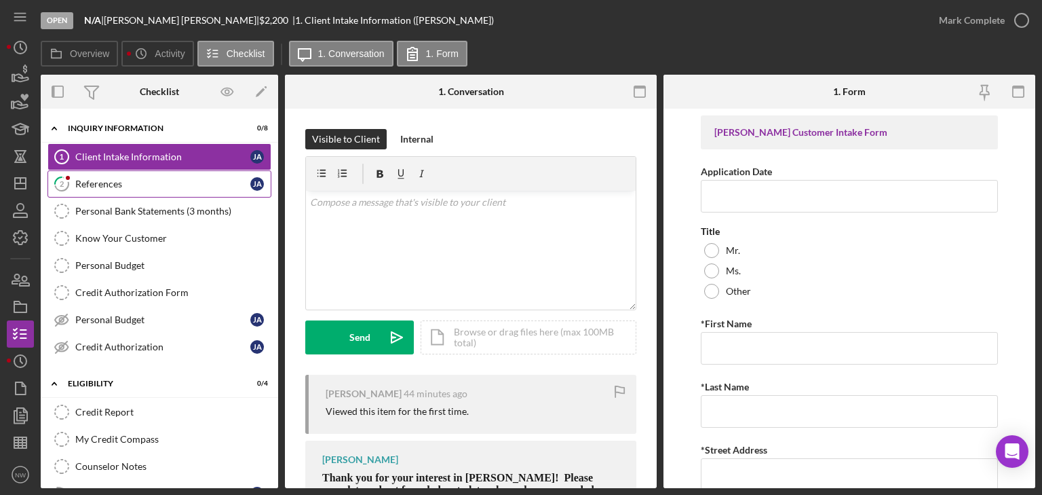
click at [99, 186] on div "References" at bounding box center [162, 183] width 175 height 11
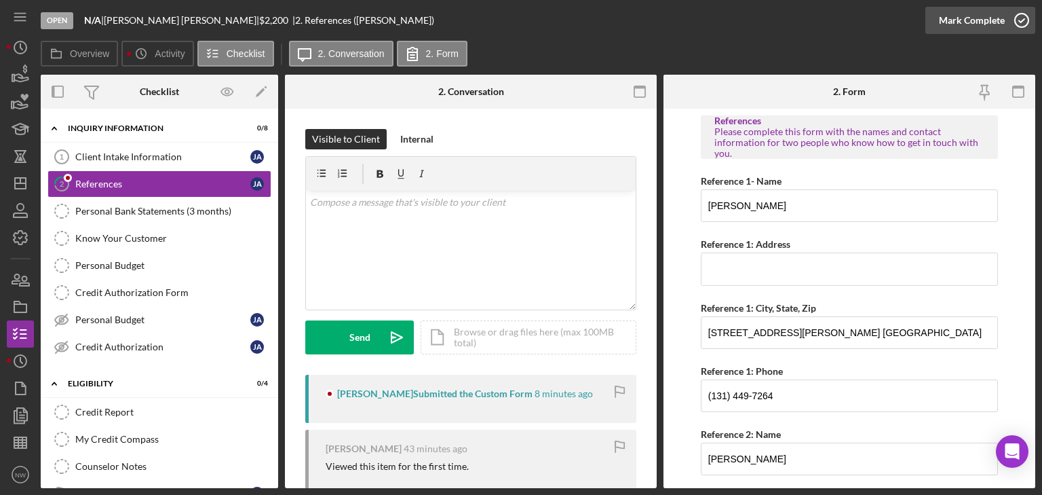
click at [1020, 22] on icon "button" at bounding box center [1022, 20] width 34 height 34
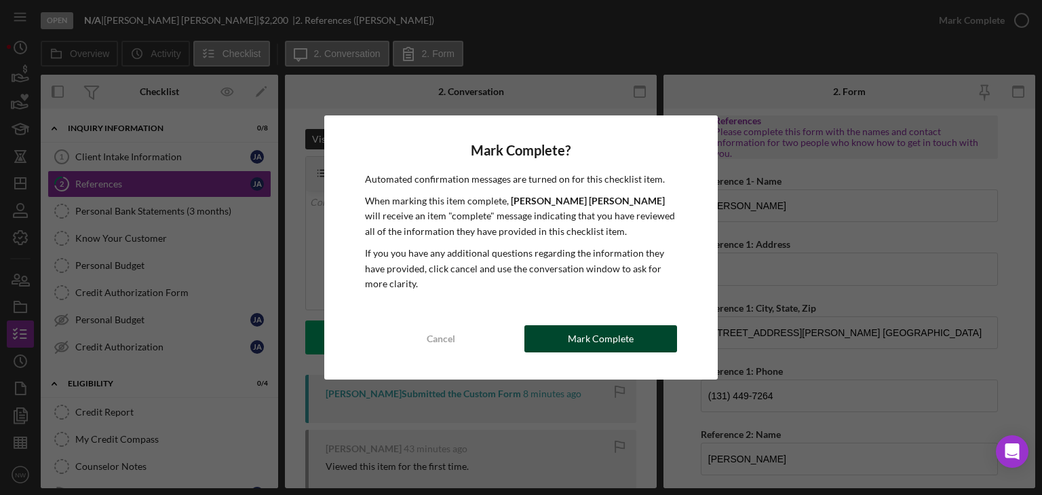
drag, startPoint x: 600, startPoint y: 337, endPoint x: 580, endPoint y: 328, distance: 21.3
click at [580, 328] on div "Mark Complete" at bounding box center [601, 338] width 66 height 27
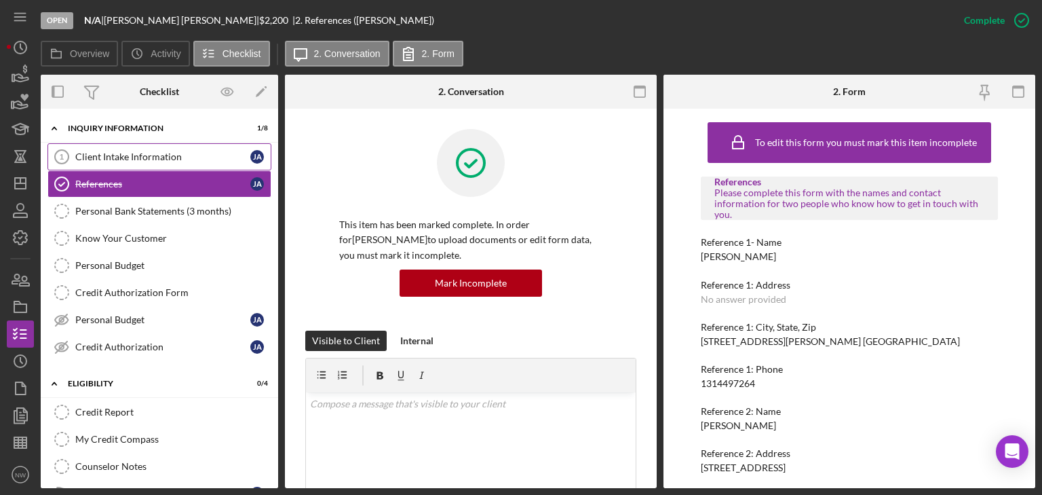
click at [105, 159] on div "Client Intake Information" at bounding box center [162, 156] width 175 height 11
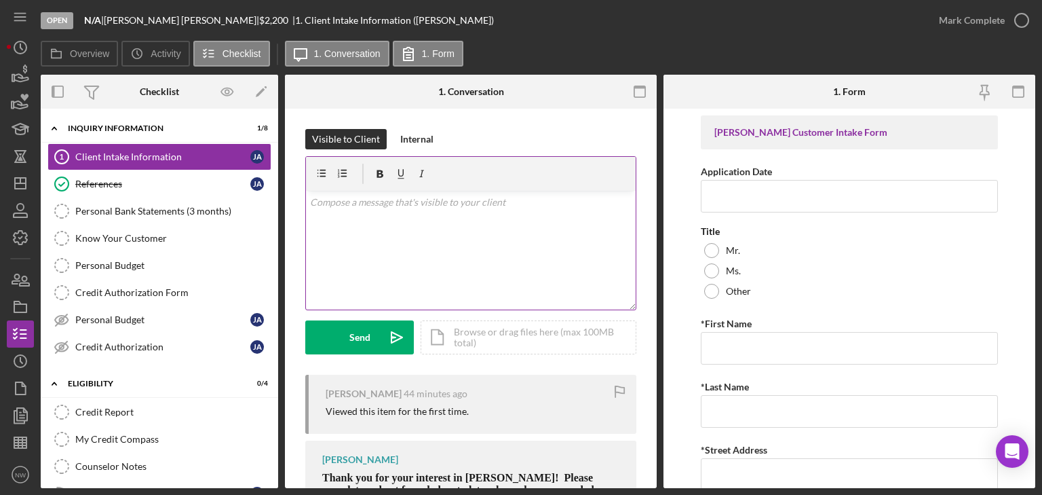
click at [410, 267] on div "v Color teal Color pink Remove color Add row above Add row below Add column bef…" at bounding box center [471, 250] width 330 height 119
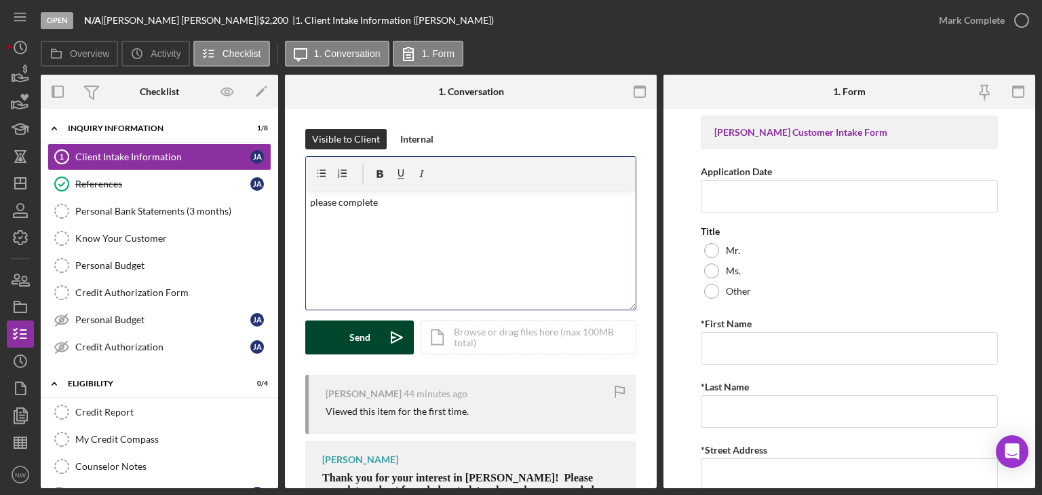
click at [379, 340] on button "Send Icon/icon-invite-send" at bounding box center [359, 337] width 109 height 34
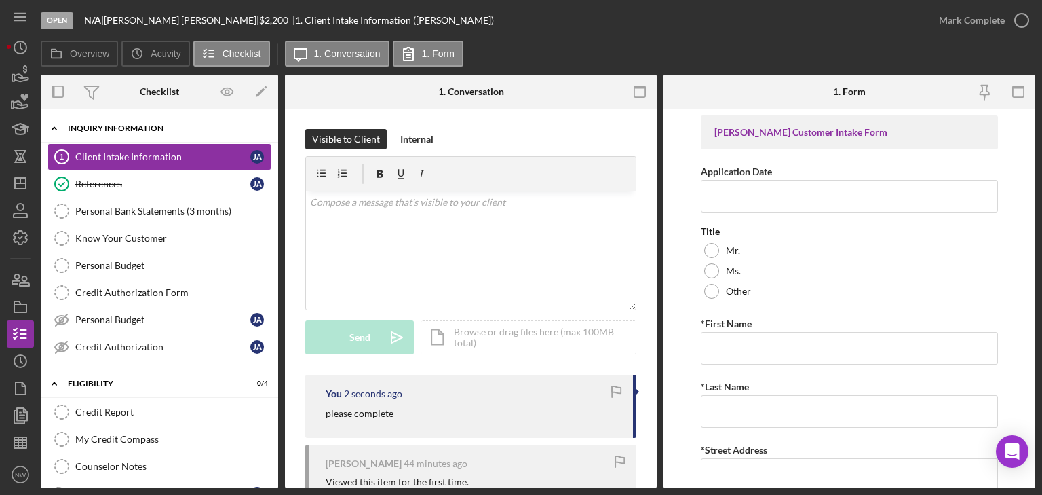
click at [52, 127] on icon "Icon/Expander" at bounding box center [54, 128] width 27 height 27
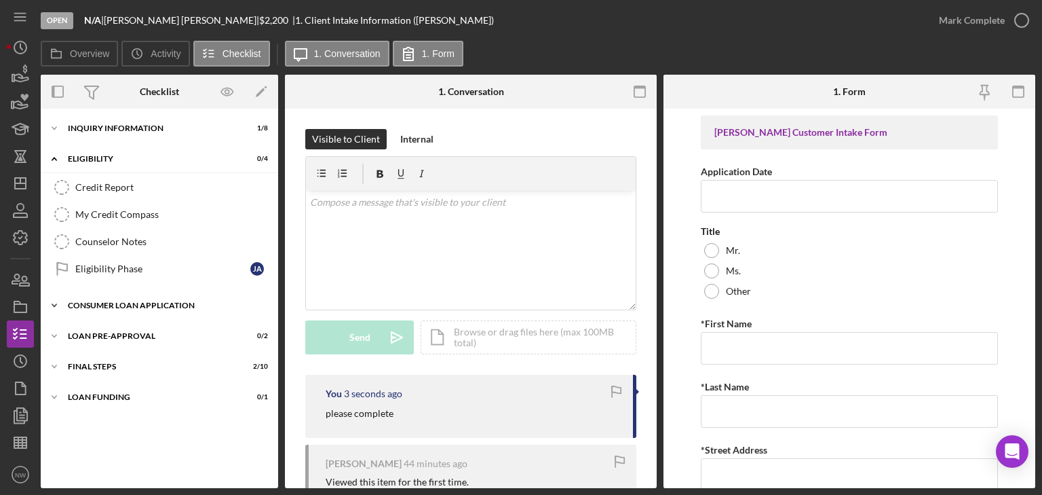
drag, startPoint x: 47, startPoint y: 303, endPoint x: 57, endPoint y: 307, distance: 10.1
click at [47, 303] on icon "Icon/Expander" at bounding box center [54, 305] width 27 height 27
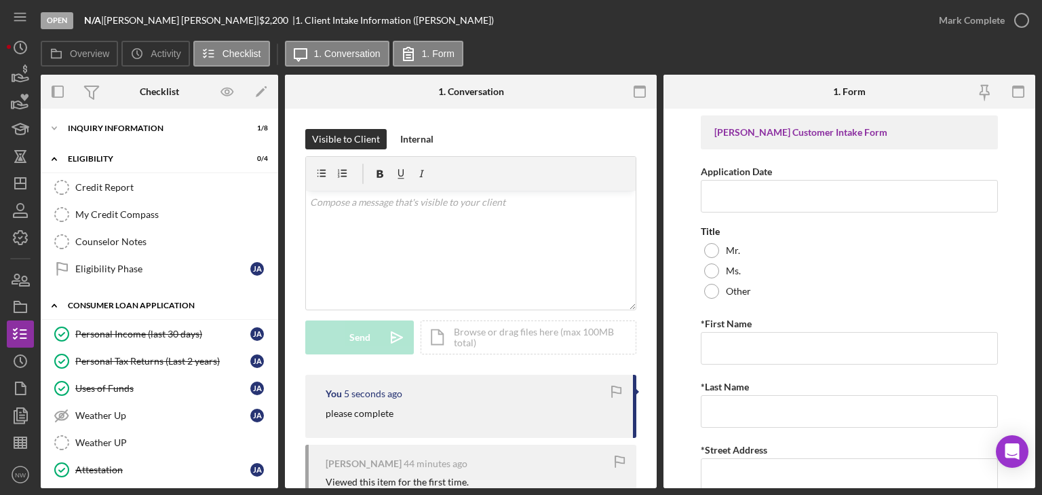
click at [58, 299] on icon "Icon/Expander" at bounding box center [54, 305] width 27 height 27
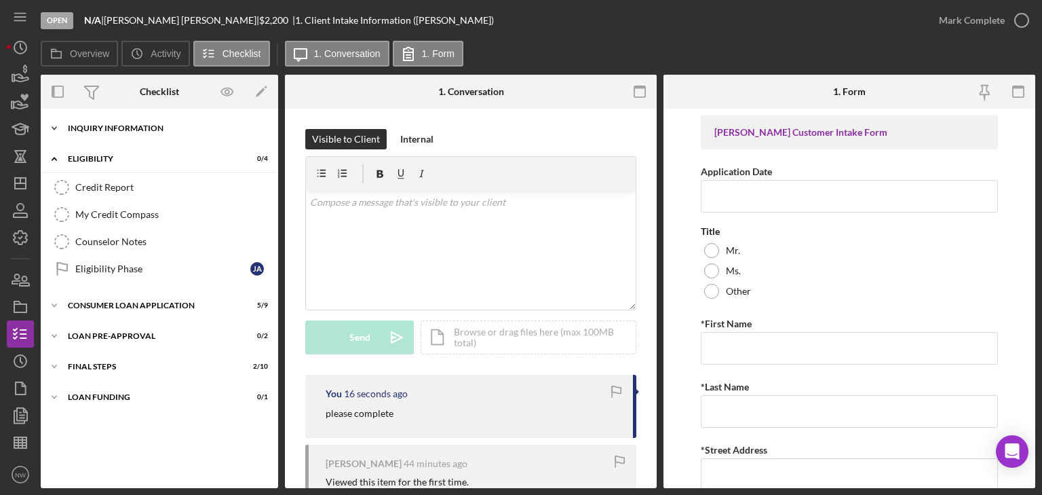
click at [57, 128] on icon "Icon/Expander" at bounding box center [54, 128] width 27 height 27
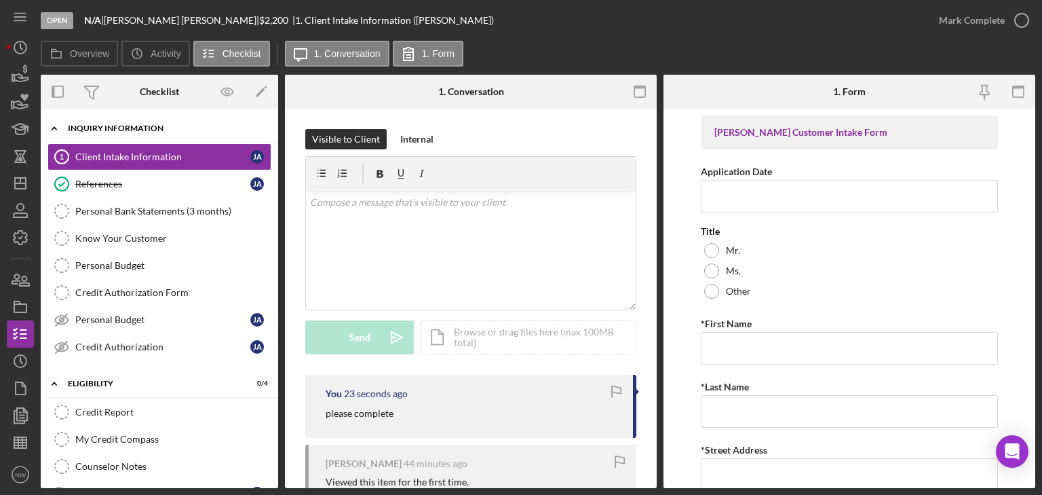
click at [54, 125] on icon "Icon/Expander" at bounding box center [54, 128] width 27 height 27
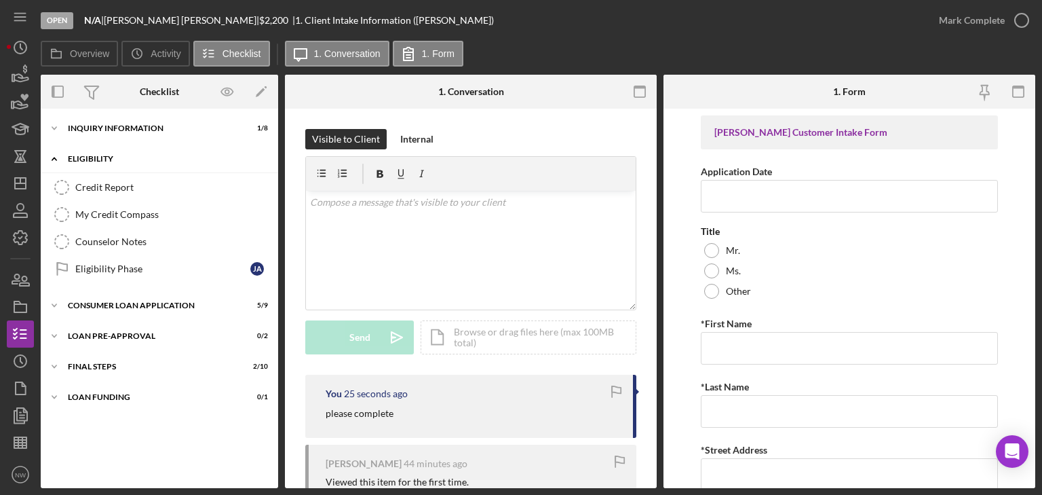
click at [54, 153] on icon "Icon/Expander" at bounding box center [54, 158] width 27 height 27
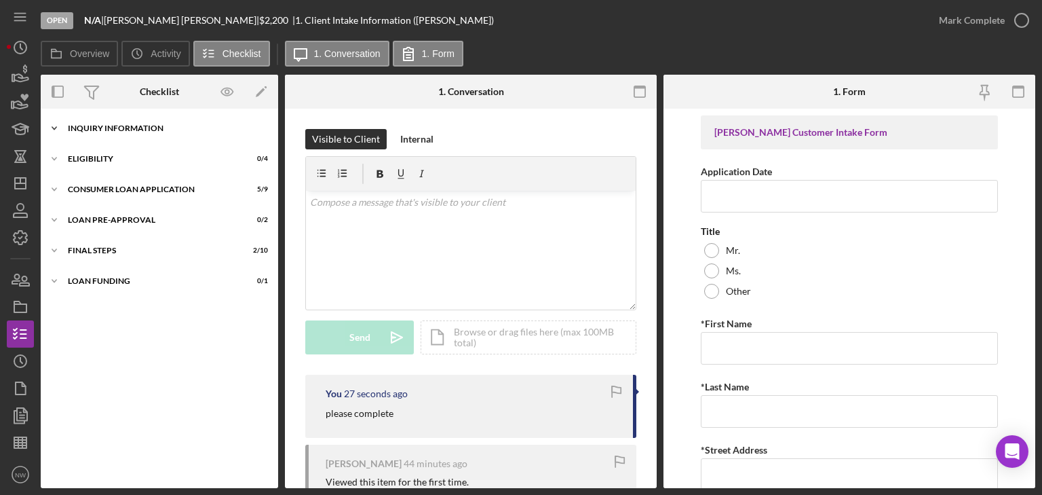
click at [64, 123] on icon "Icon/Expander" at bounding box center [54, 128] width 27 height 27
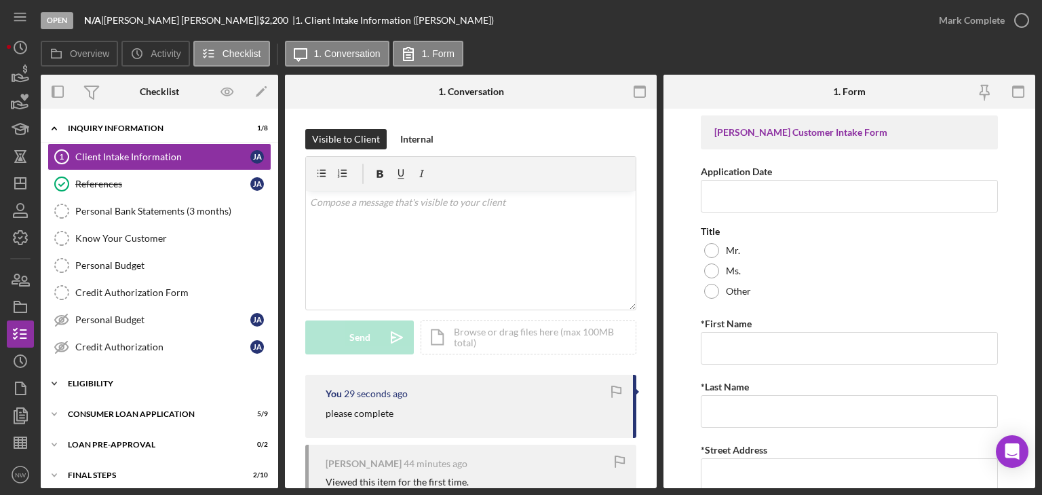
click at [57, 379] on icon "Icon/Expander" at bounding box center [54, 383] width 27 height 27
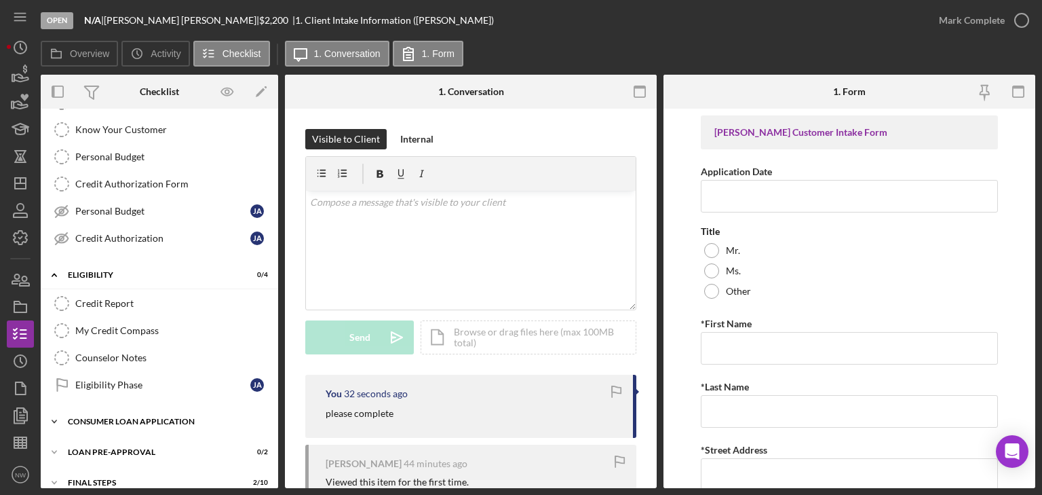
click at [55, 413] on icon "Icon/Expander" at bounding box center [54, 421] width 27 height 27
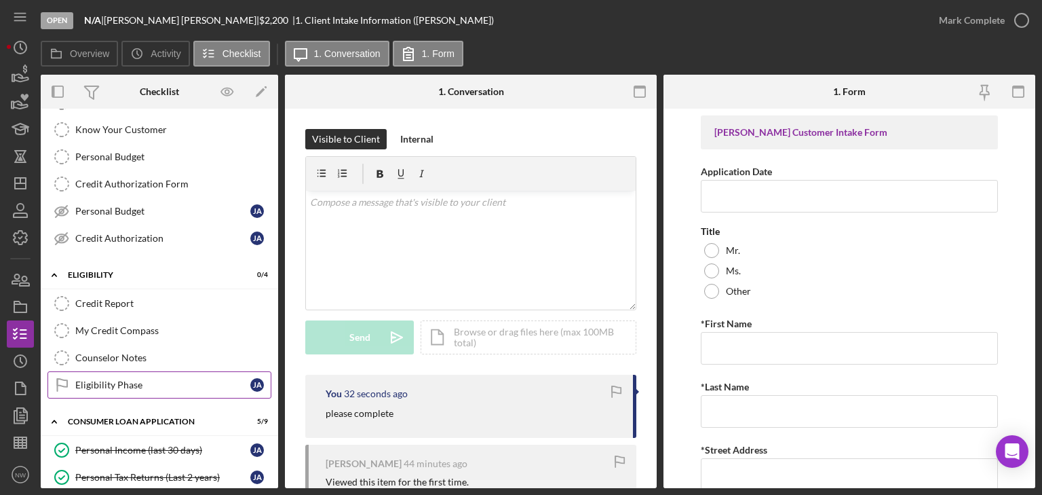
scroll to position [217, 0]
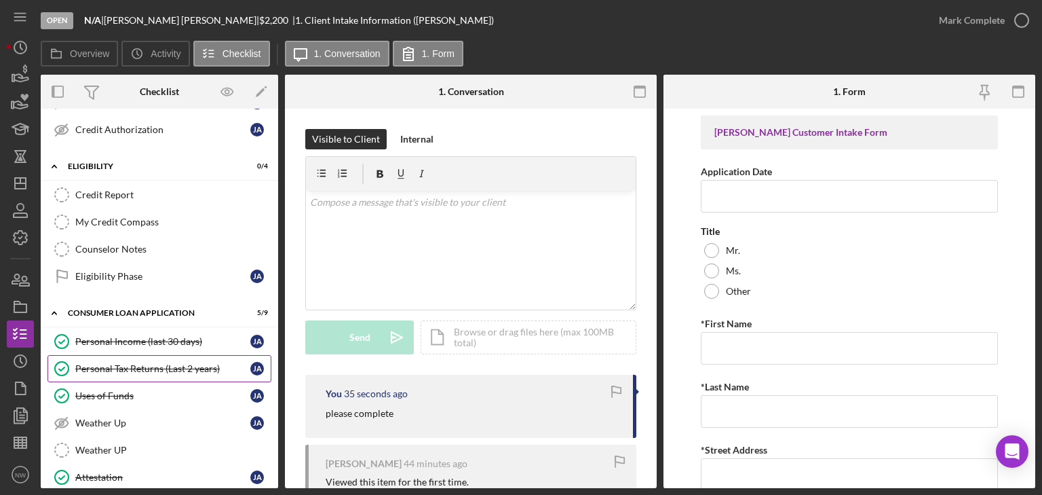
click at [132, 365] on div "Personal Tax Returns (Last 2 years)" at bounding box center [162, 368] width 175 height 11
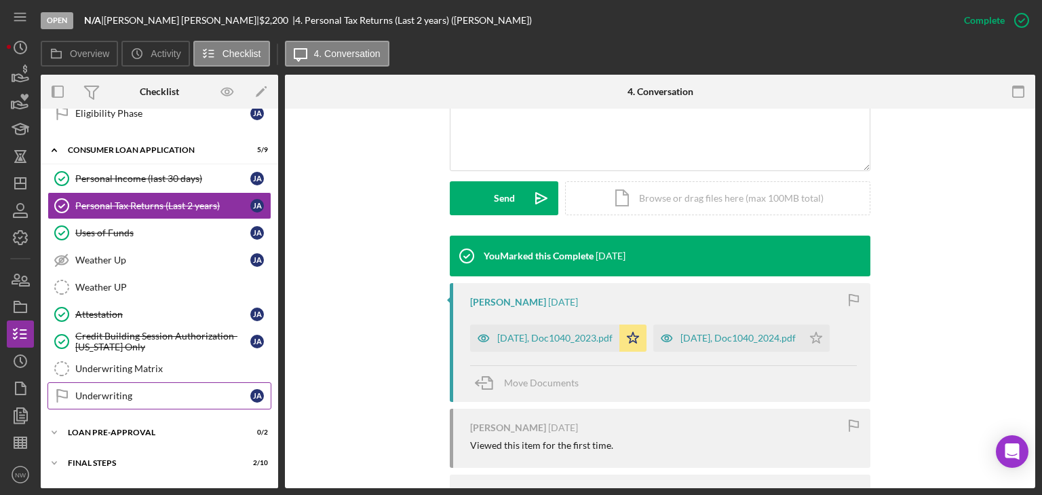
scroll to position [400, 0]
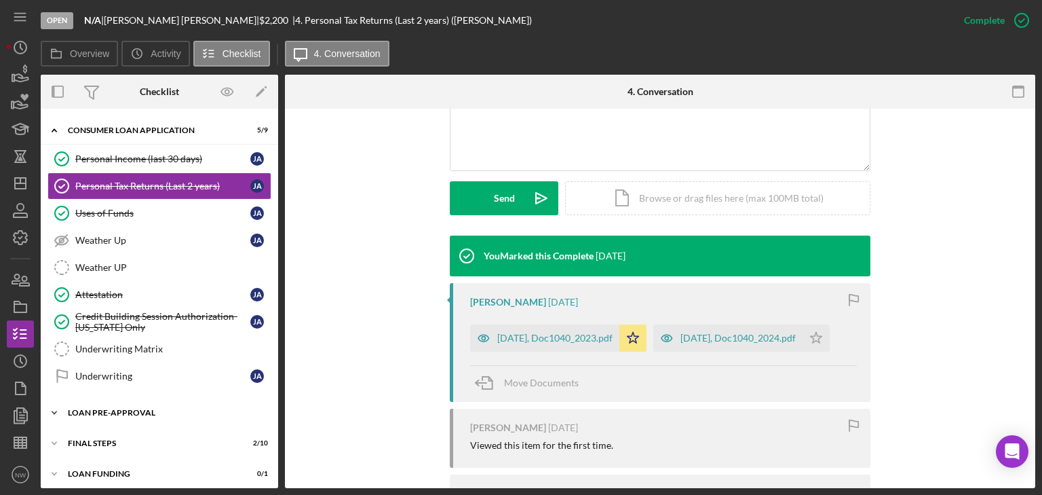
click at [50, 405] on icon "Icon/Expander" at bounding box center [54, 412] width 27 height 27
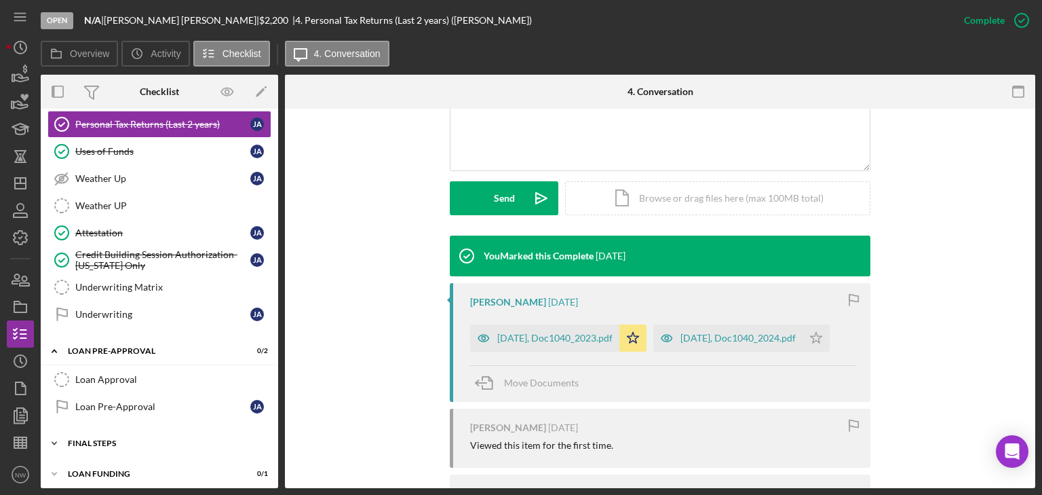
click at [53, 434] on icon "Icon/Expander" at bounding box center [54, 442] width 27 height 27
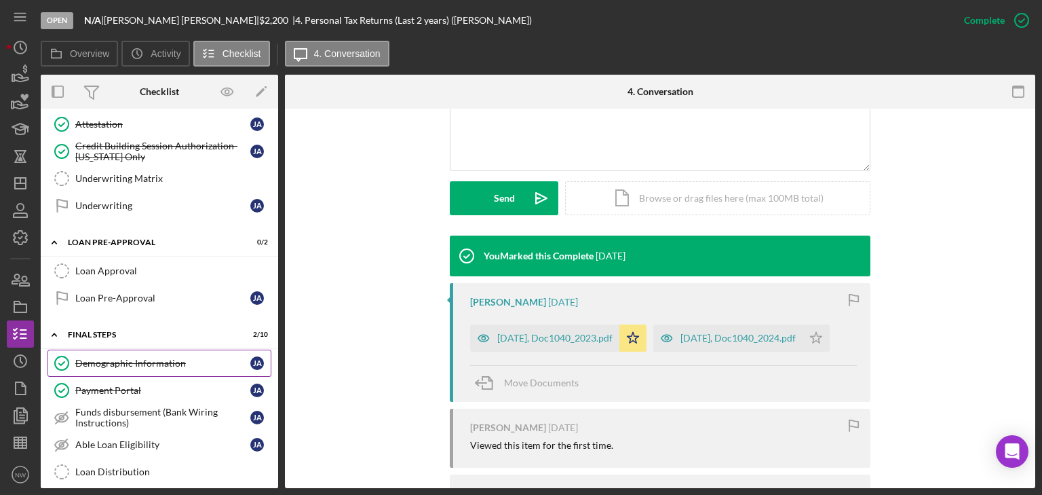
click at [133, 358] on div "Demographic Information" at bounding box center [162, 363] width 175 height 11
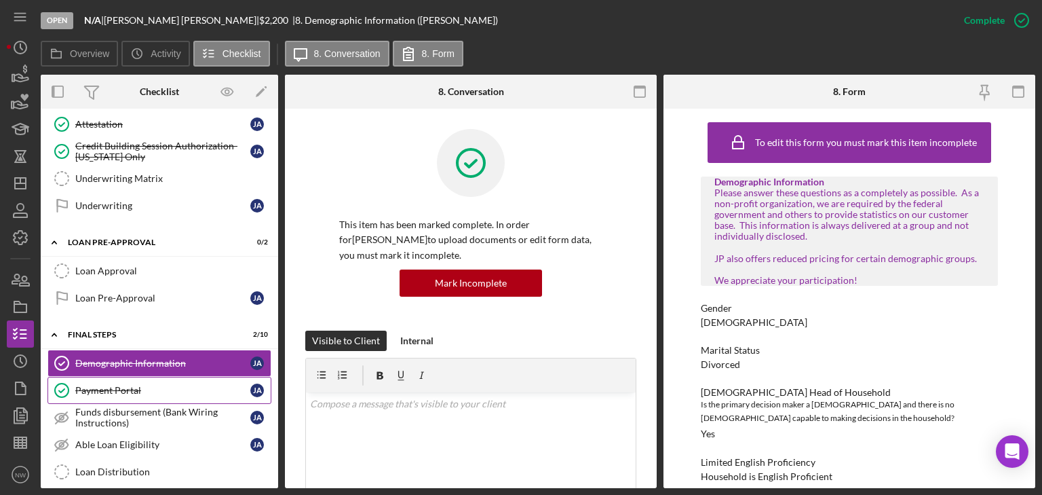
click at [198, 385] on div "Payment Portal" at bounding box center [162, 390] width 175 height 11
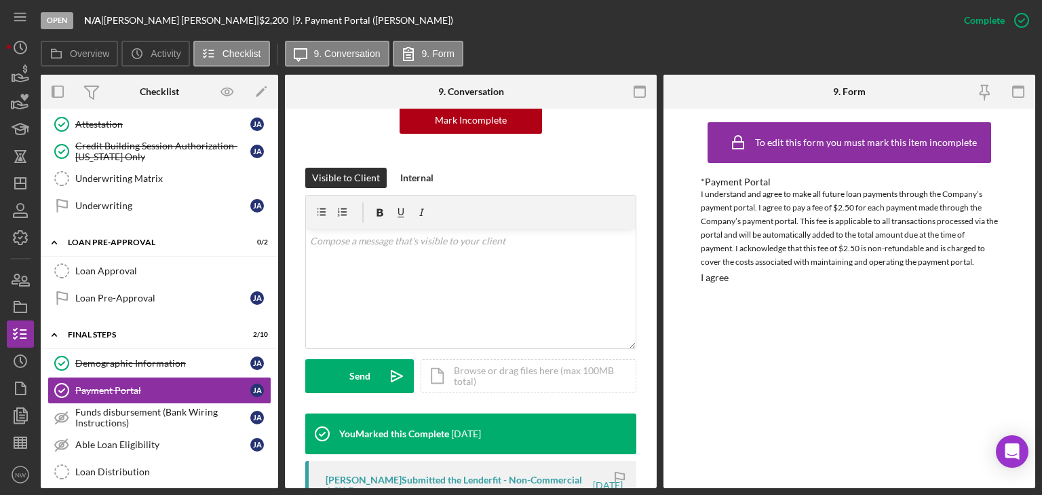
scroll to position [326, 0]
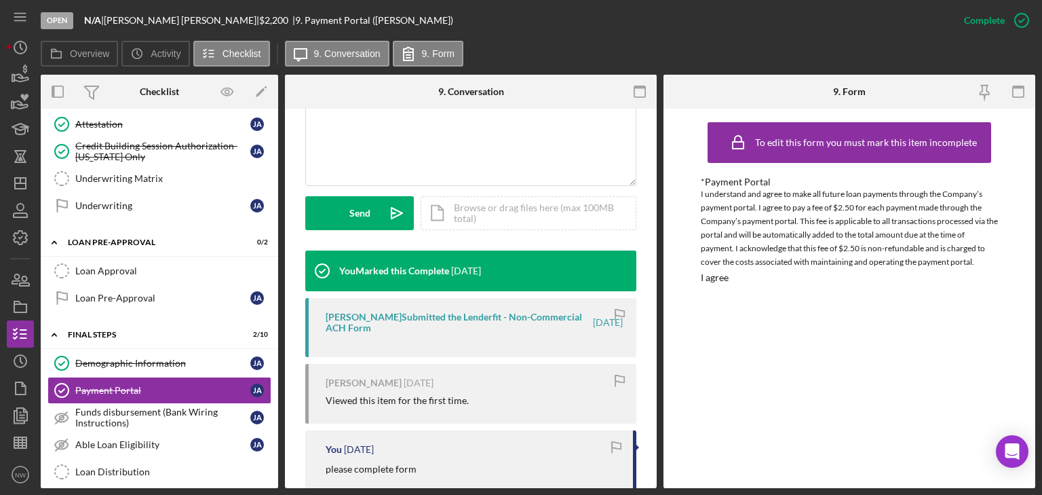
click at [813, 402] on div "To edit this form you must mark this item incomplete *Payment Portal I understa…" at bounding box center [849, 298] width 297 height 366
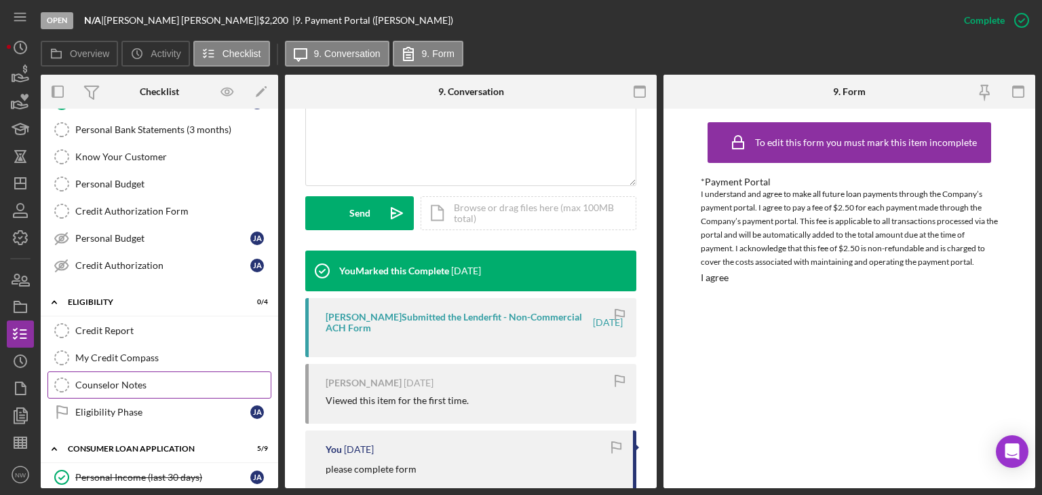
scroll to position [0, 0]
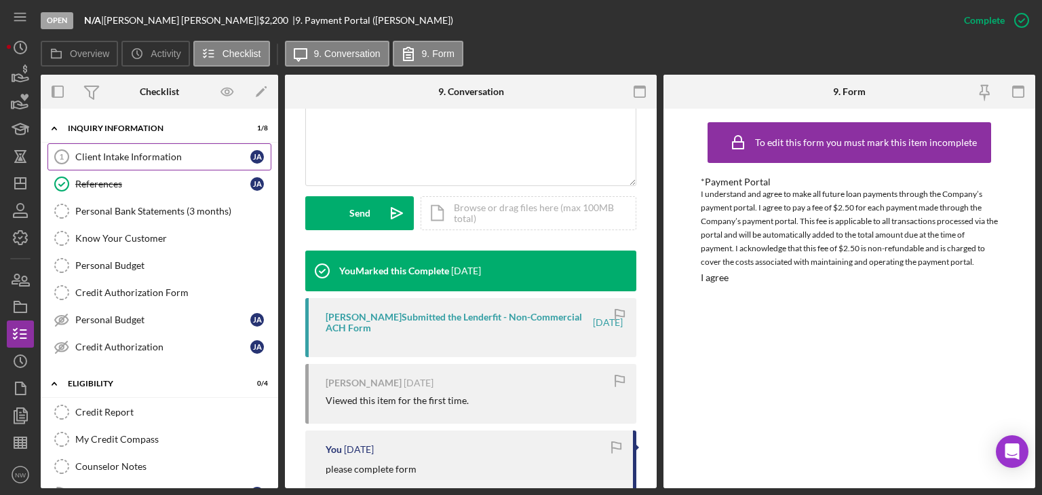
click at [104, 155] on div "Client Intake Information" at bounding box center [162, 156] width 175 height 11
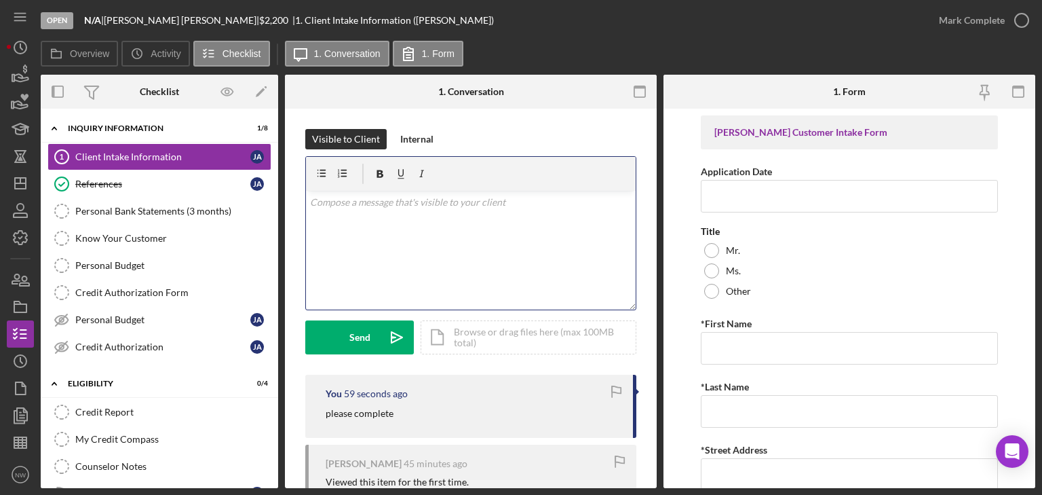
click at [455, 204] on p at bounding box center [471, 202] width 322 height 15
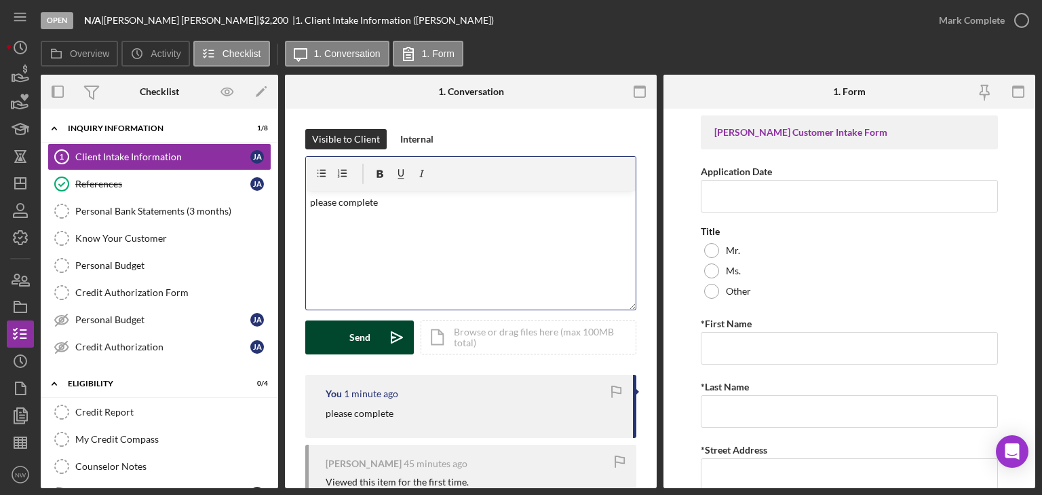
drag, startPoint x: 355, startPoint y: 345, endPoint x: 352, endPoint y: 331, distance: 13.8
click at [355, 344] on div "Send" at bounding box center [359, 337] width 21 height 34
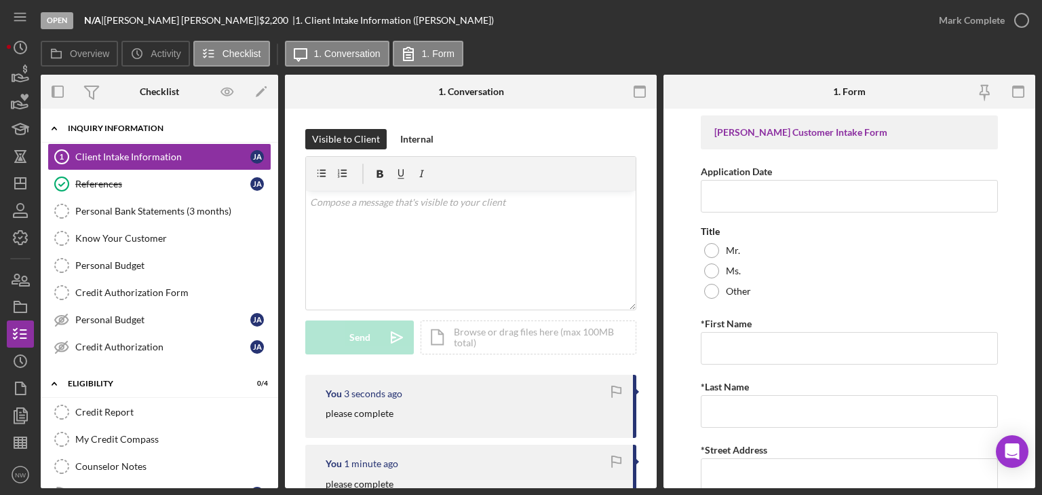
click at [58, 127] on icon "Icon/Expander" at bounding box center [54, 128] width 27 height 27
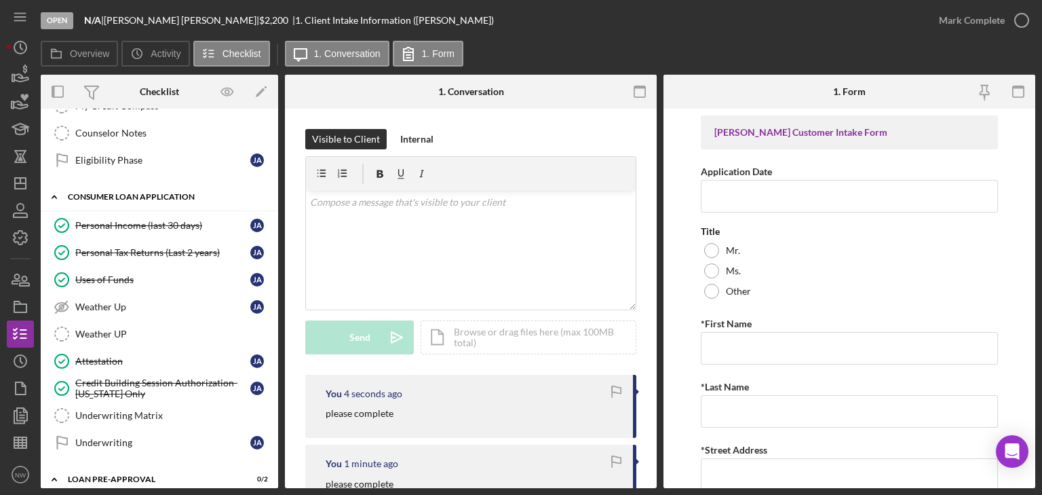
scroll to position [217, 0]
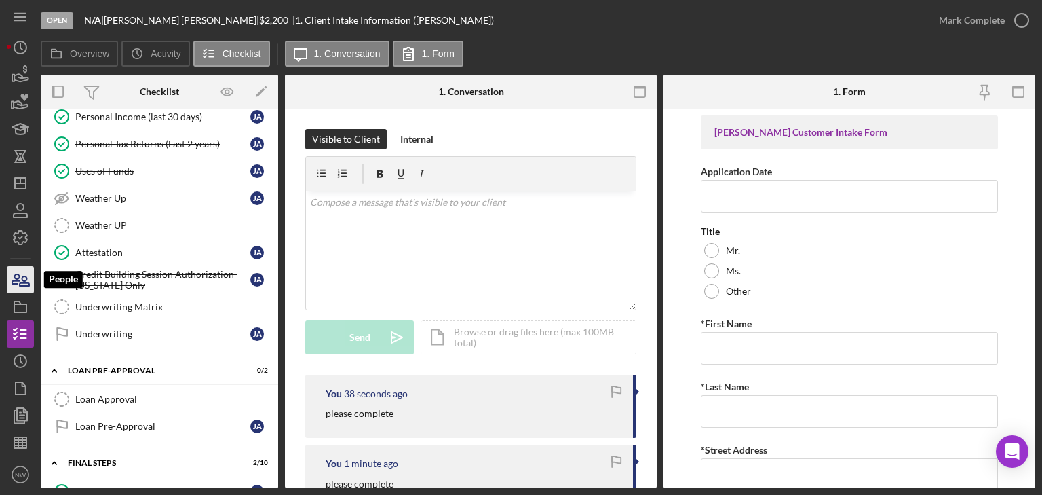
click at [24, 280] on icon "button" at bounding box center [24, 280] width 9 height 9
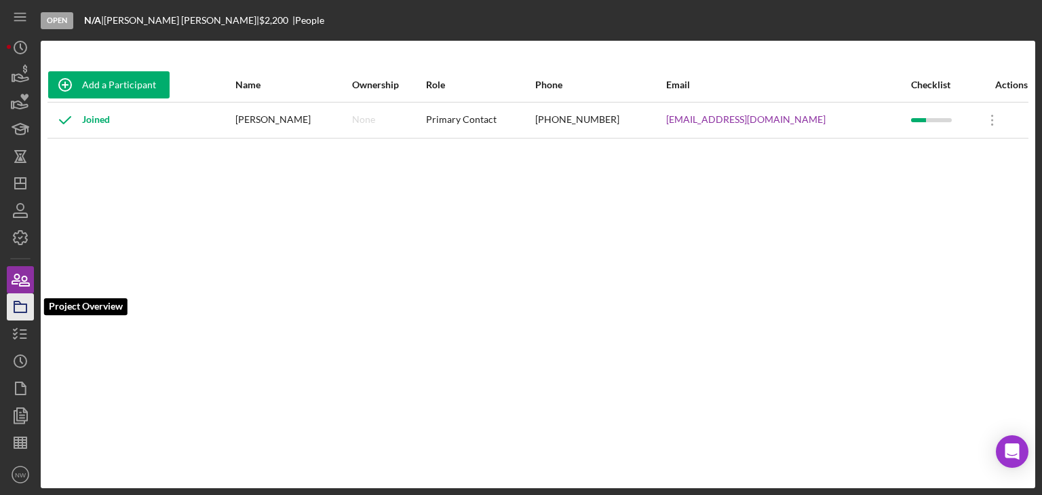
click at [24, 302] on icon "button" at bounding box center [20, 307] width 34 height 34
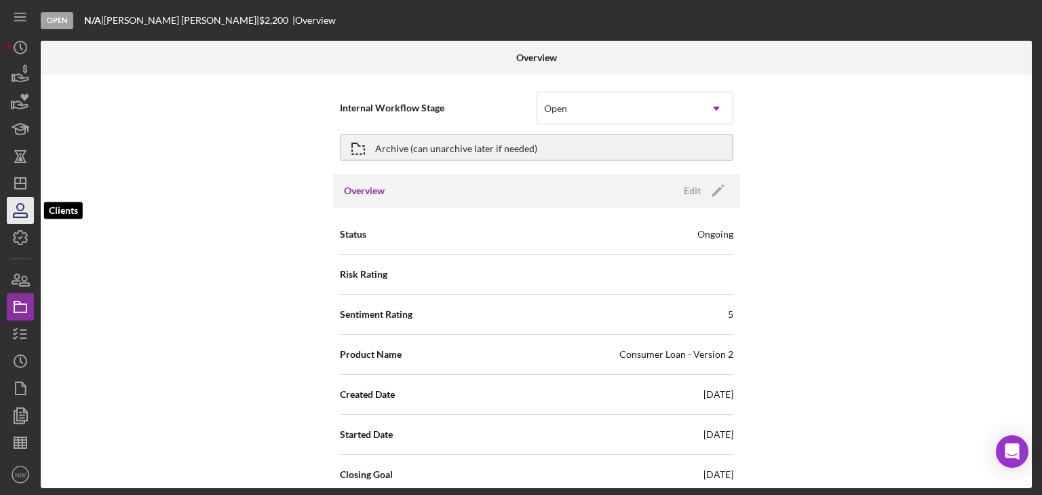
click at [19, 213] on icon "button" at bounding box center [21, 215] width 14 height 4
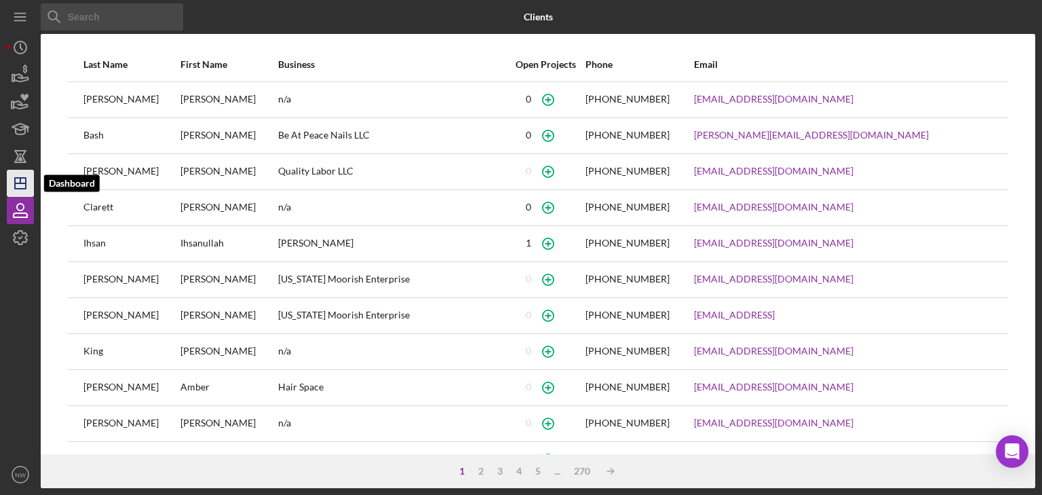
click at [21, 176] on icon "Icon/Dashboard" at bounding box center [20, 183] width 34 height 34
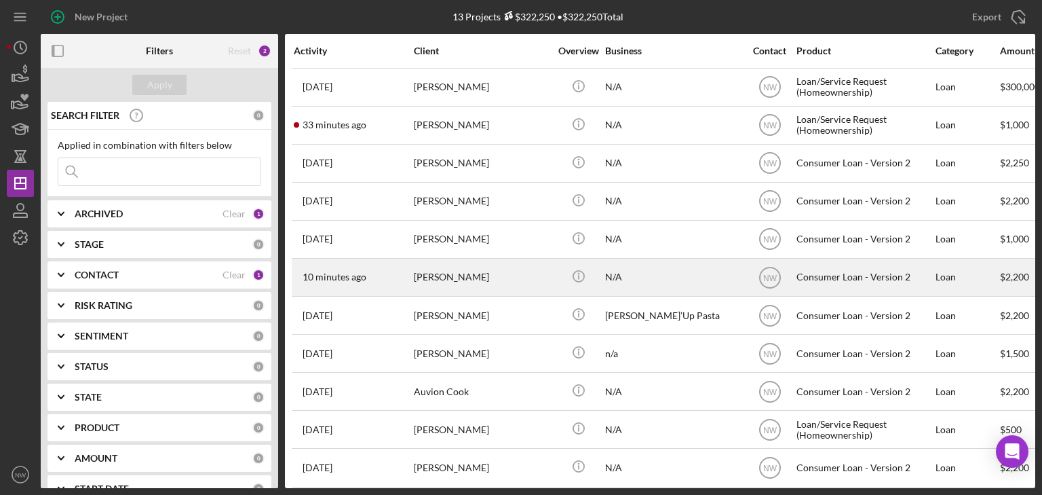
click at [446, 278] on div "[PERSON_NAME]" at bounding box center [482, 277] width 136 height 36
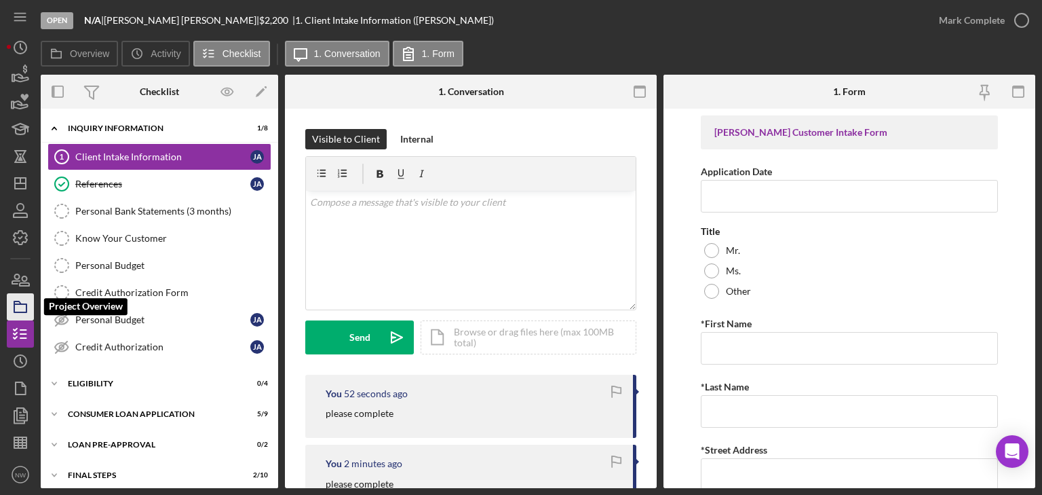
click at [20, 299] on icon "button" at bounding box center [20, 307] width 34 height 34
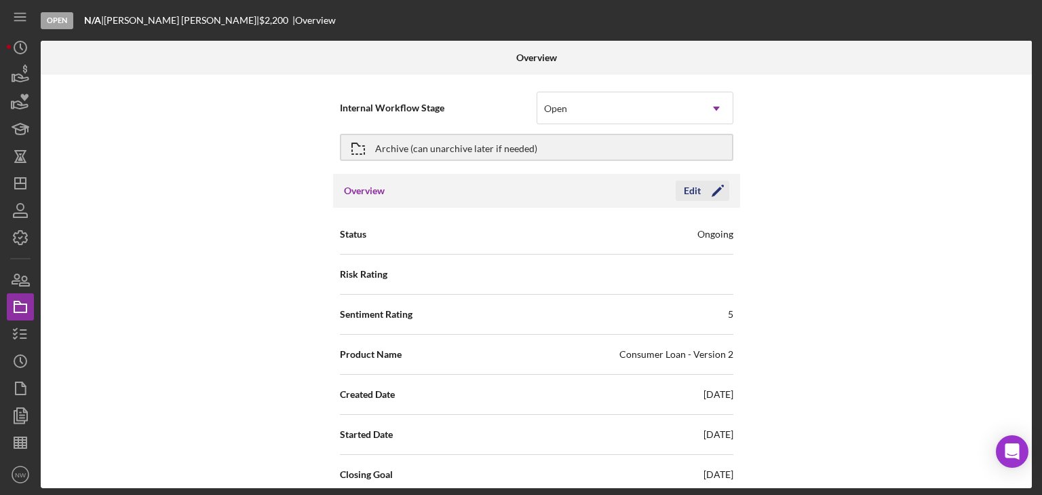
click at [721, 185] on icon "button" at bounding box center [722, 186] width 3 height 3
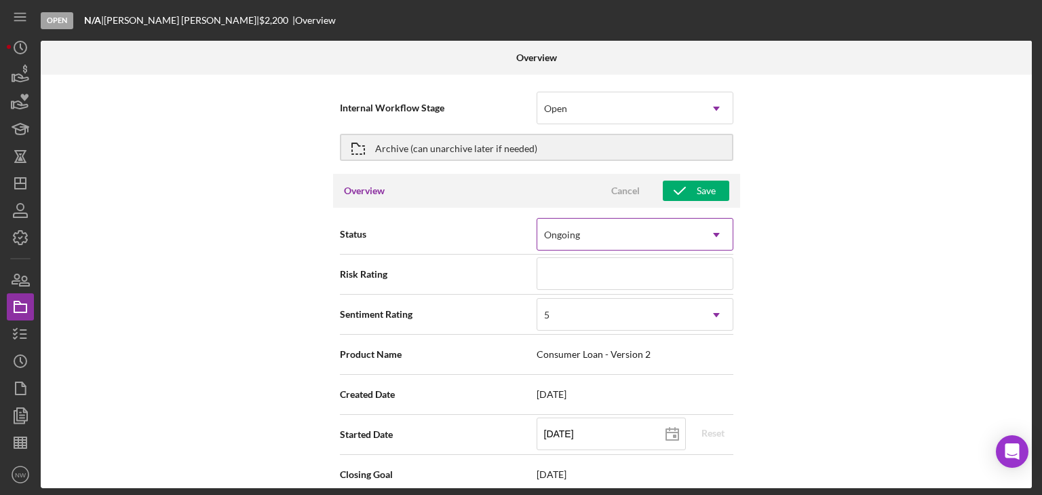
click at [567, 238] on div "Ongoing" at bounding box center [562, 234] width 36 height 11
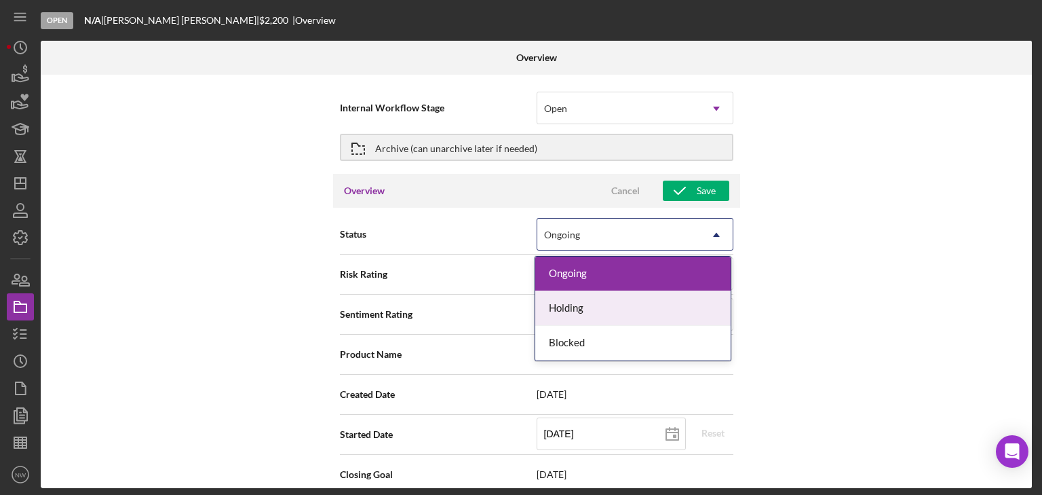
click at [263, 255] on div "Internal Workflow Stage Open Icon/Dropdown Arrow Archive (can unarchive later i…" at bounding box center [536, 281] width 991 height 413
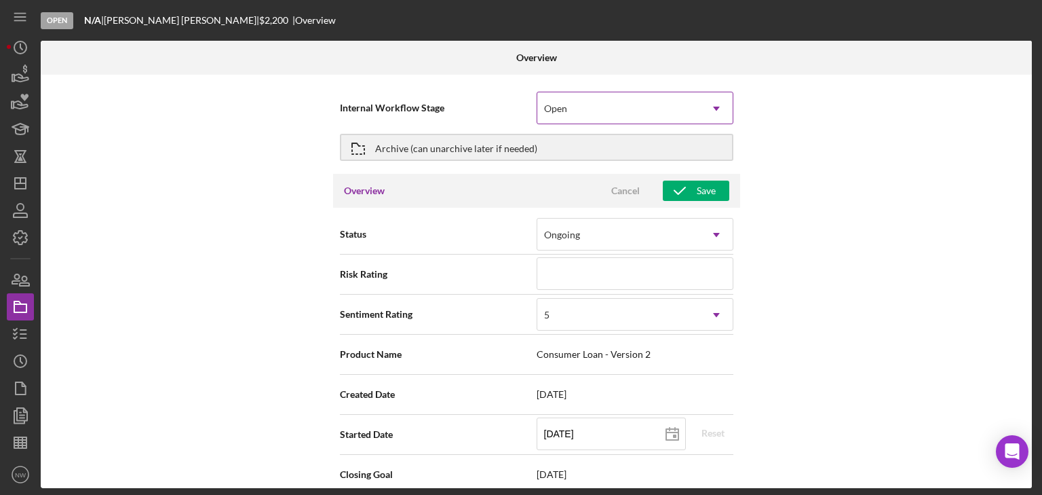
click at [569, 119] on div "Open" at bounding box center [618, 108] width 163 height 31
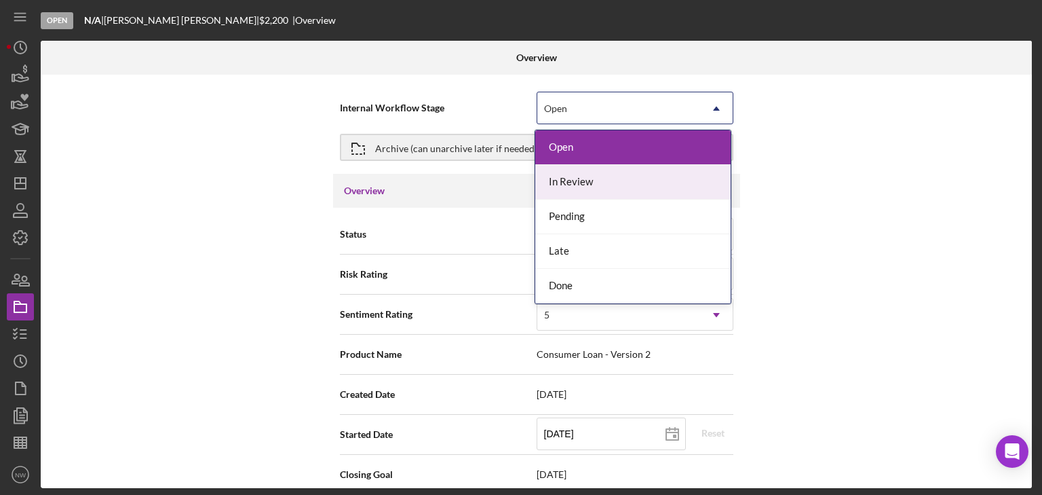
click at [573, 187] on div "In Review" at bounding box center [632, 182] width 195 height 35
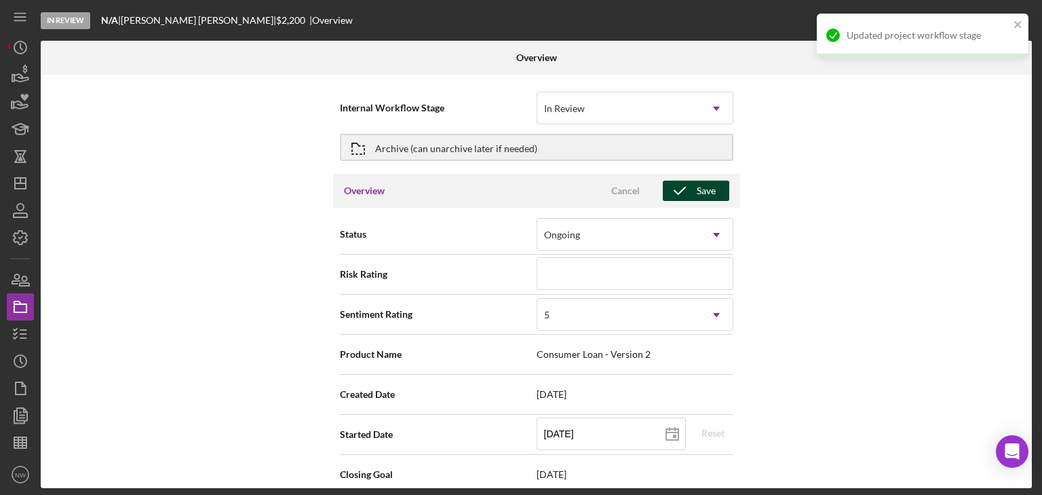
click at [681, 186] on icon "button" at bounding box center [680, 191] width 34 height 34
type textarea "Thank you for your application to [PERSON_NAME]! Please login to see what we st…"
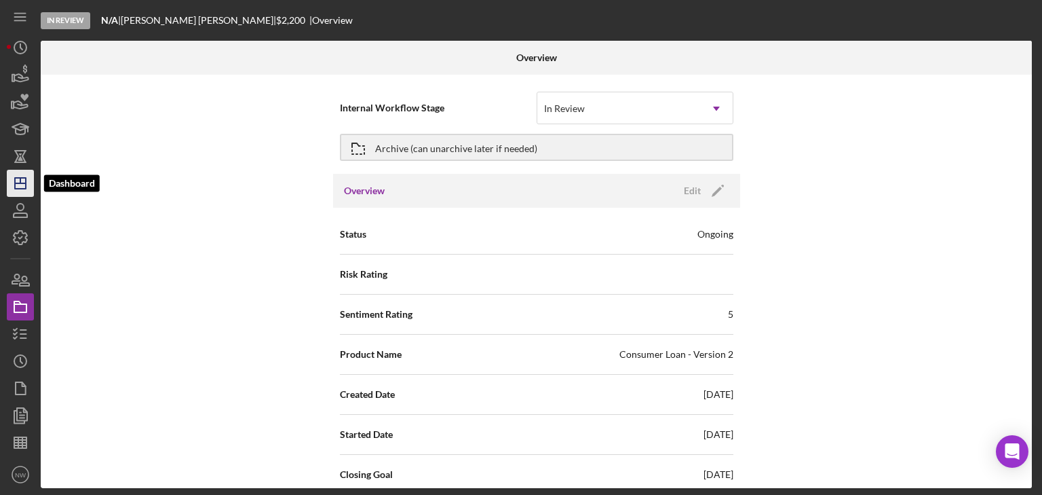
click at [24, 185] on icon "Icon/Dashboard" at bounding box center [20, 183] width 34 height 34
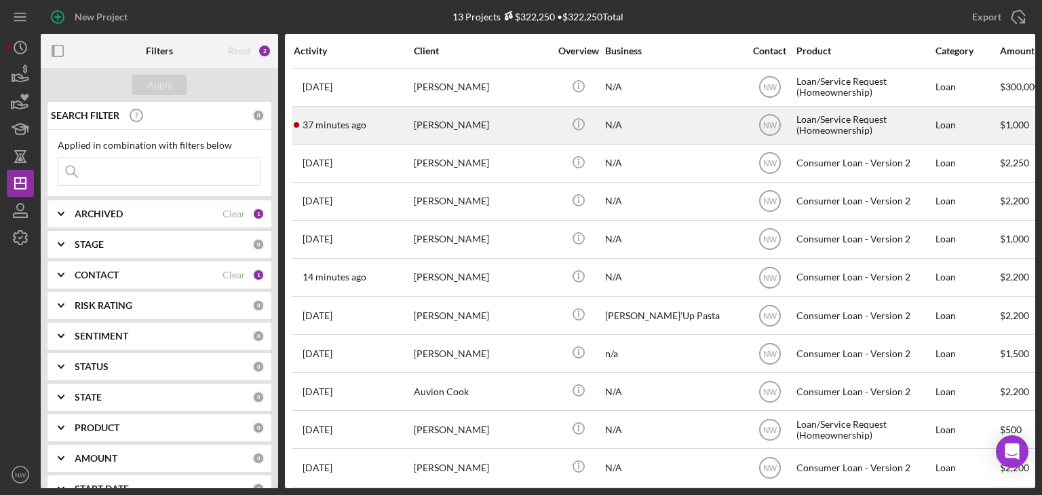
click at [433, 133] on div "[PERSON_NAME]" at bounding box center [482, 125] width 136 height 36
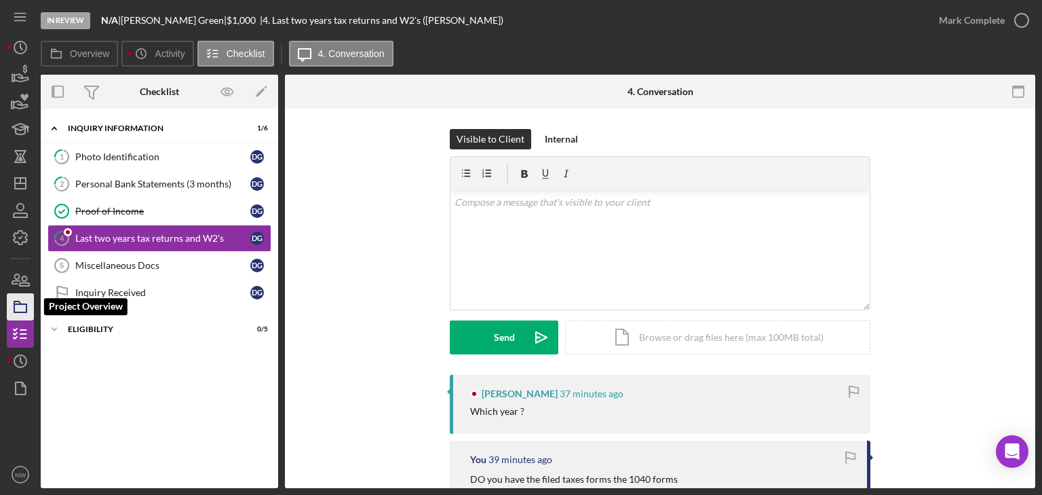
click at [16, 304] on polygon "button" at bounding box center [17, 302] width 7 height 3
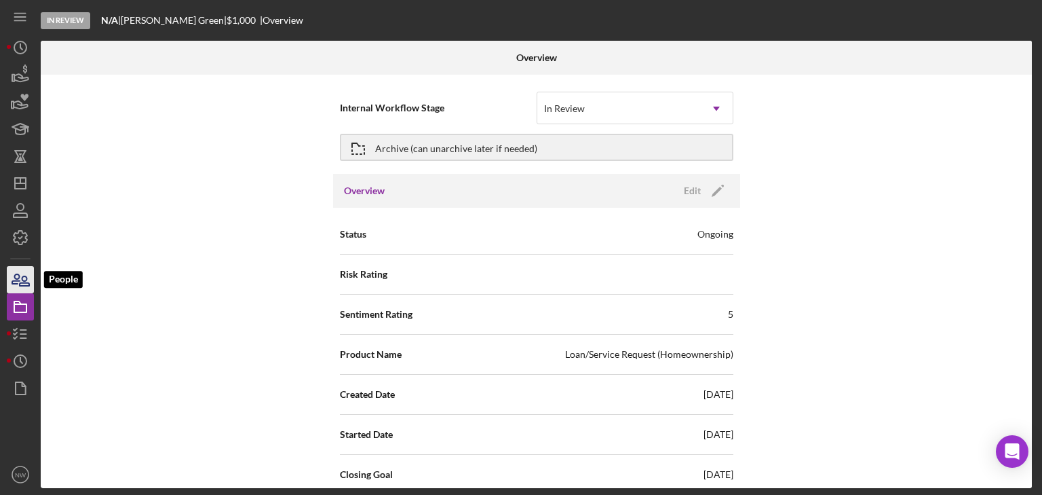
click at [18, 276] on icon "button" at bounding box center [20, 280] width 34 height 34
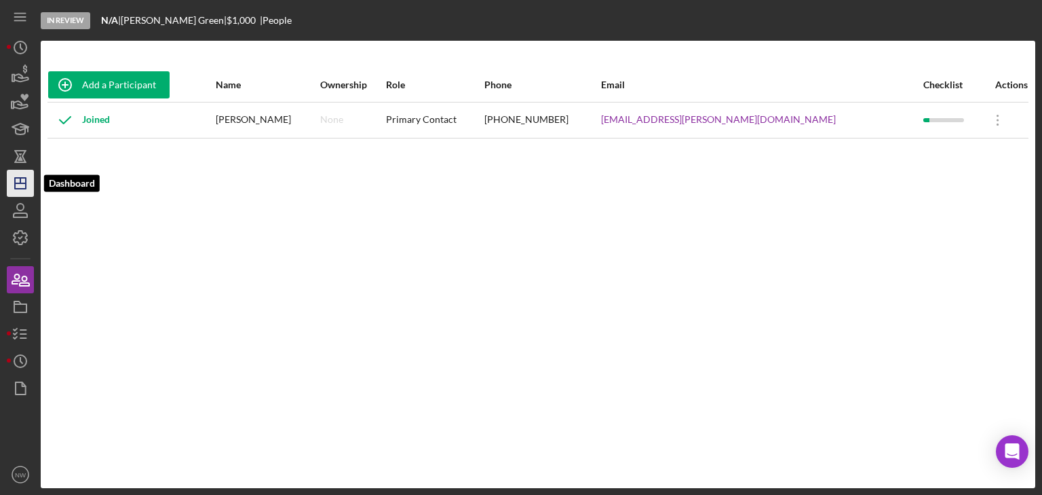
click at [20, 183] on line "button" at bounding box center [20, 180] width 0 height 5
